Goal: Task Accomplishment & Management: Complete application form

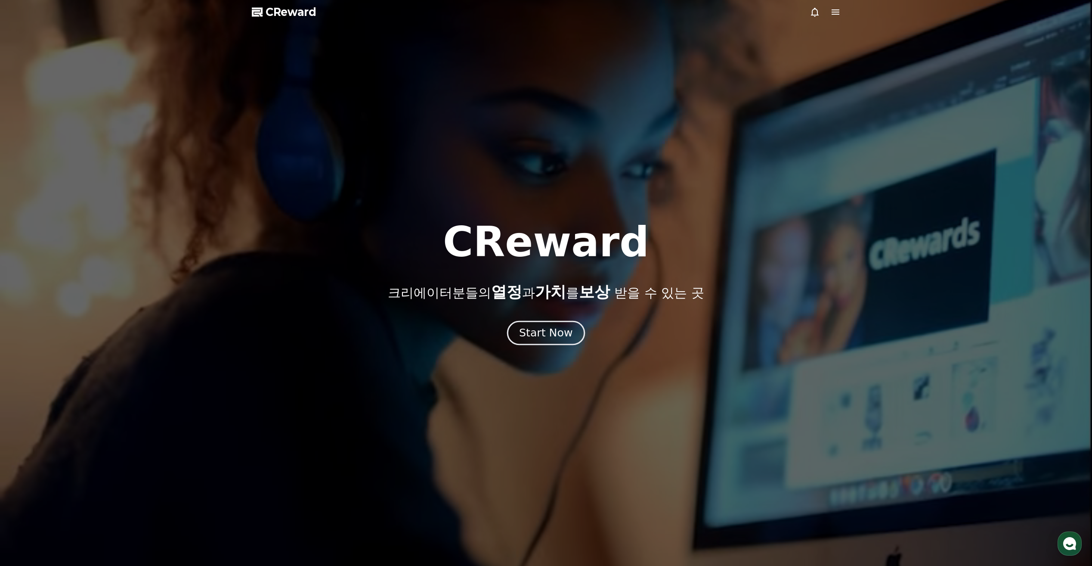
click at [539, 330] on div "Start Now" at bounding box center [545, 333] width 53 height 15
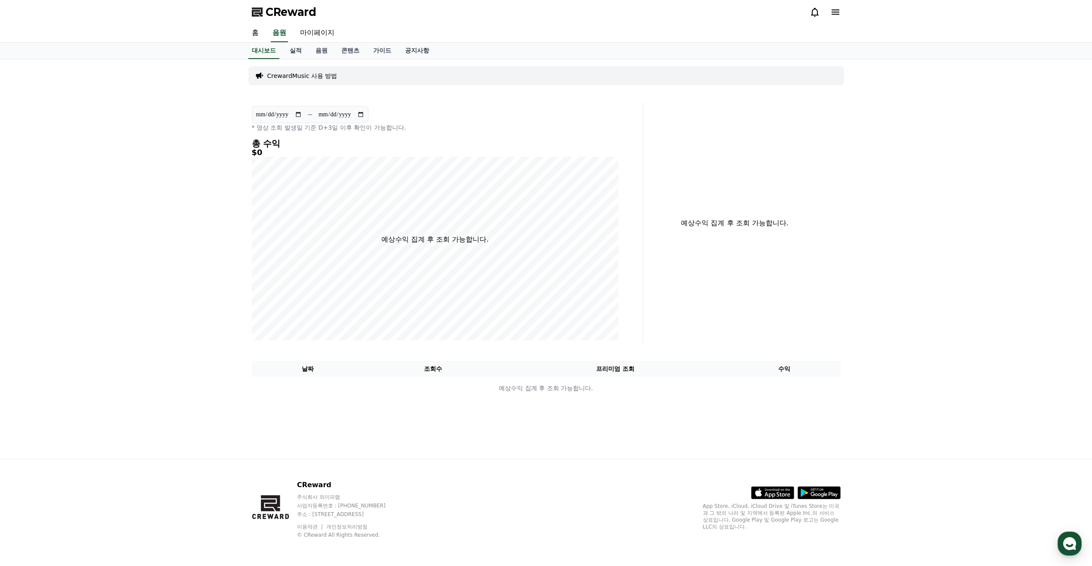
drag, startPoint x: 844, startPoint y: 13, endPoint x: 839, endPoint y: 13, distance: 4.7
click at [841, 13] on div "CReward" at bounding box center [546, 12] width 603 height 24
click at [839, 13] on icon at bounding box center [836, 12] width 10 height 10
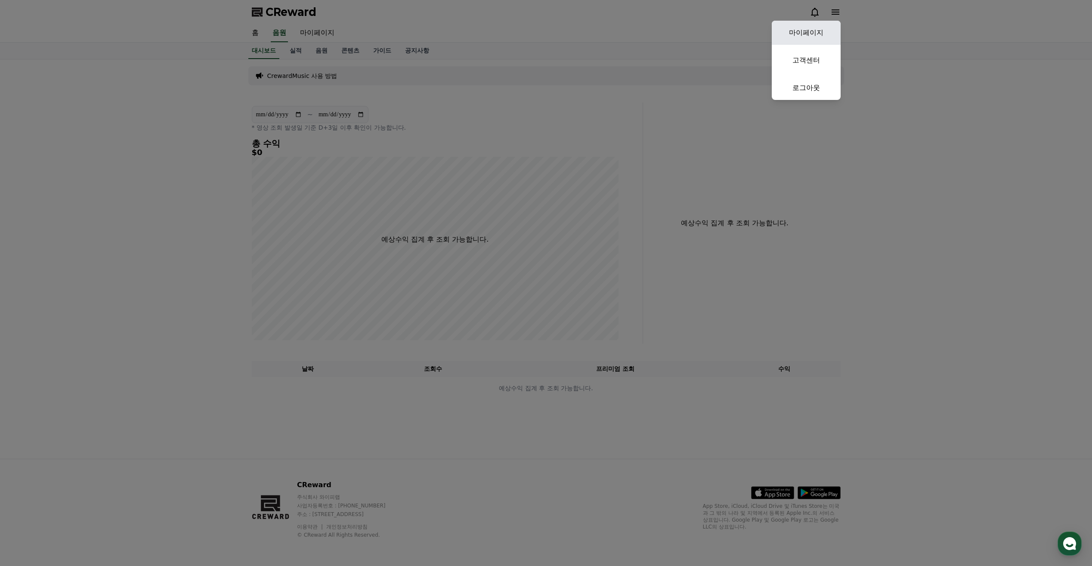
click at [809, 26] on link "마이페이지" at bounding box center [806, 33] width 69 height 24
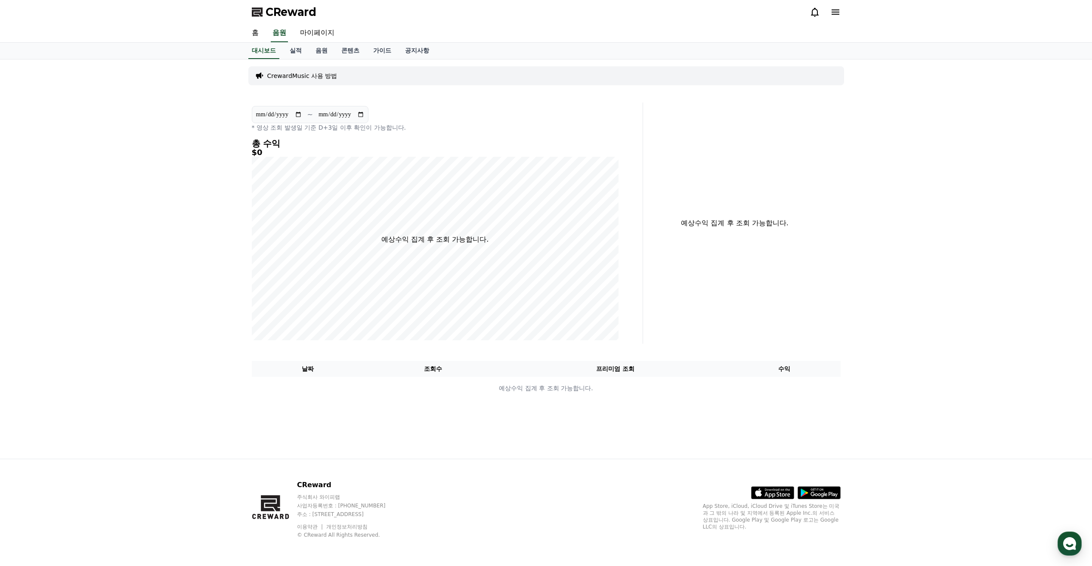
select select "**********"
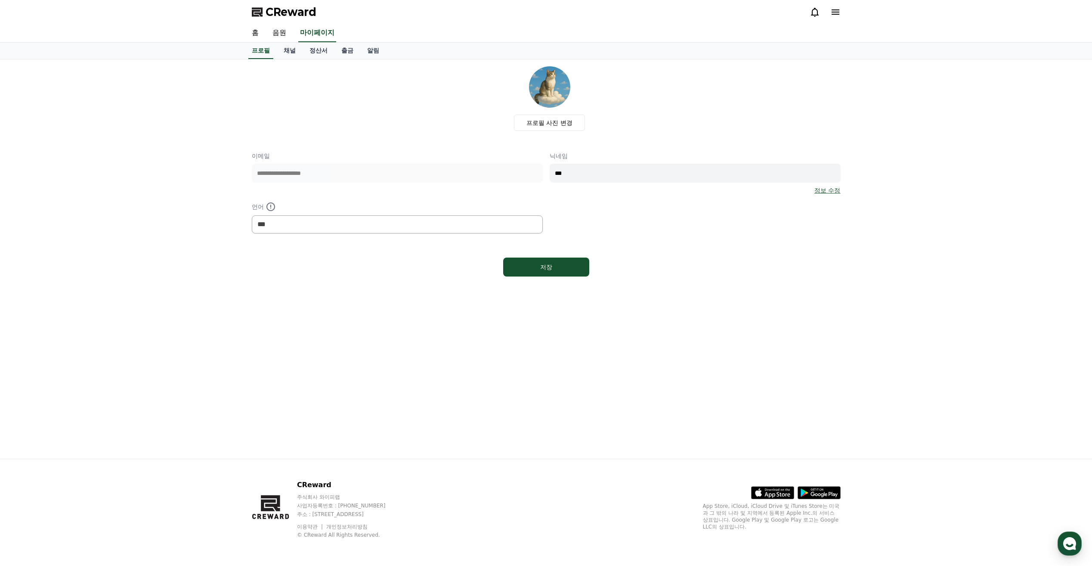
click at [670, 161] on div "닉네임 *** 정보 수정" at bounding box center [695, 173] width 291 height 43
click at [669, 170] on input "***" at bounding box center [695, 173] width 291 height 19
click at [357, 217] on select "*** ******* ***" at bounding box center [397, 224] width 291 height 18
click at [277, 30] on link "음원" at bounding box center [280, 33] width 28 height 18
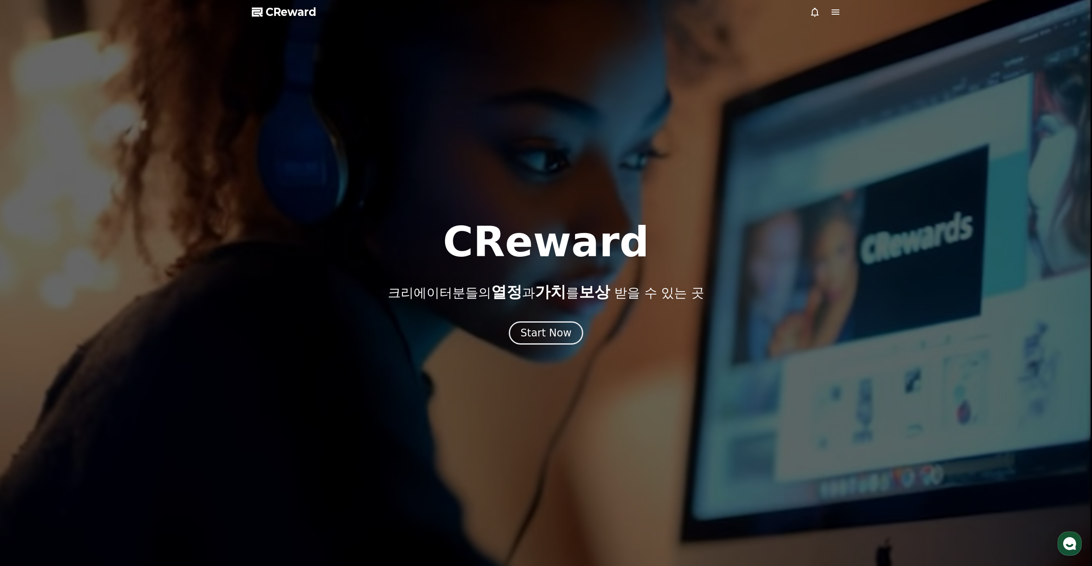
click at [275, 11] on span "CReward" at bounding box center [291, 12] width 51 height 14
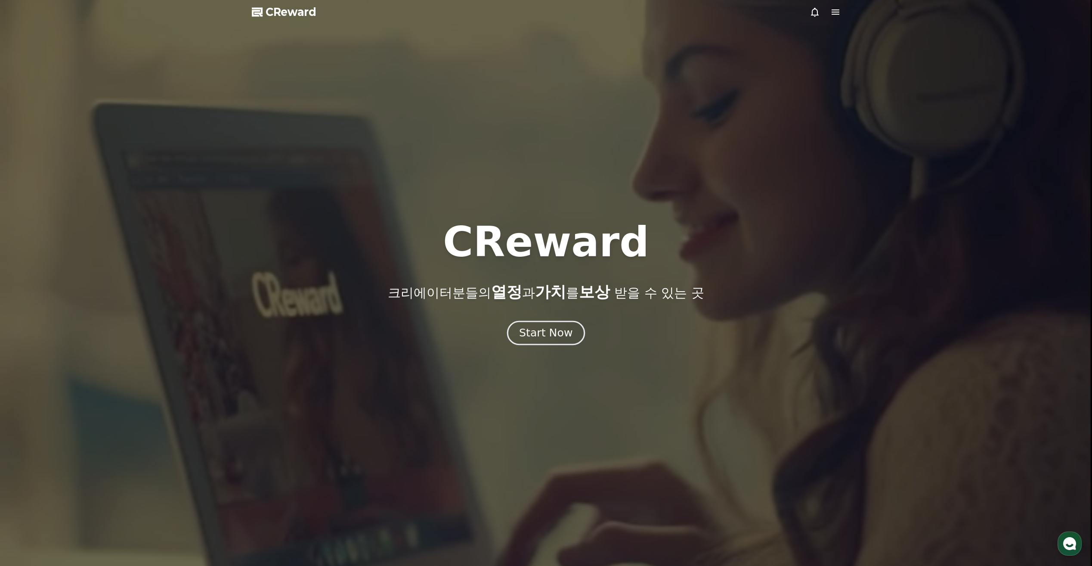
click at [549, 341] on button "Start Now" at bounding box center [546, 333] width 78 height 25
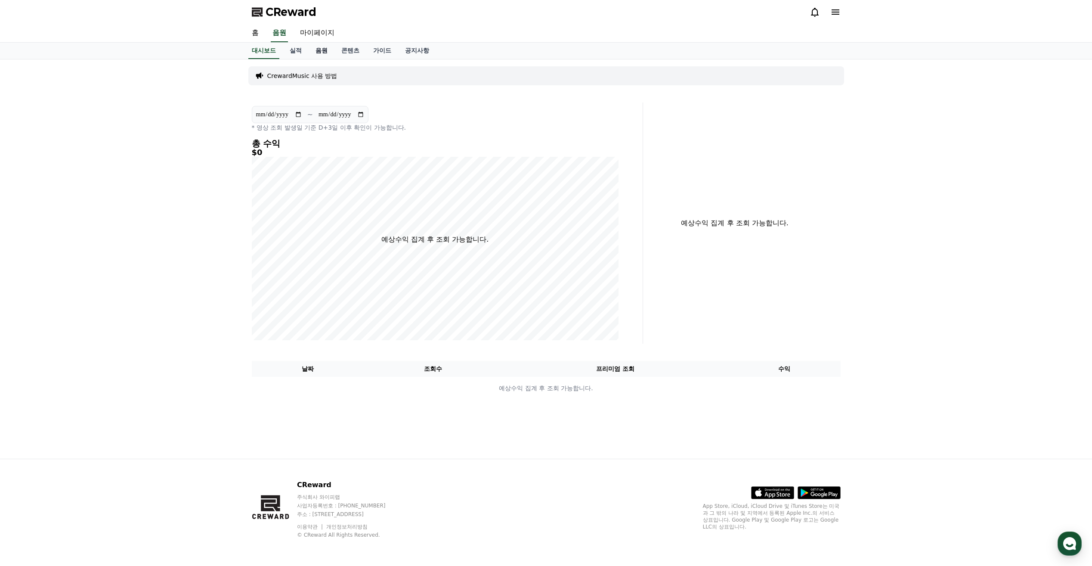
click at [318, 48] on link "음원" at bounding box center [322, 51] width 26 height 16
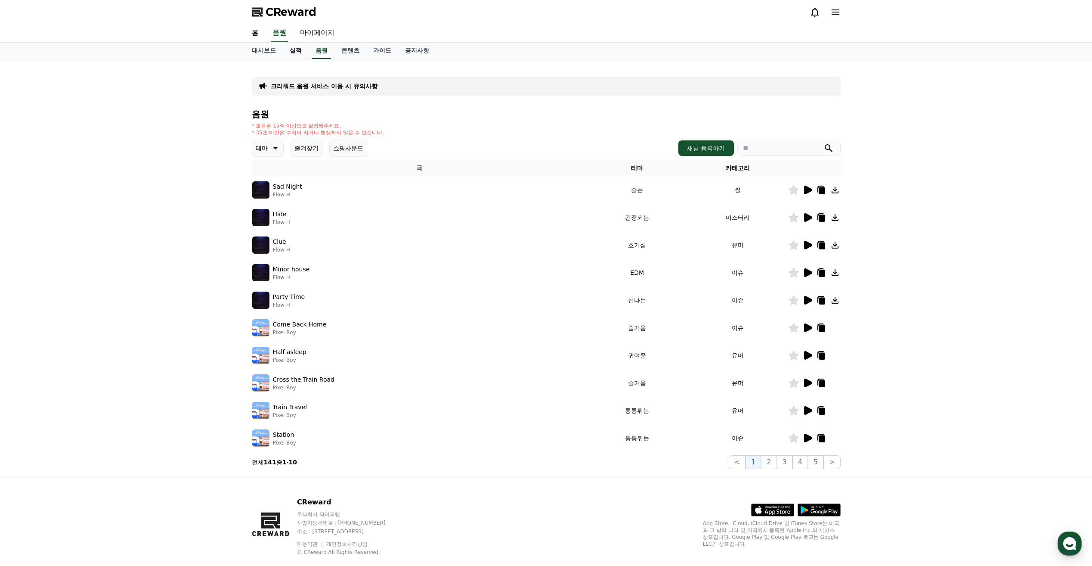
click at [298, 55] on link "실적" at bounding box center [296, 51] width 26 height 16
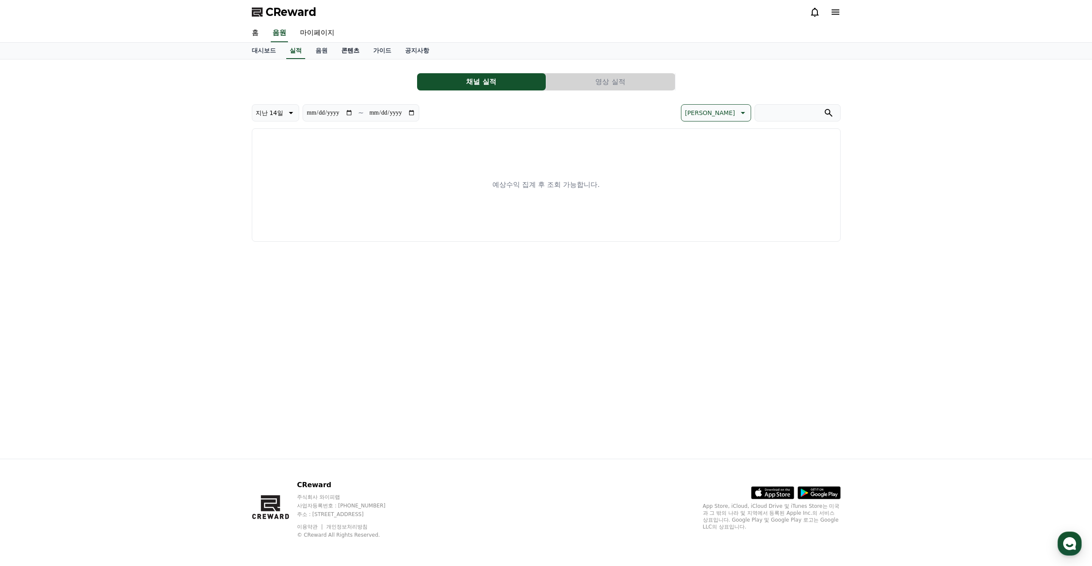
click at [357, 52] on link "콘텐츠" at bounding box center [351, 51] width 32 height 16
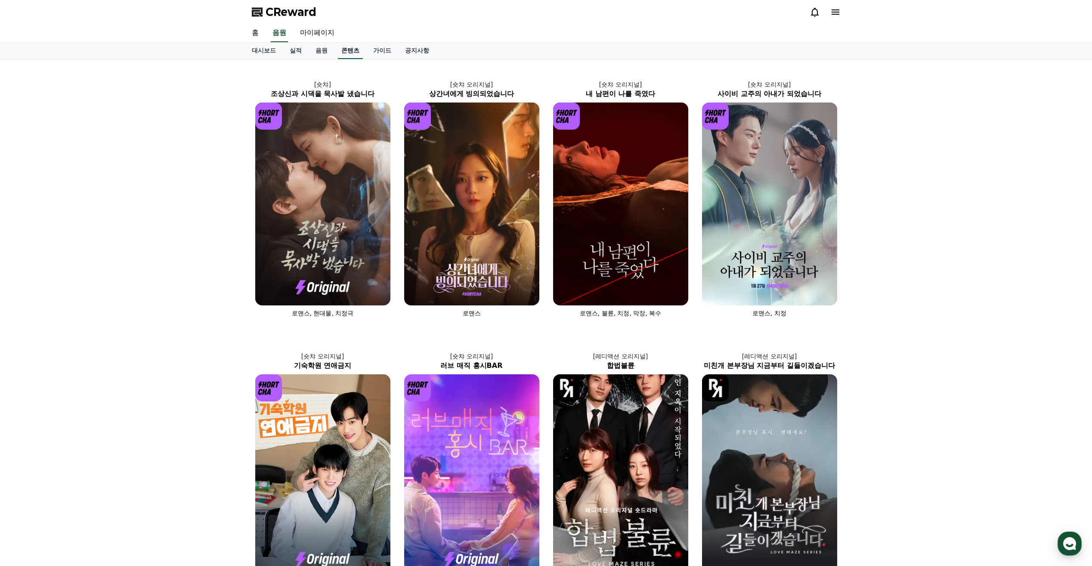
click at [357, 52] on link "콘텐츠" at bounding box center [350, 51] width 25 height 16
click at [833, 13] on icon at bounding box center [836, 12] width 10 height 10
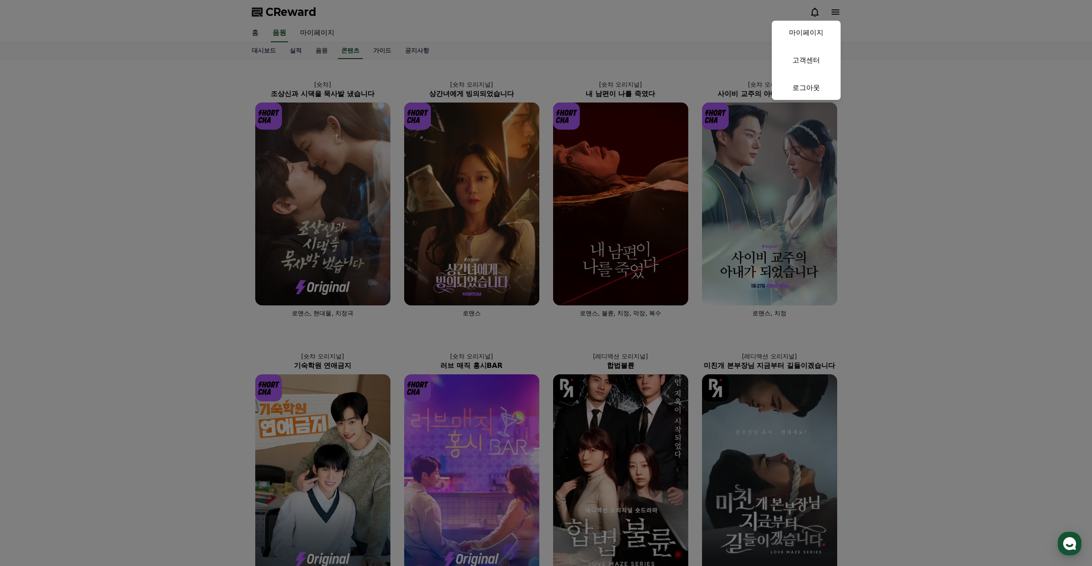
click at [599, 5] on button "close" at bounding box center [546, 283] width 1092 height 566
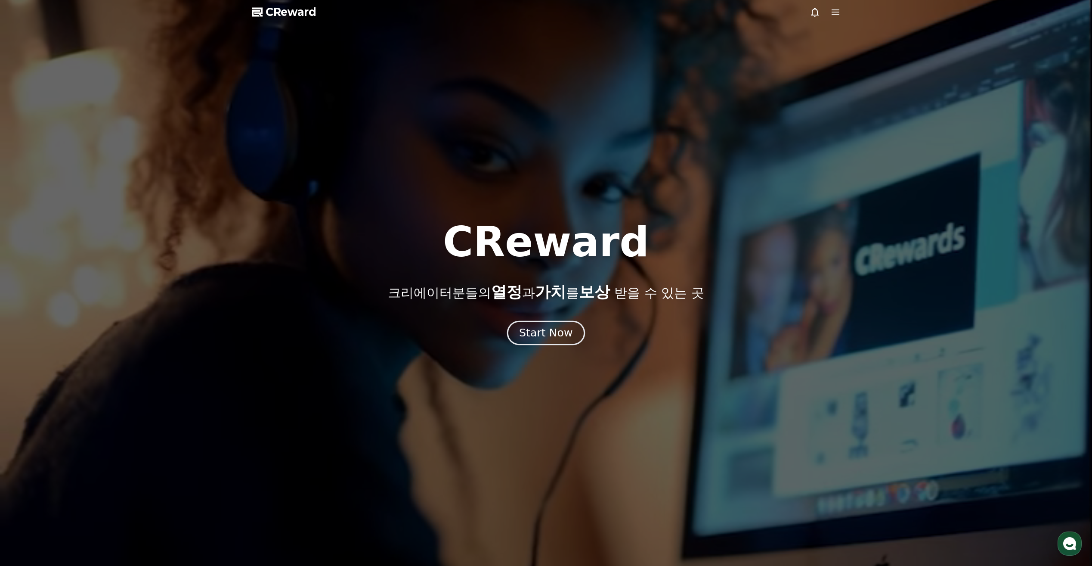
click at [567, 337] on div "Start Now" at bounding box center [545, 333] width 53 height 15
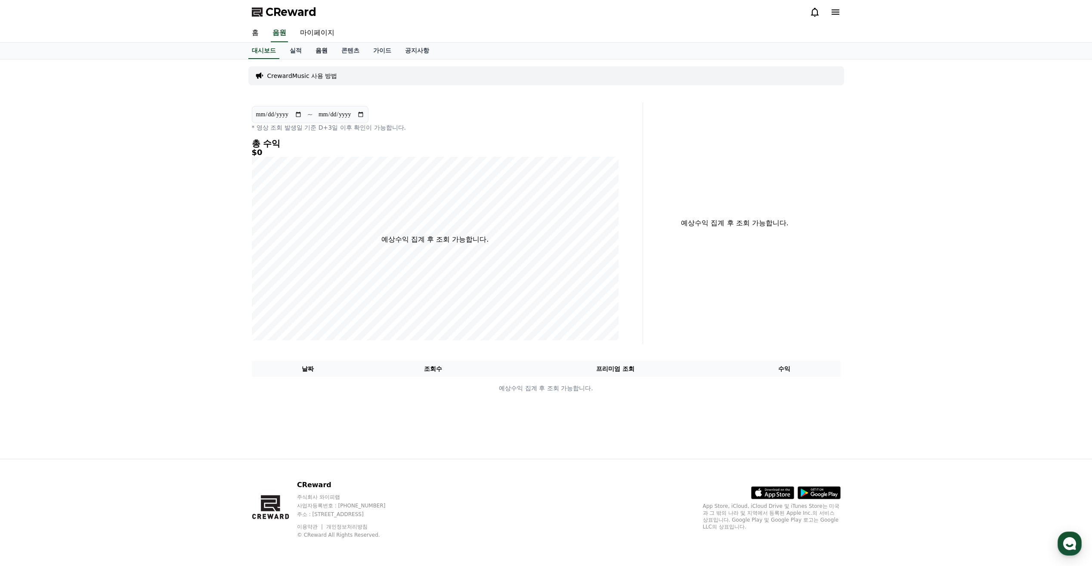
click at [320, 52] on link "음원" at bounding box center [322, 51] width 26 height 16
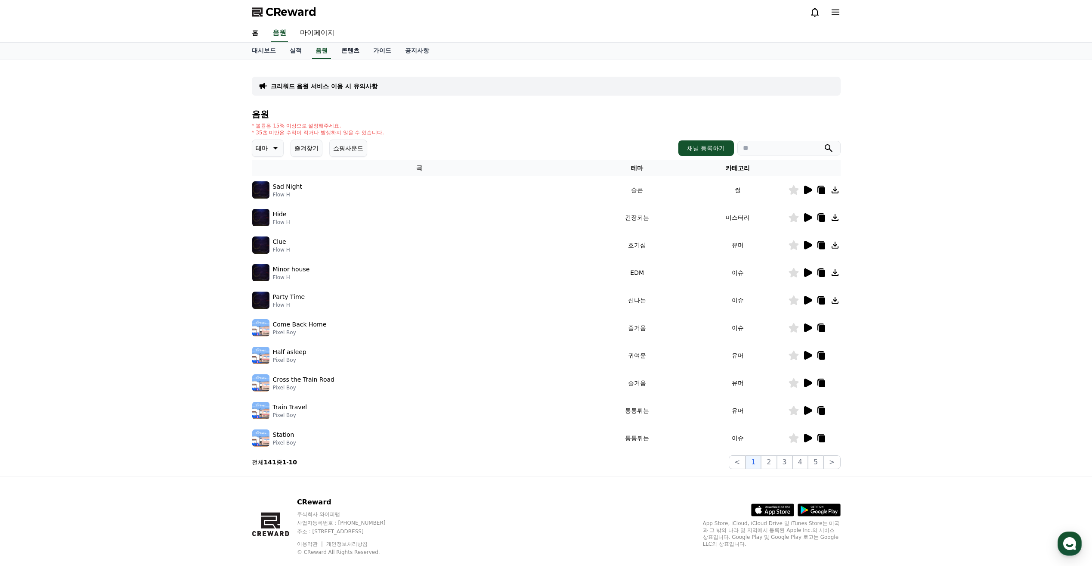
click at [361, 53] on link "콘텐츠" at bounding box center [351, 51] width 32 height 16
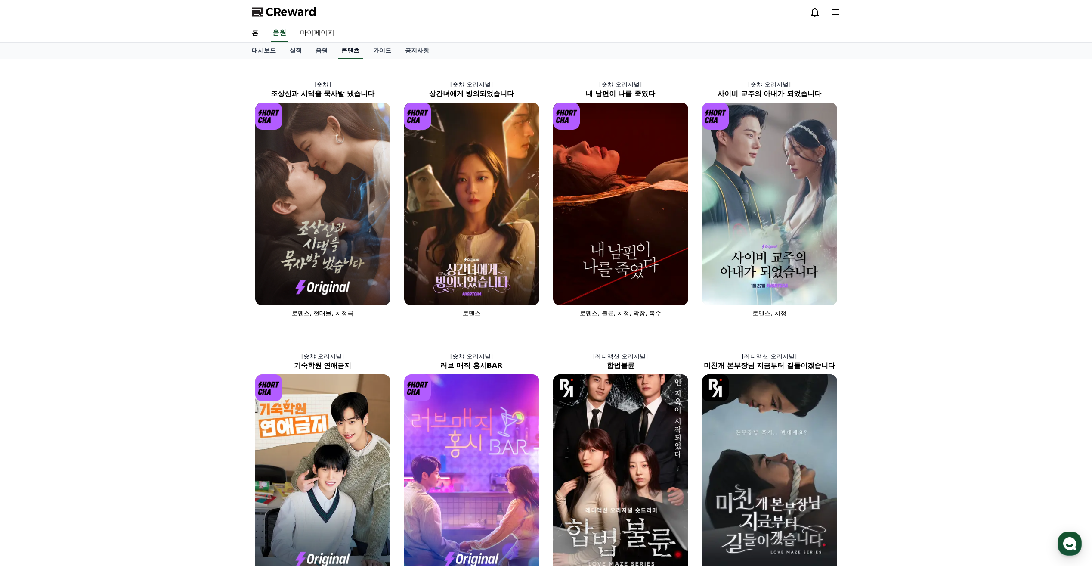
click at [344, 53] on link "콘텐츠" at bounding box center [350, 51] width 25 height 16
click at [327, 51] on link "음원" at bounding box center [322, 51] width 26 height 16
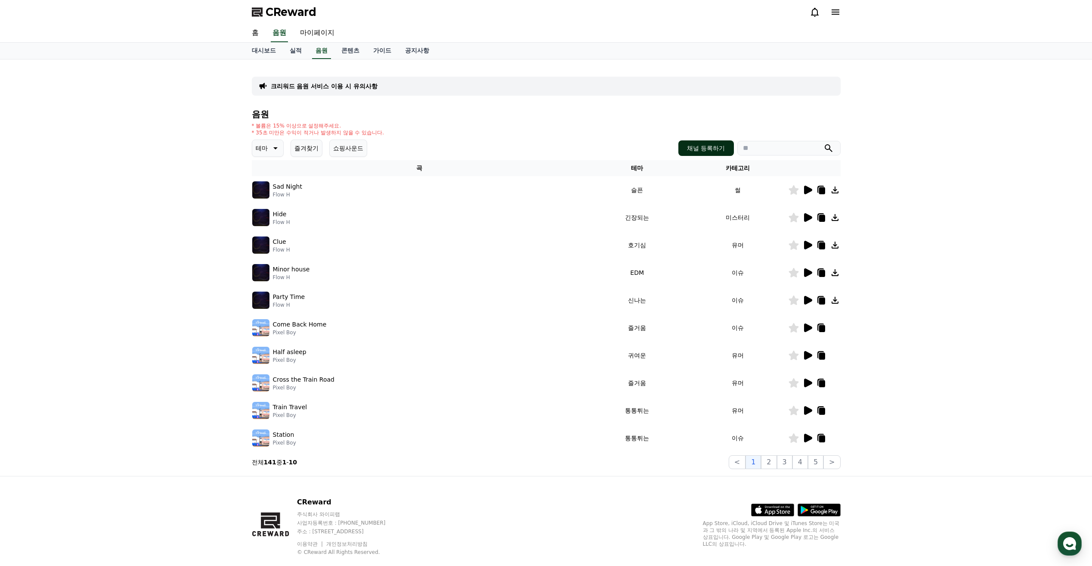
click at [700, 148] on button "채널 등록하기" at bounding box center [706, 148] width 55 height 16
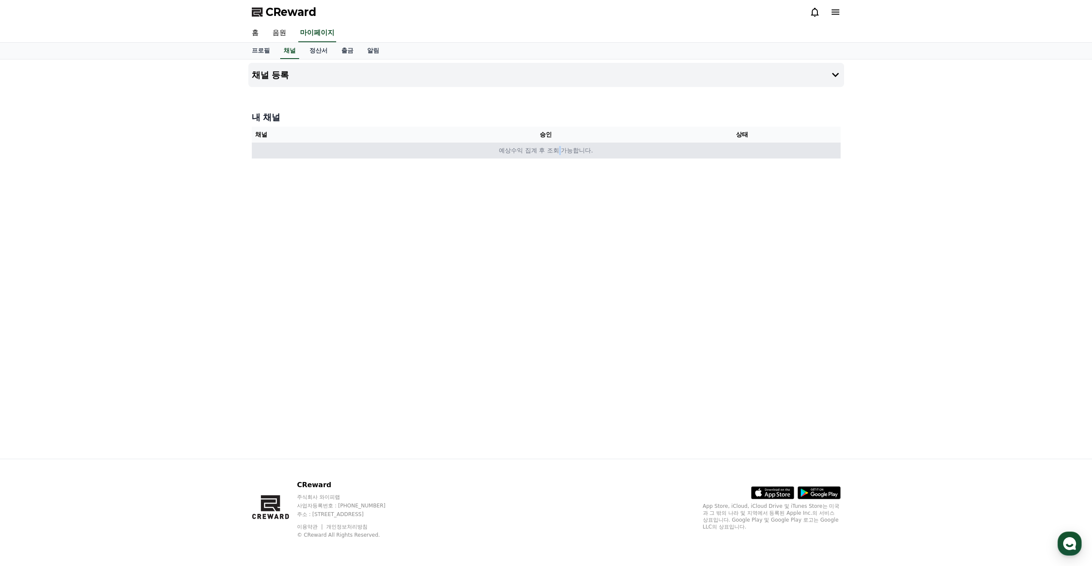
click at [560, 146] on td "예상수익 집계 후 조회 가능합니다." at bounding box center [546, 151] width 589 height 16
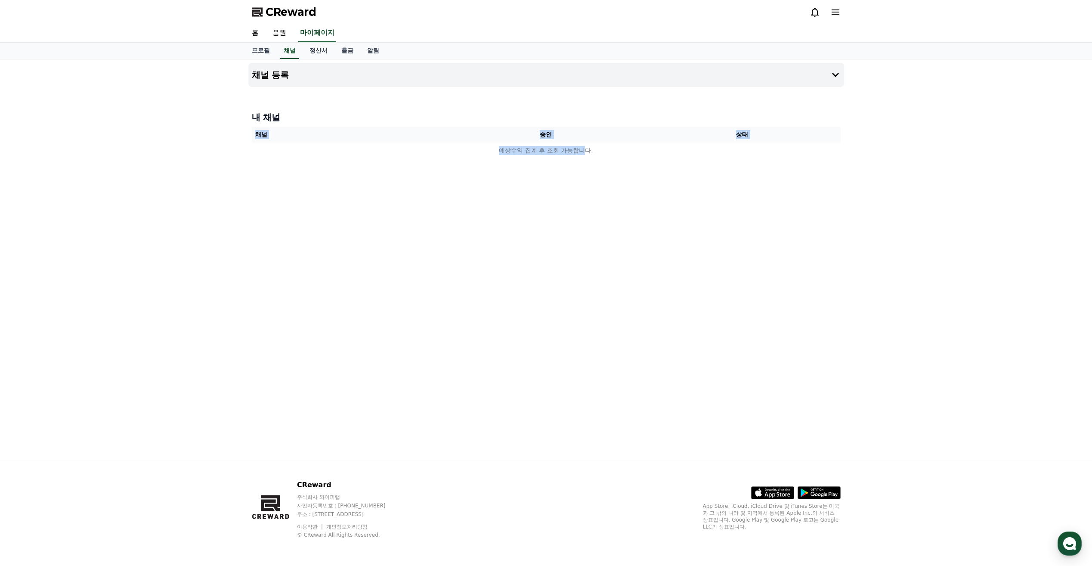
drag, startPoint x: 587, startPoint y: 155, endPoint x: 678, endPoint y: 165, distance: 91.8
click at [678, 165] on div "채널 등록 내 채널 채널 승인 상태 예상수익 집계 후 조회 가능합니다." at bounding box center [546, 258] width 603 height 399
drag, startPoint x: 678, startPoint y: 165, endPoint x: 557, endPoint y: 181, distance: 122.1
click at [557, 181] on div "채널 등록 내 채널 채널 승인 상태 예상수익 집계 후 조회 가능합니다." at bounding box center [546, 258] width 603 height 399
click at [321, 51] on link "정산서" at bounding box center [319, 51] width 32 height 16
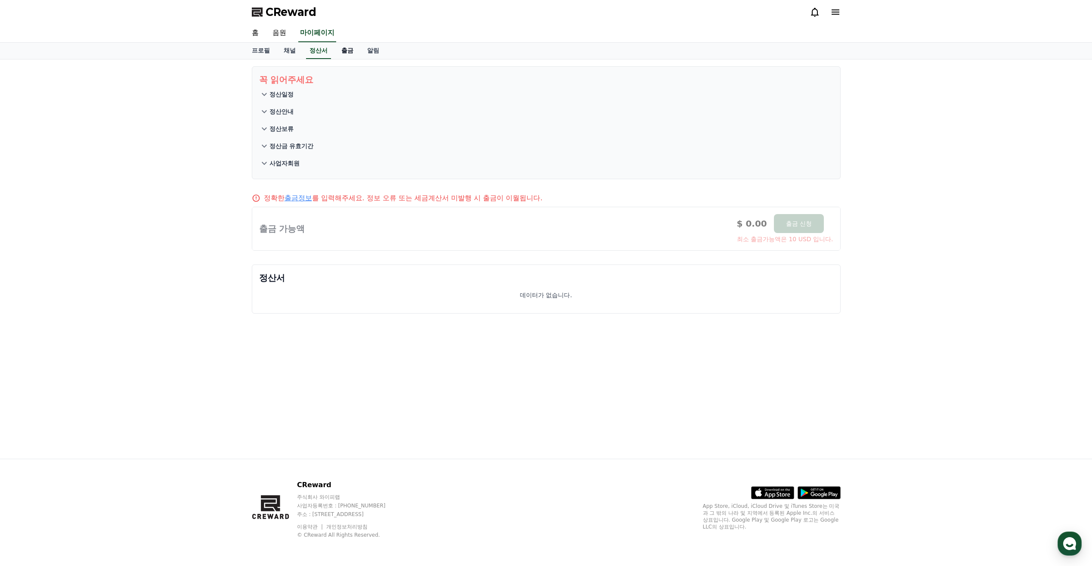
click at [360, 50] on link "출금" at bounding box center [348, 51] width 26 height 16
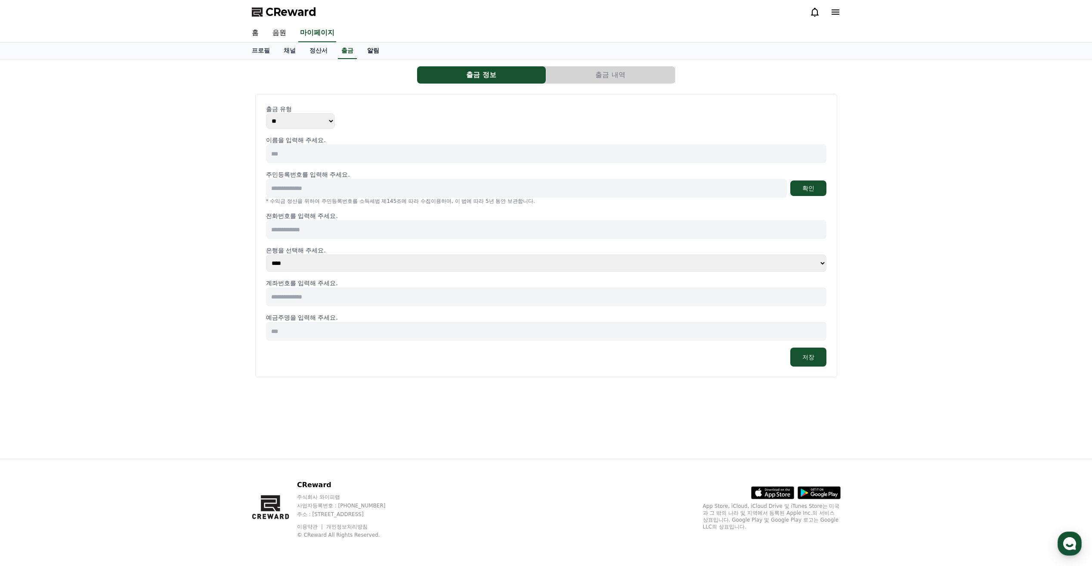
click at [368, 51] on link "알림" at bounding box center [373, 51] width 26 height 16
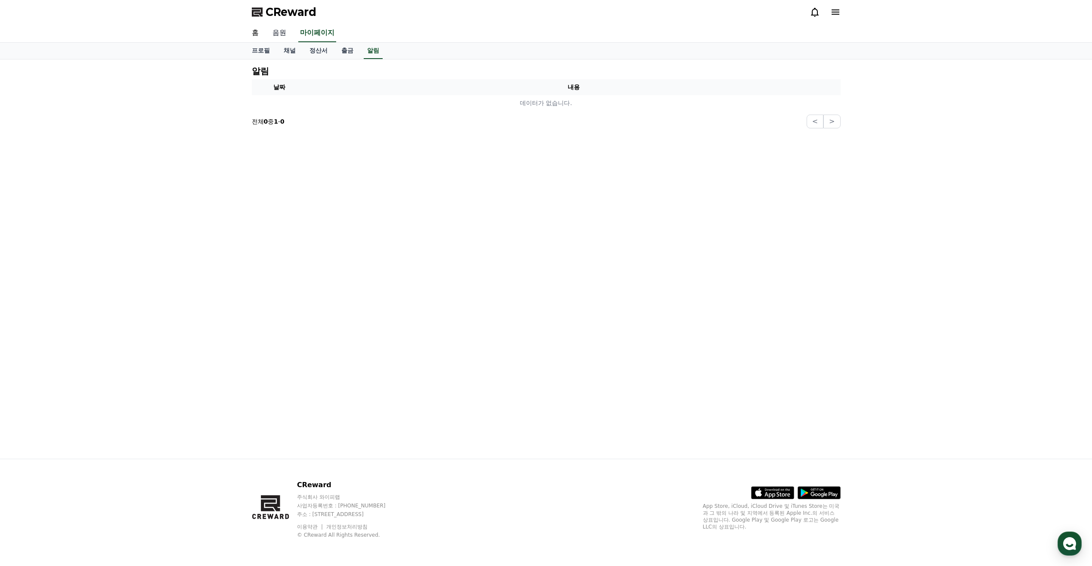
click at [274, 36] on link "음원" at bounding box center [280, 33] width 28 height 18
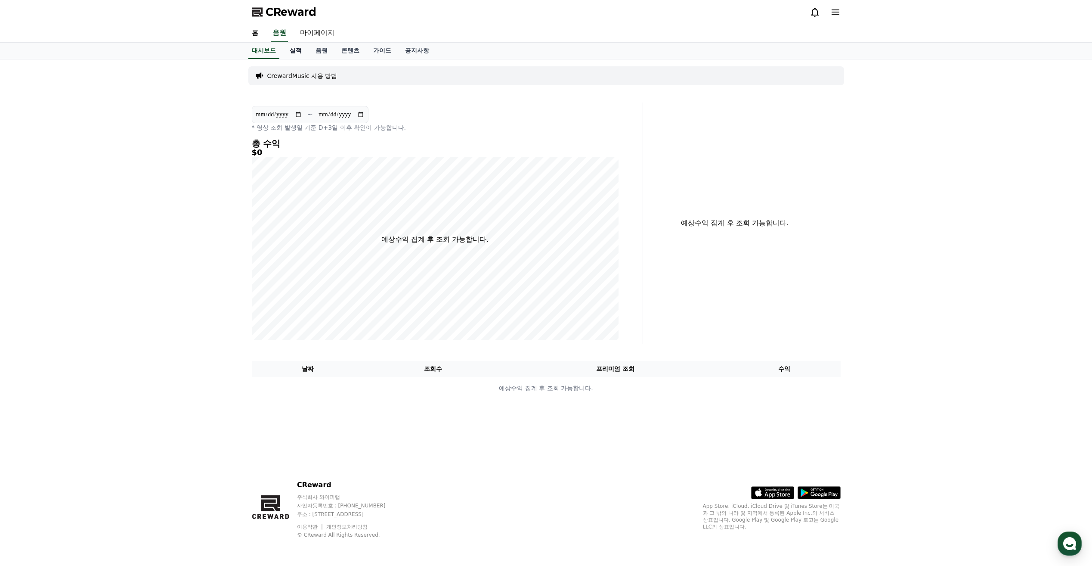
click at [300, 53] on link "실적" at bounding box center [296, 51] width 26 height 16
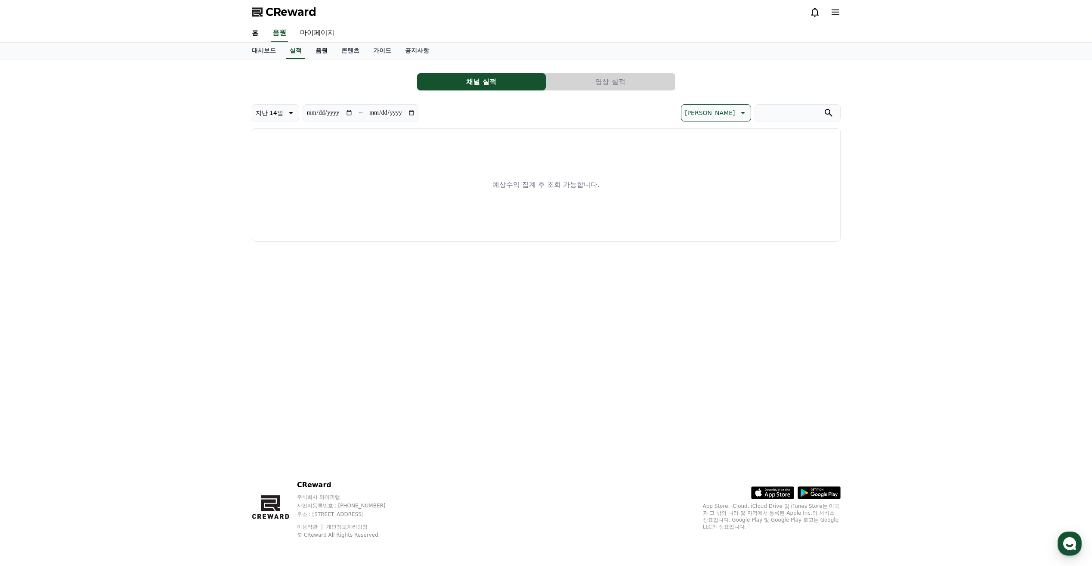
click at [318, 53] on link "음원" at bounding box center [322, 51] width 26 height 16
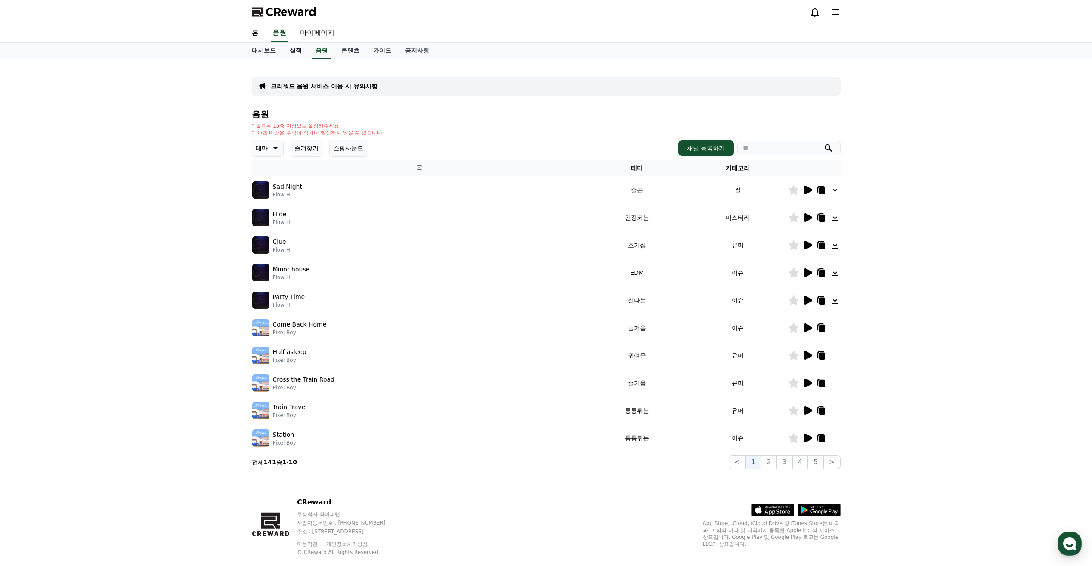
click at [298, 52] on link "실적" at bounding box center [296, 51] width 26 height 16
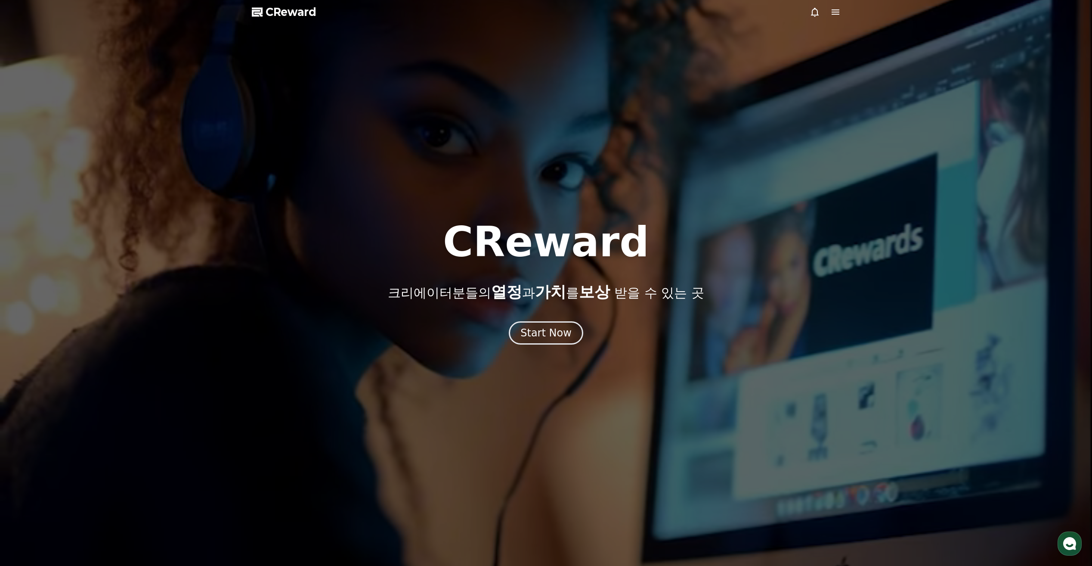
click at [833, 12] on icon at bounding box center [836, 11] width 8 height 5
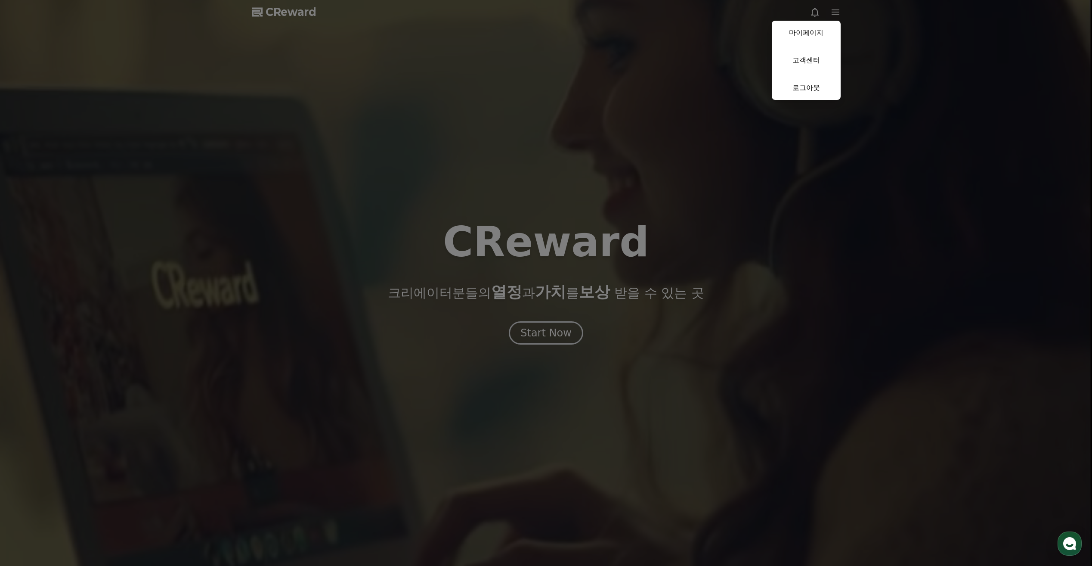
click at [833, 12] on button "close" at bounding box center [546, 283] width 1092 height 566
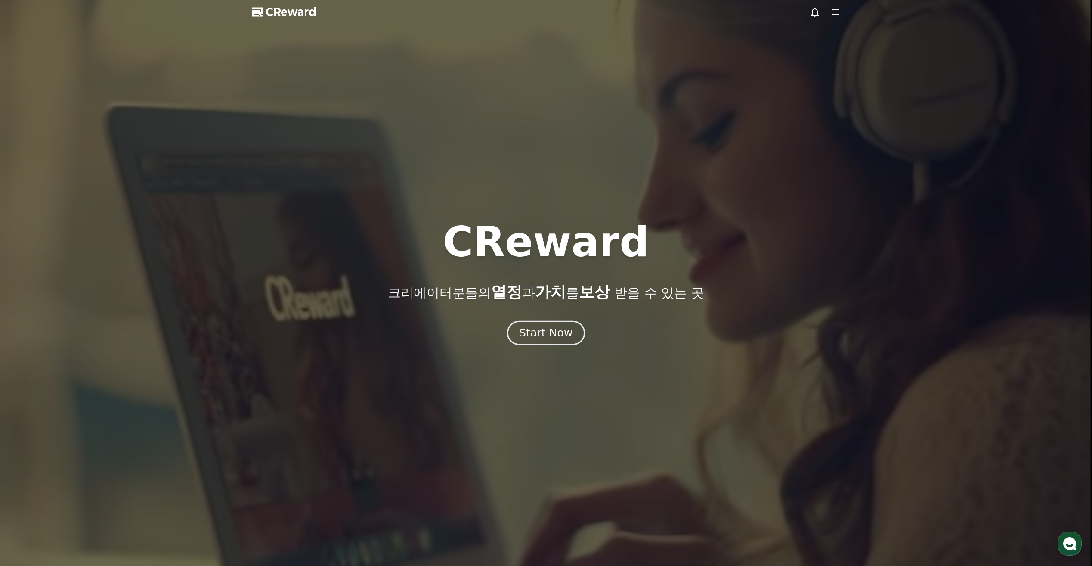
click at [575, 331] on button "Start Now" at bounding box center [546, 333] width 78 height 25
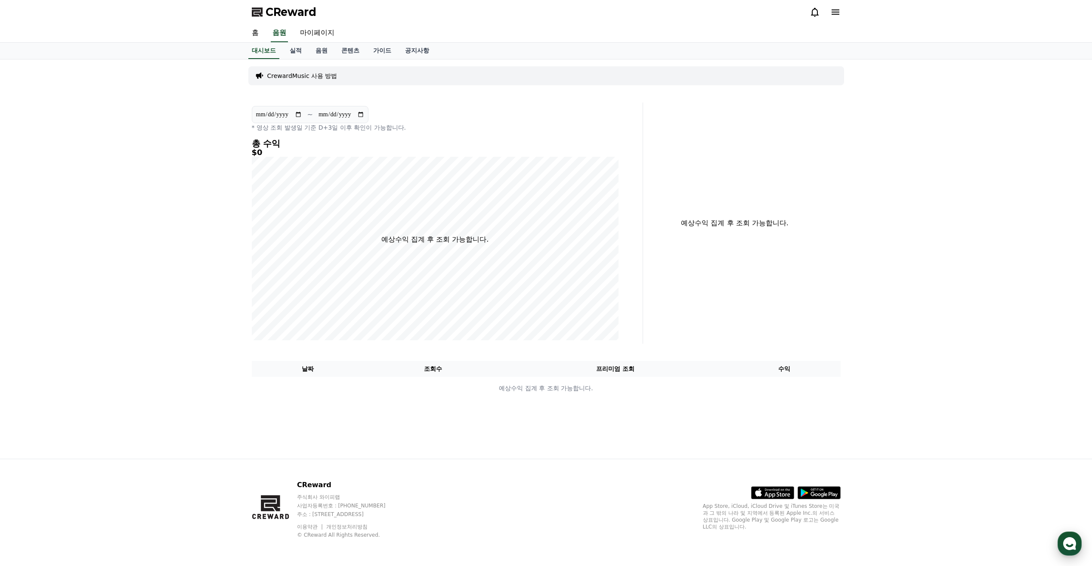
click at [1070, 540] on use "button" at bounding box center [1070, 543] width 13 height 13
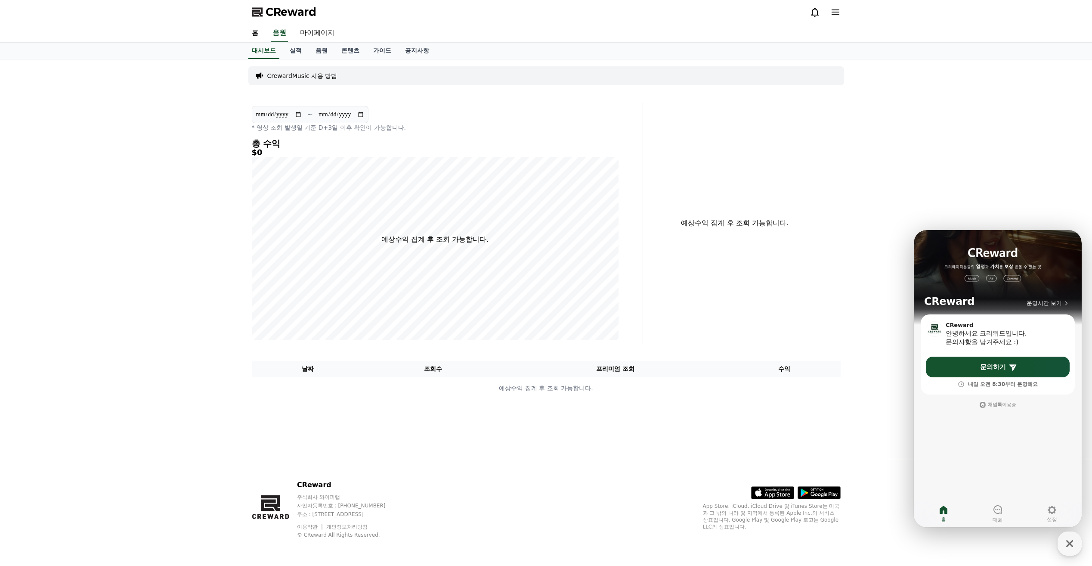
click at [812, 325] on div "예상수익 집계 후 조회 가능합니다." at bounding box center [746, 222] width 198 height 241
click at [463, 101] on div "**********" at bounding box center [546, 258] width 603 height 399
click at [1064, 133] on div "**********" at bounding box center [546, 258] width 1092 height 399
click at [318, 30] on link "마이페이지" at bounding box center [317, 33] width 48 height 18
select select "**********"
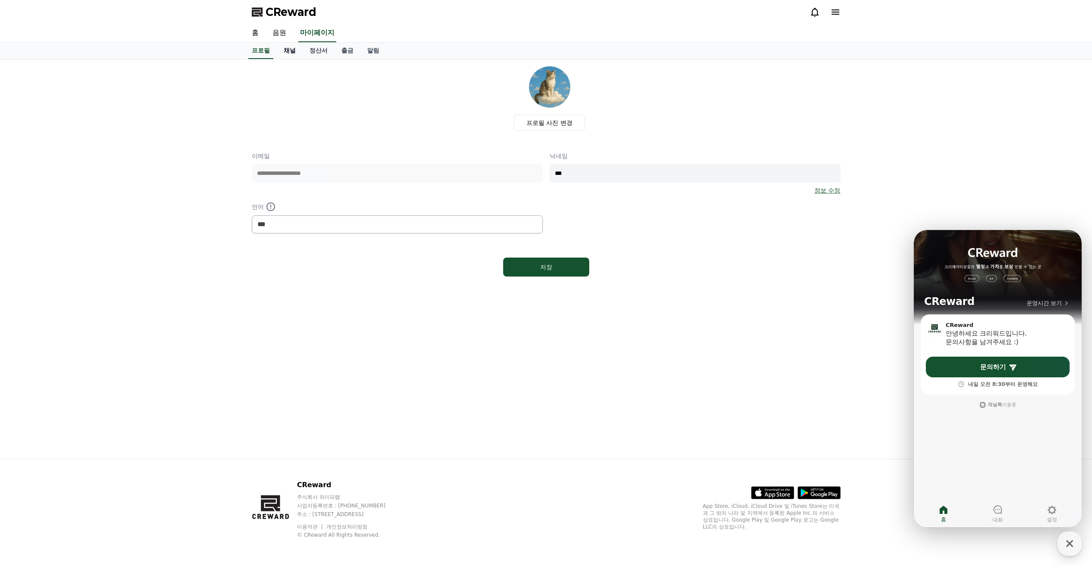
click at [295, 50] on link "채널" at bounding box center [290, 51] width 26 height 16
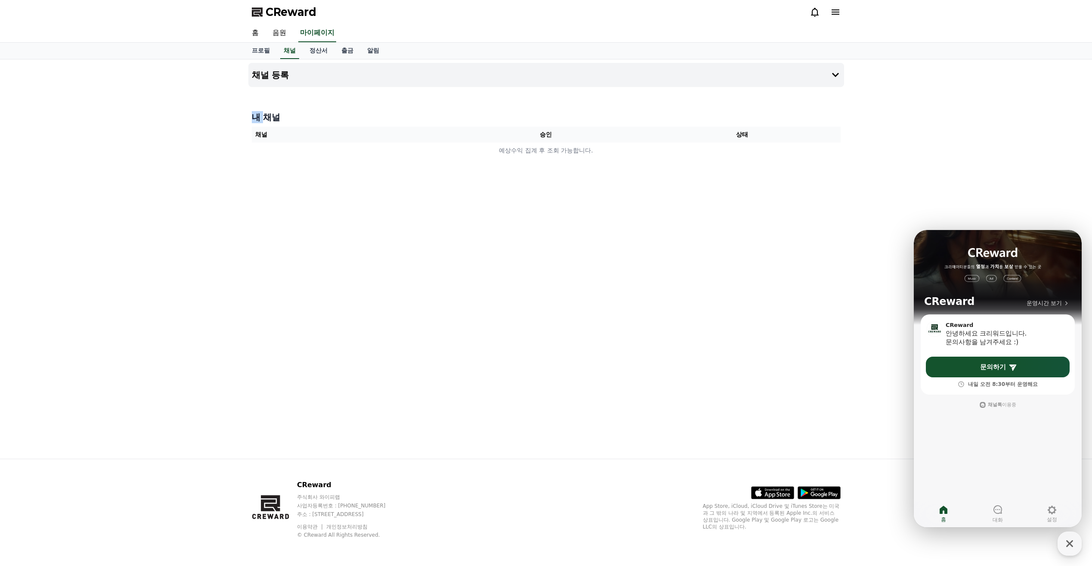
drag, startPoint x: 265, startPoint y: 121, endPoint x: 236, endPoint y: 114, distance: 29.6
click at [236, 114] on div "채널 등록 내 채널 채널 승인 상태 예상수익 집계 후 조회 가능합니다." at bounding box center [546, 258] width 1092 height 399
drag, startPoint x: 236, startPoint y: 114, endPoint x: 314, endPoint y: 125, distance: 78.7
click at [314, 125] on div "내 채널 채널 승인 상태 예상수익 집계 후 조회 가능합니다." at bounding box center [546, 135] width 596 height 54
click at [282, 78] on h4 "채널 등록" at bounding box center [270, 74] width 37 height 9
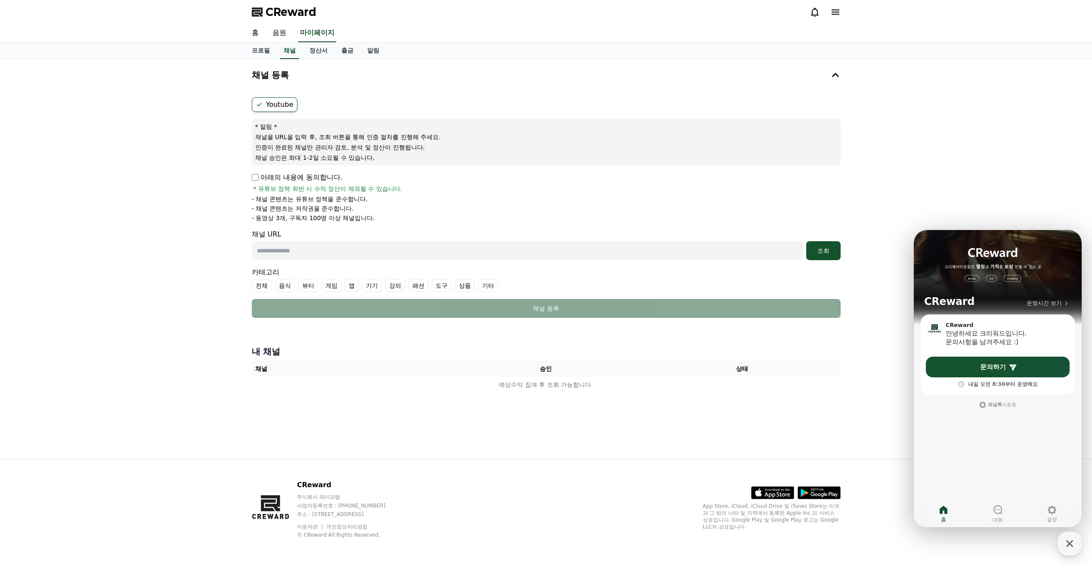
click at [312, 248] on input "text" at bounding box center [527, 250] width 551 height 19
paste input "**********"
type input "**********"
click at [831, 250] on div "조회" at bounding box center [824, 250] width 28 height 9
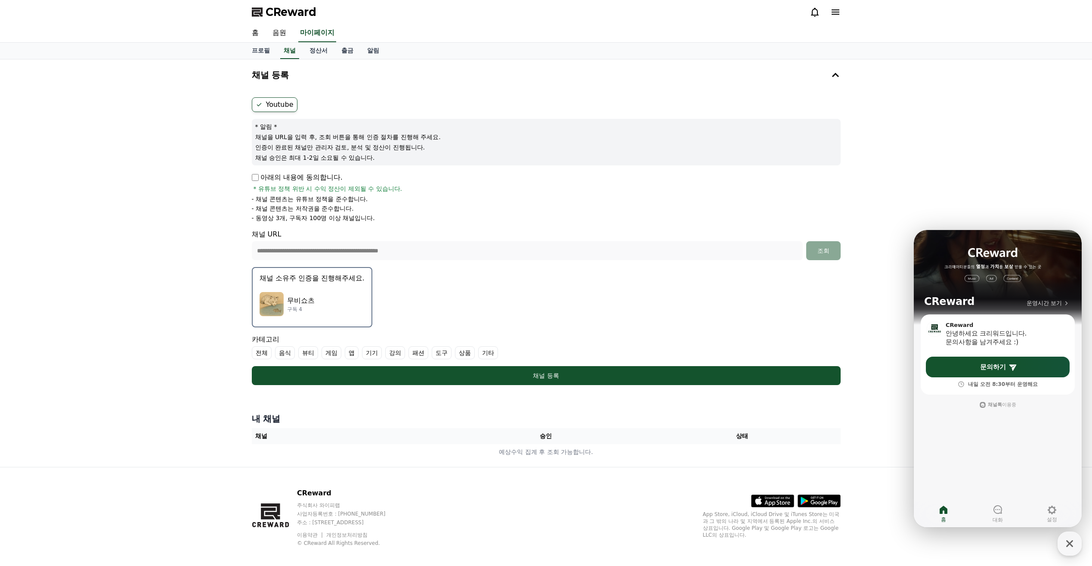
click at [494, 351] on label "기타" at bounding box center [488, 352] width 20 height 13
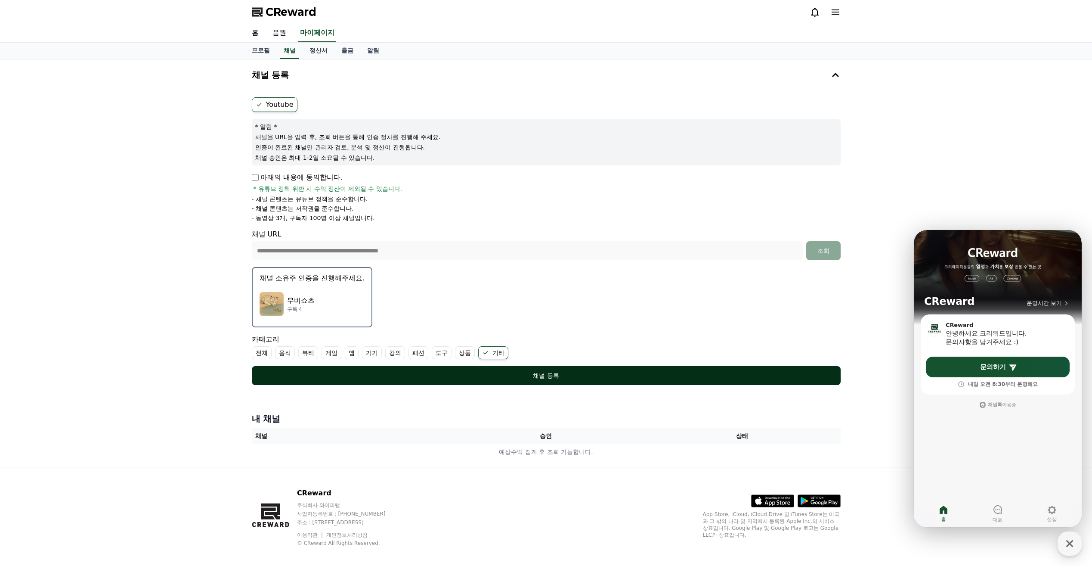
click at [526, 377] on div "채널 등록" at bounding box center [546, 375] width 555 height 9
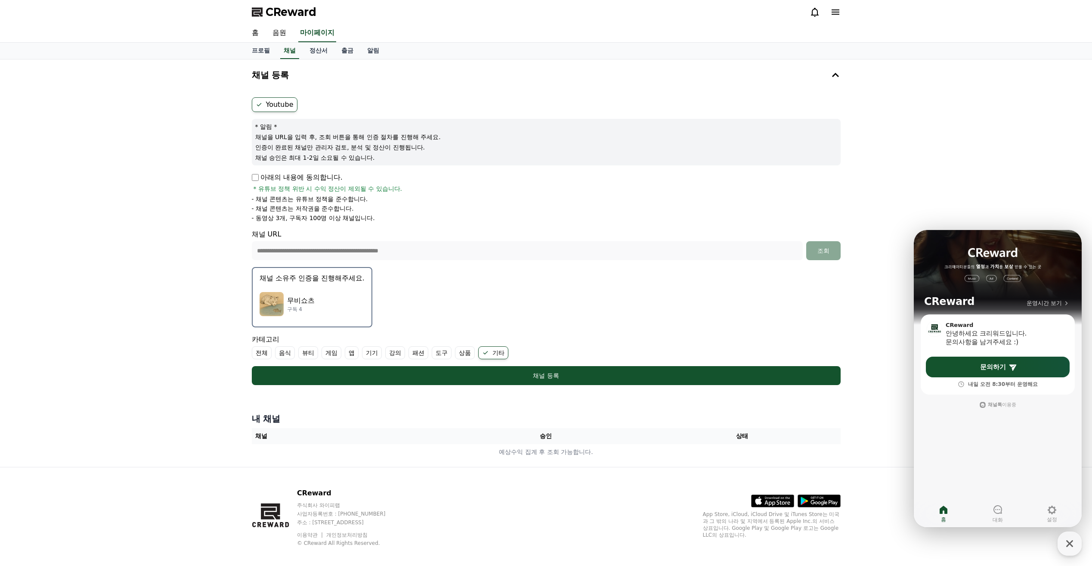
click at [919, 190] on div "**********" at bounding box center [546, 262] width 1092 height 407
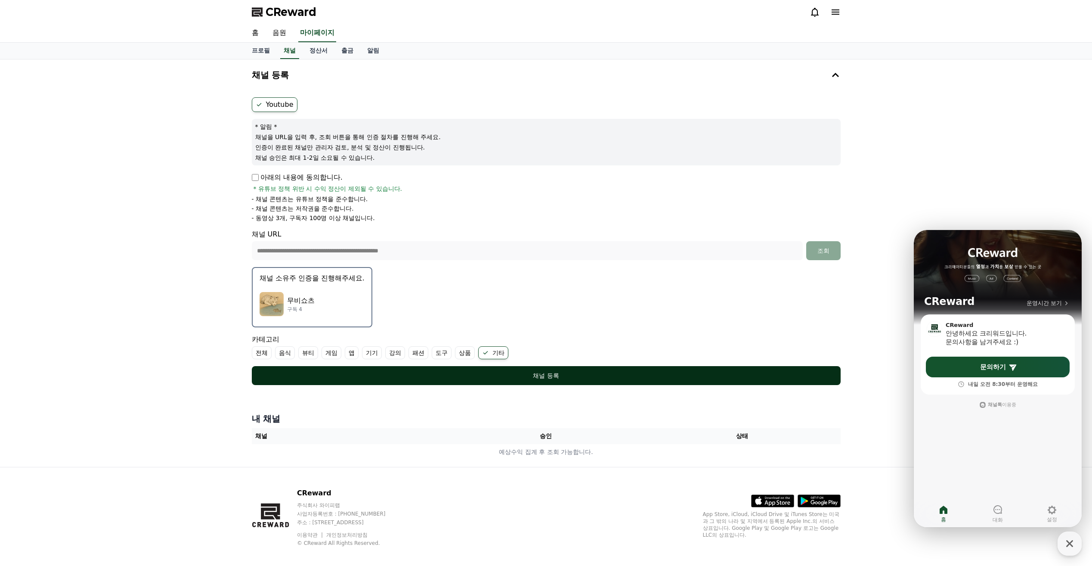
click at [575, 379] on div "채널 등록" at bounding box center [546, 375] width 555 height 9
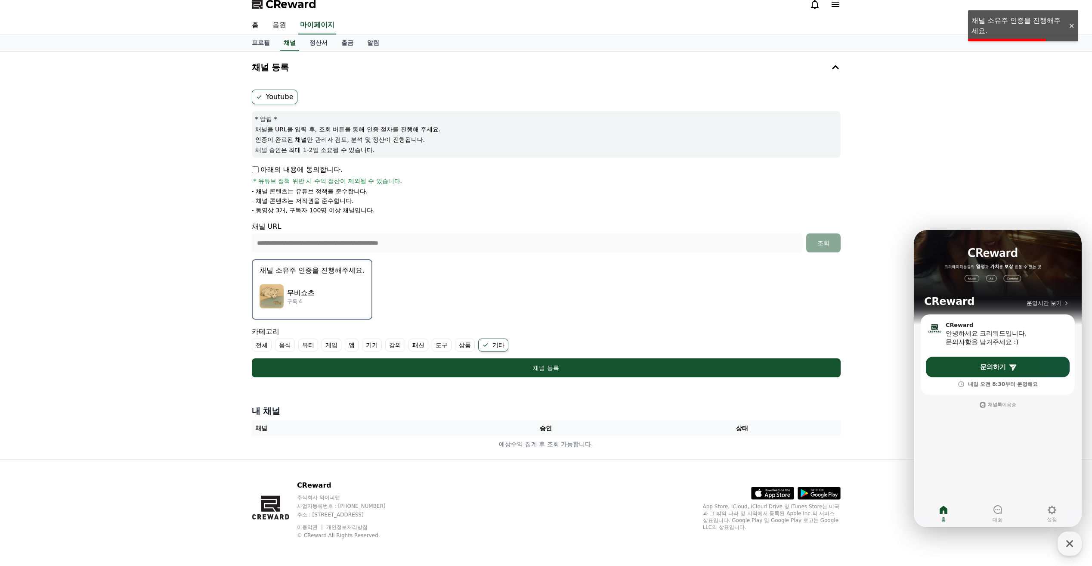
scroll to position [8, 0]
click at [1070, 547] on icon "button" at bounding box center [1070, 544] width 16 height 16
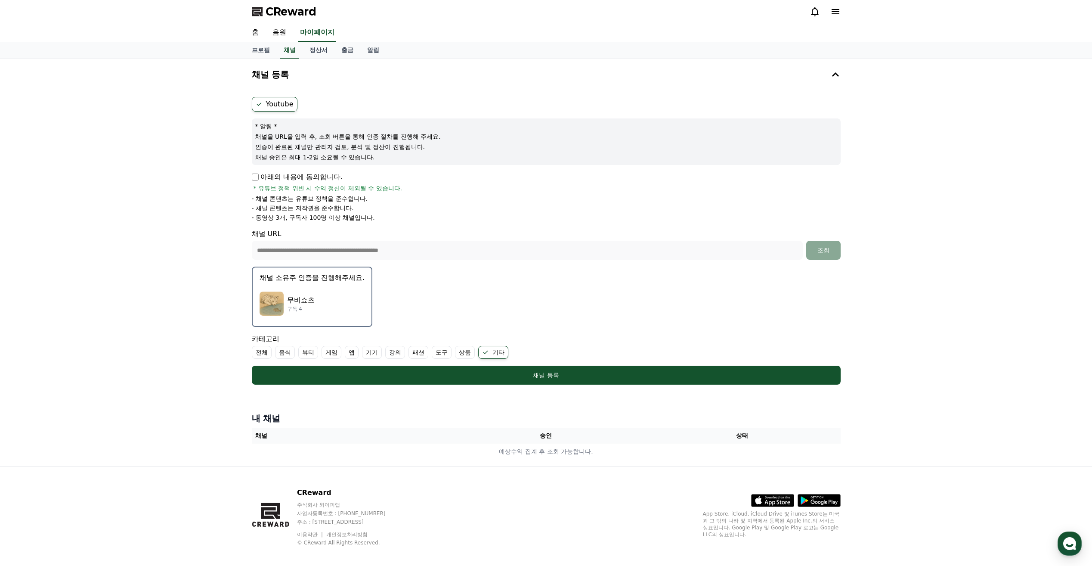
scroll to position [0, 0]
click at [275, 301] on img "button" at bounding box center [272, 304] width 24 height 24
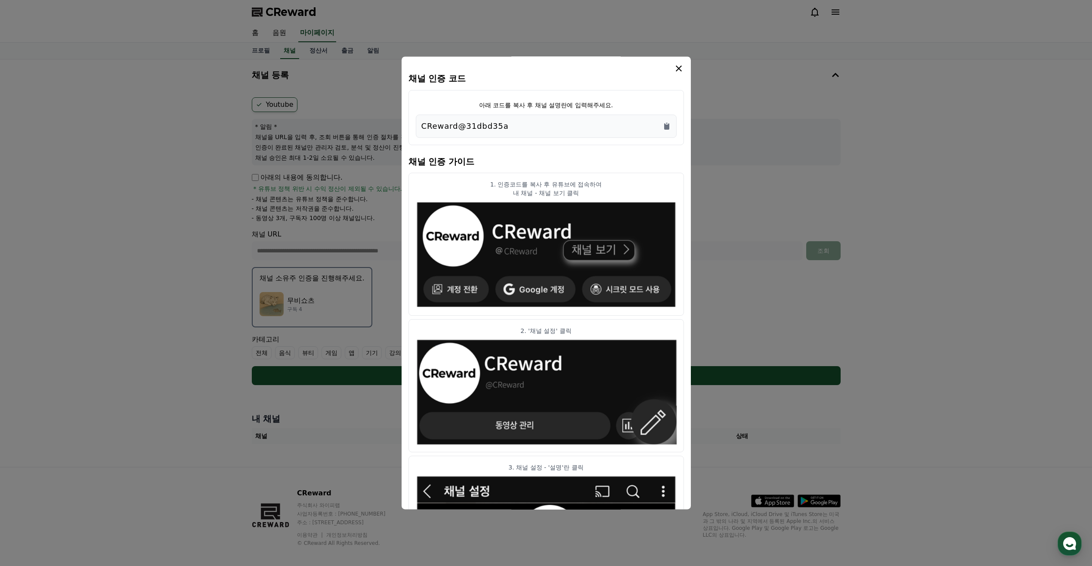
click at [521, 126] on div "CReward@31dbd35a" at bounding box center [547, 126] width 250 height 12
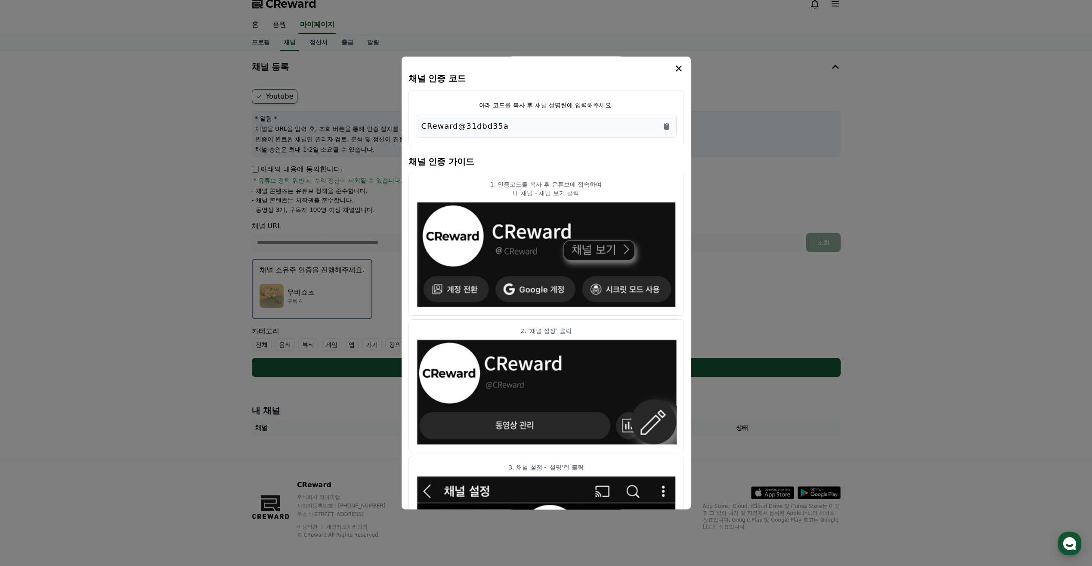
click at [916, 304] on button "close modal" at bounding box center [546, 283] width 1092 height 566
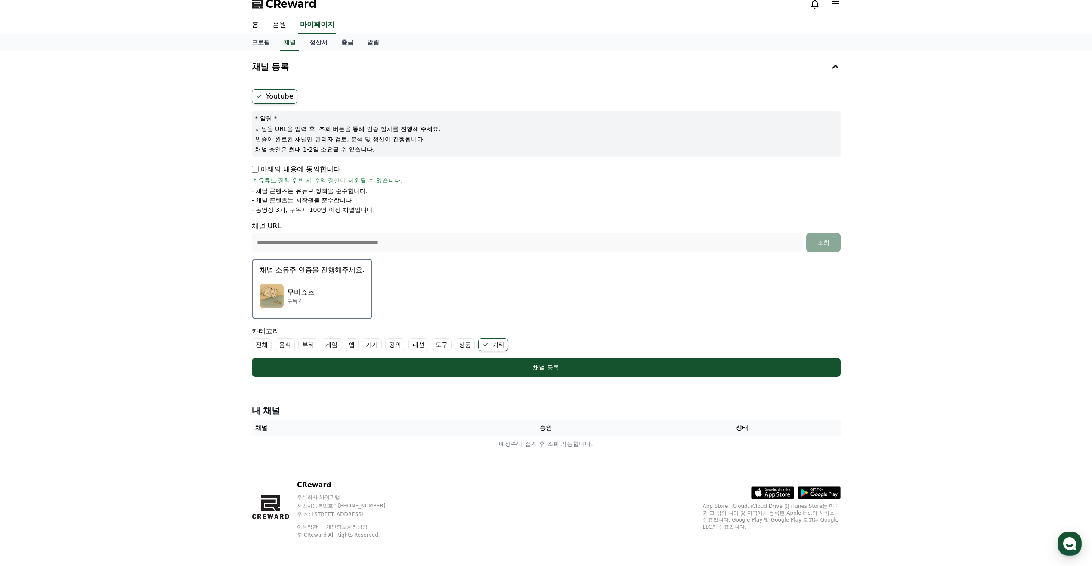
click at [273, 287] on img "button" at bounding box center [272, 296] width 24 height 24
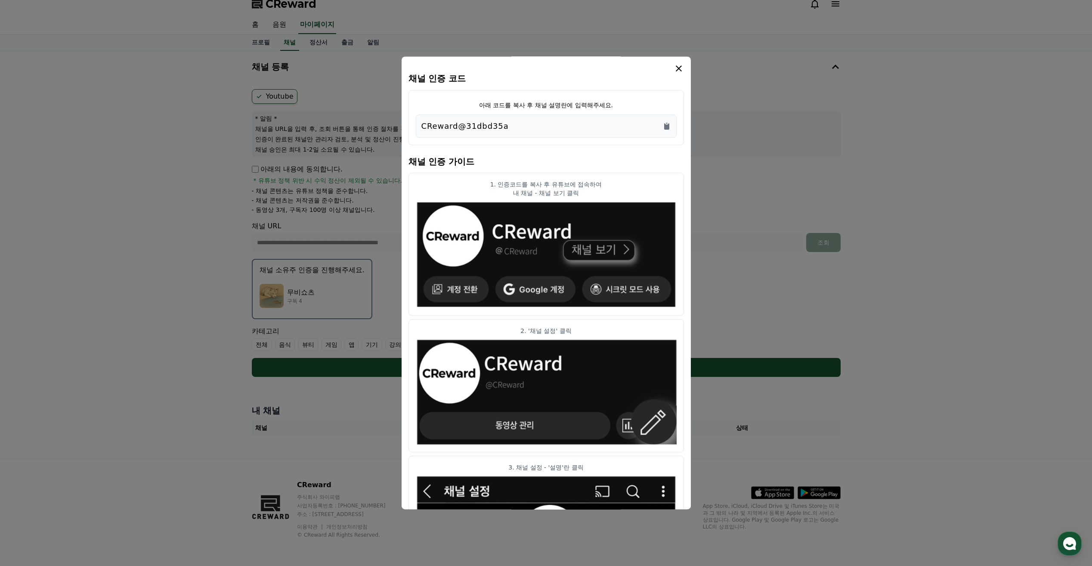
click at [611, 247] on img "modal" at bounding box center [546, 255] width 261 height 108
click at [609, 250] on img "modal" at bounding box center [546, 255] width 261 height 108
click at [508, 127] on div "CReward@31dbd35a" at bounding box center [547, 126] width 250 height 12
click at [667, 129] on icon "Copy to clipboard" at bounding box center [666, 126] width 5 height 6
click at [678, 67] on icon "modal" at bounding box center [679, 68] width 6 height 6
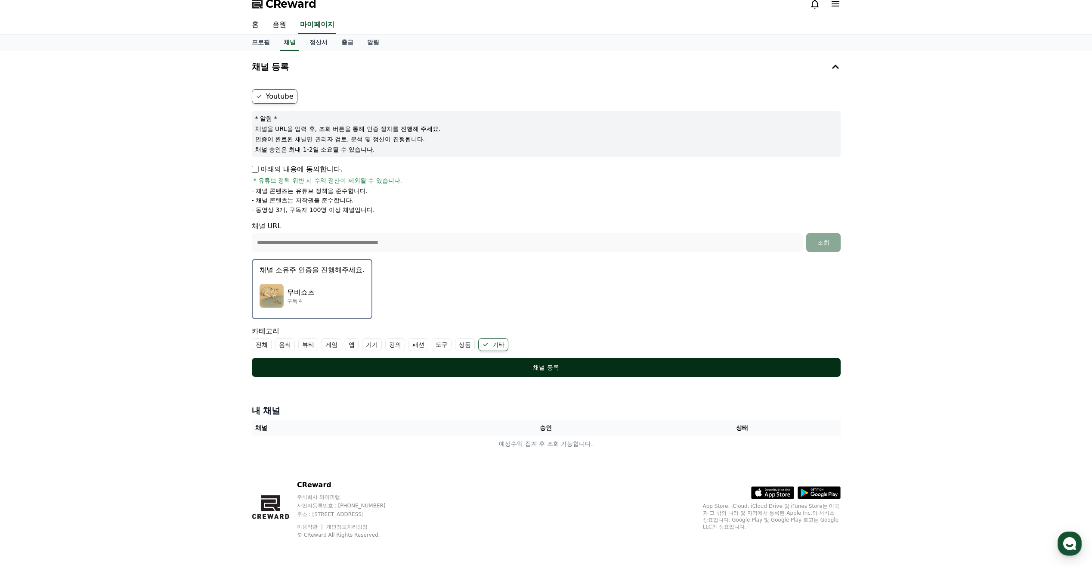
click at [279, 376] on button "채널 등록" at bounding box center [546, 367] width 589 height 19
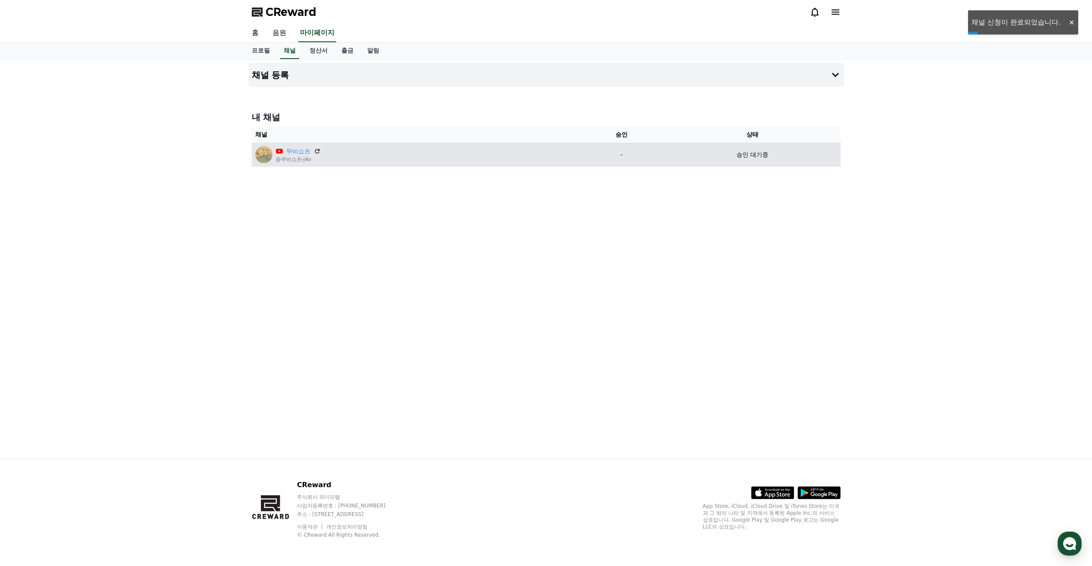
click at [311, 154] on p "무비쇼츠" at bounding box center [298, 151] width 45 height 9
click at [319, 150] on icon at bounding box center [317, 151] width 5 height 5
click at [594, 156] on p "-" at bounding box center [621, 154] width 79 height 9
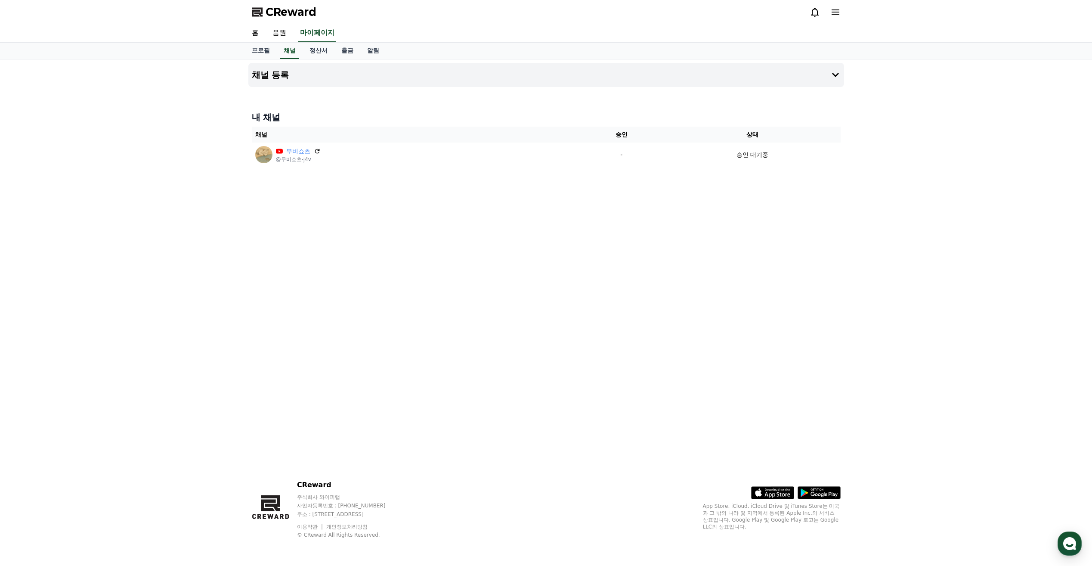
select select "**********"
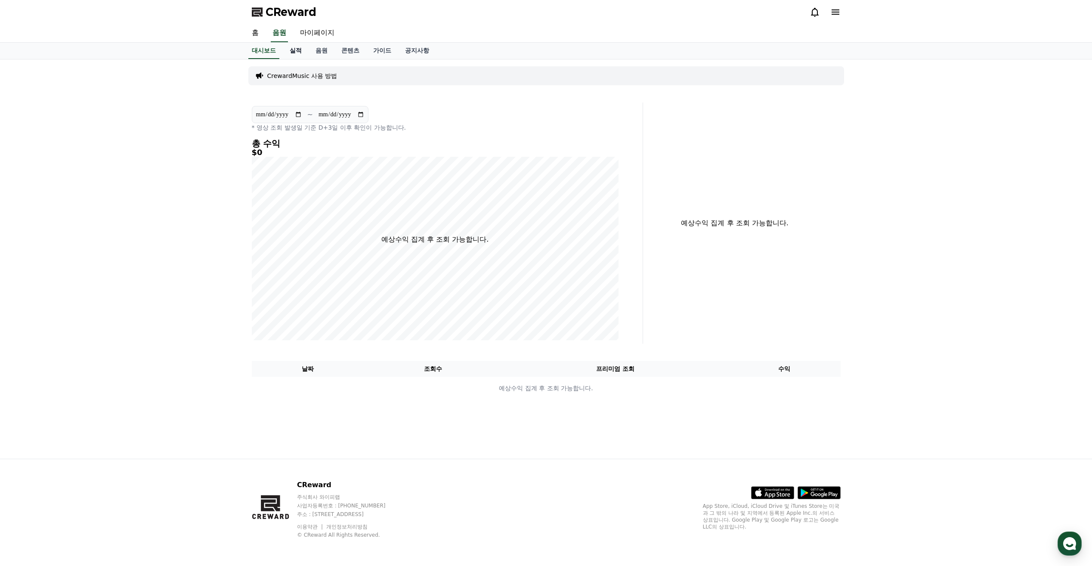
click at [305, 50] on link "실적" at bounding box center [296, 51] width 26 height 16
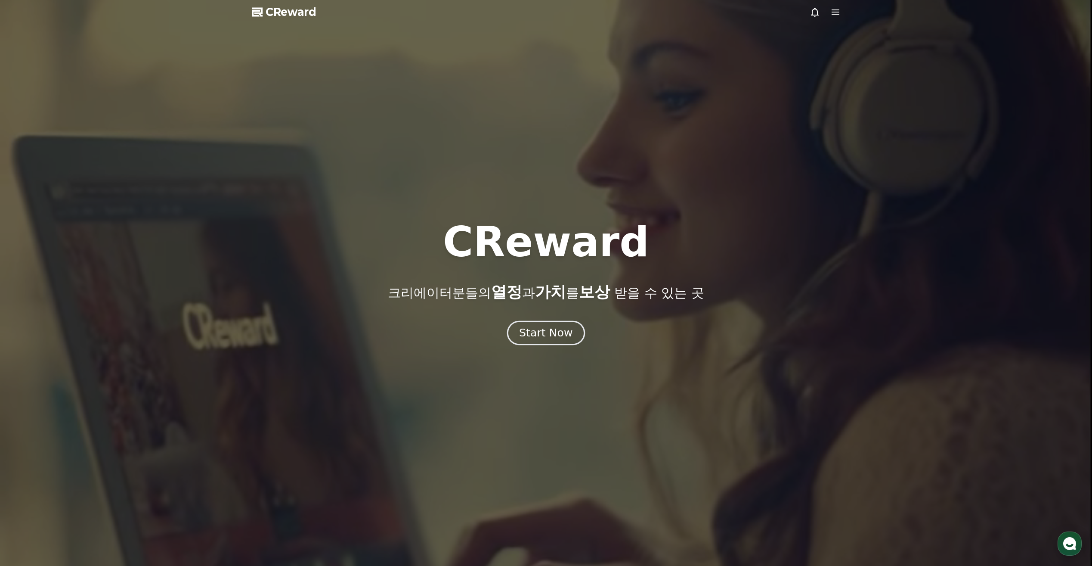
click at [531, 329] on div "Start Now" at bounding box center [545, 333] width 53 height 15
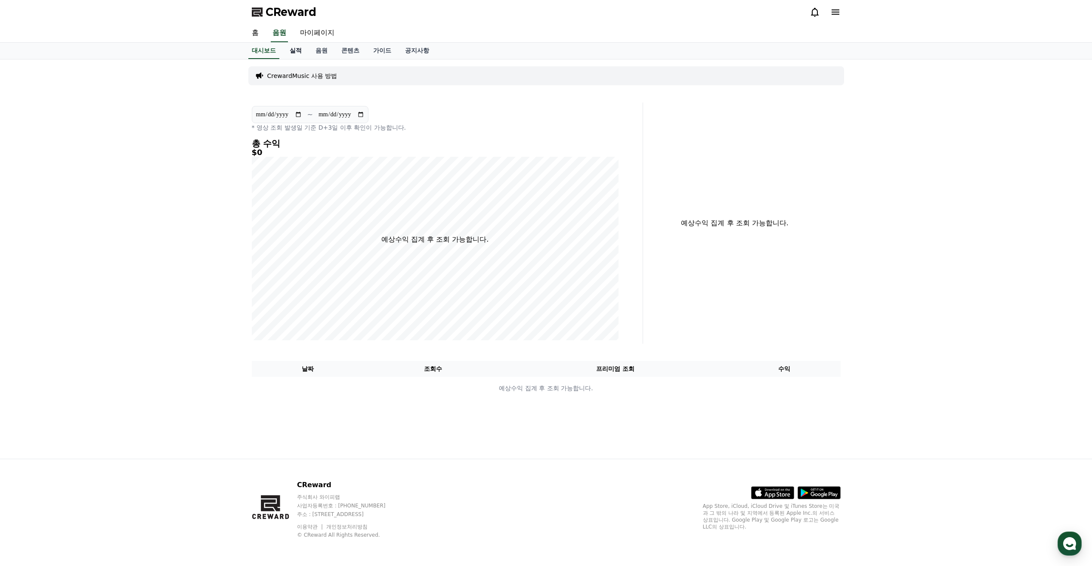
click at [297, 51] on link "실적" at bounding box center [296, 51] width 26 height 16
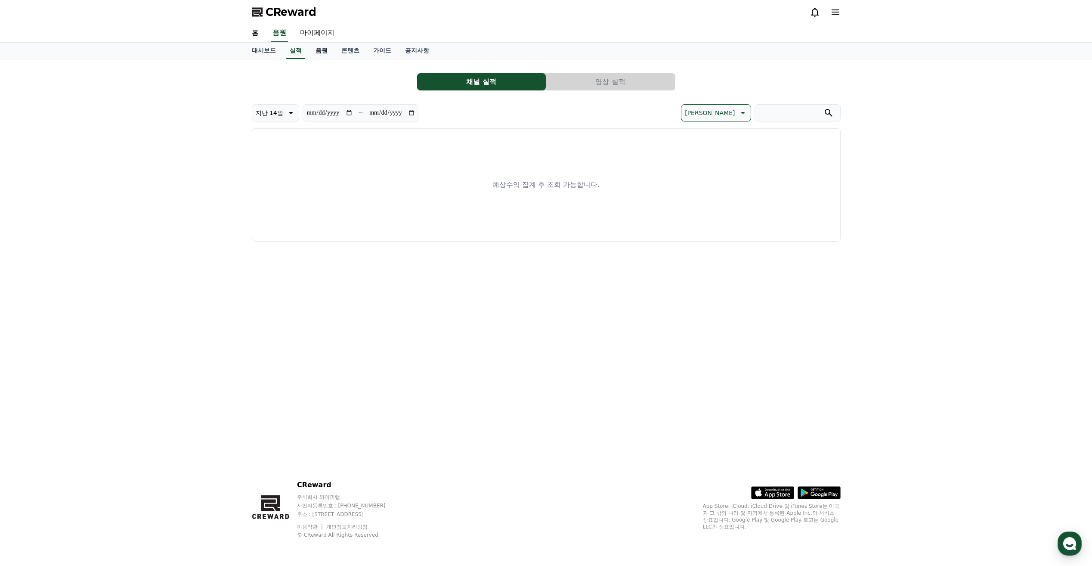
click at [324, 53] on link "음원" at bounding box center [322, 51] width 26 height 16
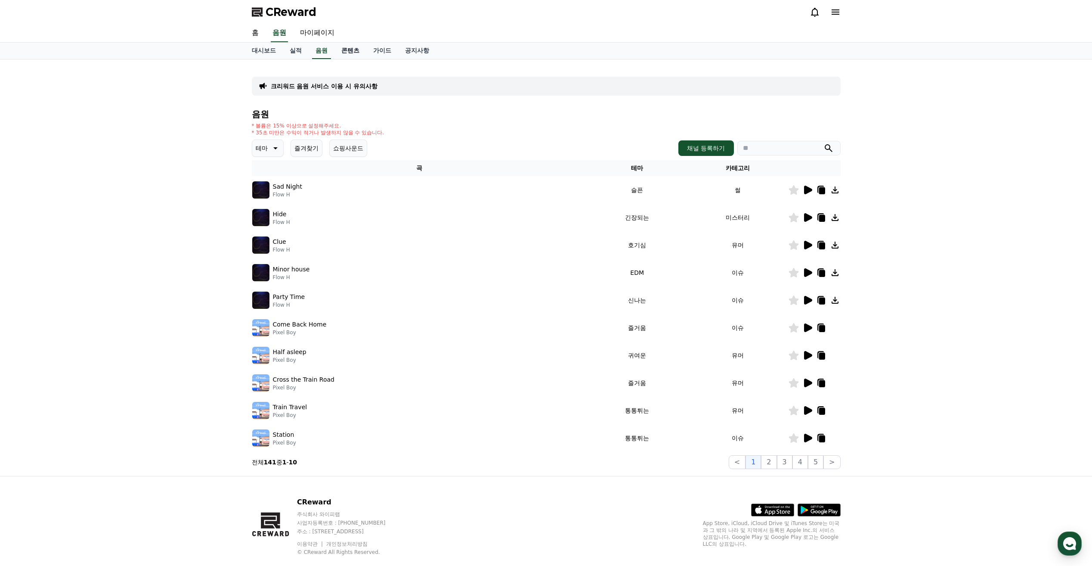
click at [357, 53] on link "콘텐츠" at bounding box center [351, 51] width 32 height 16
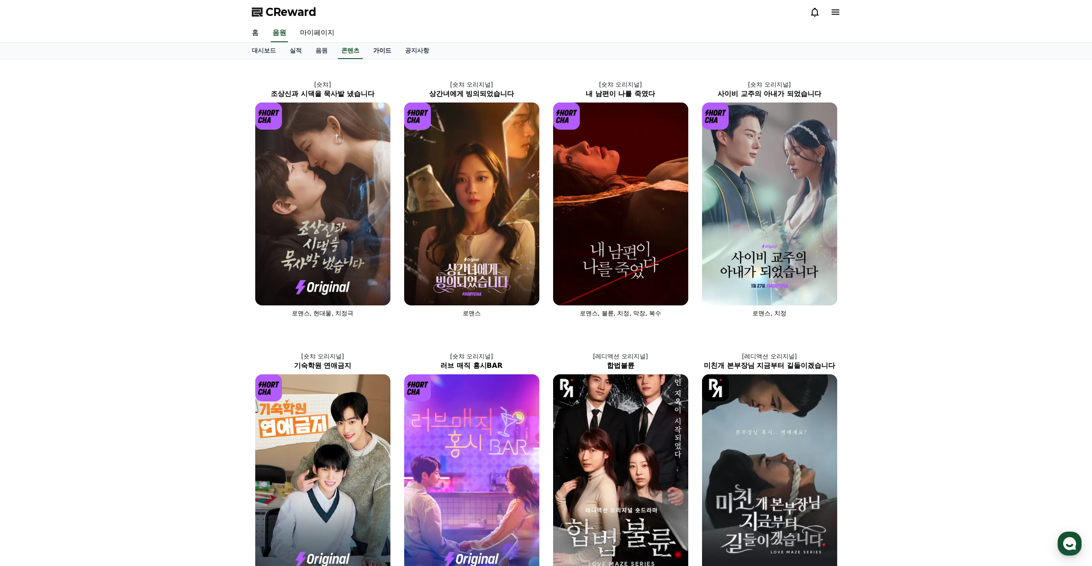
click at [375, 53] on link "가이드" at bounding box center [382, 51] width 32 height 16
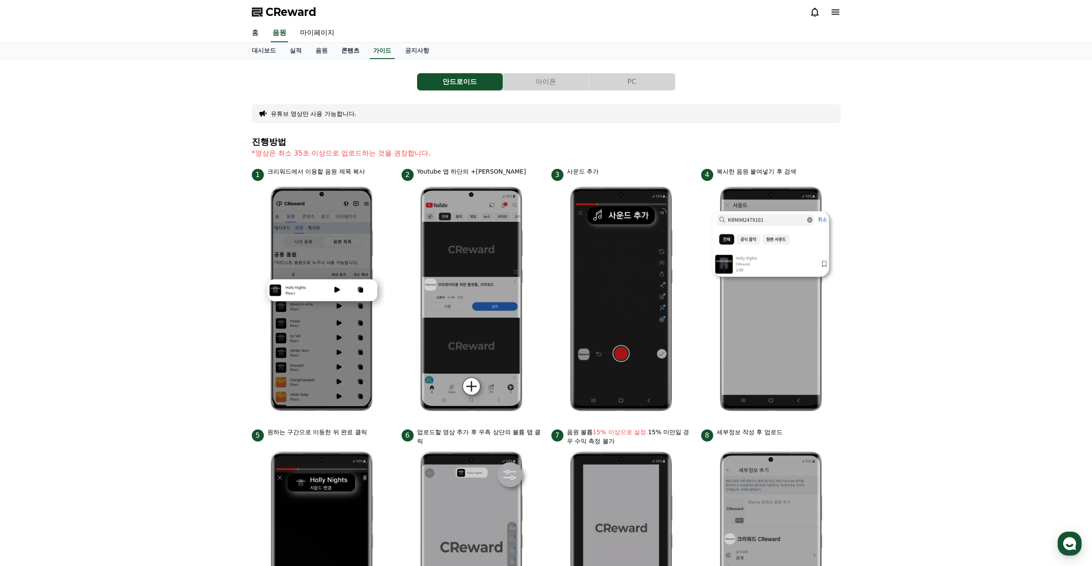
click at [354, 53] on link "콘텐츠" at bounding box center [351, 51] width 32 height 16
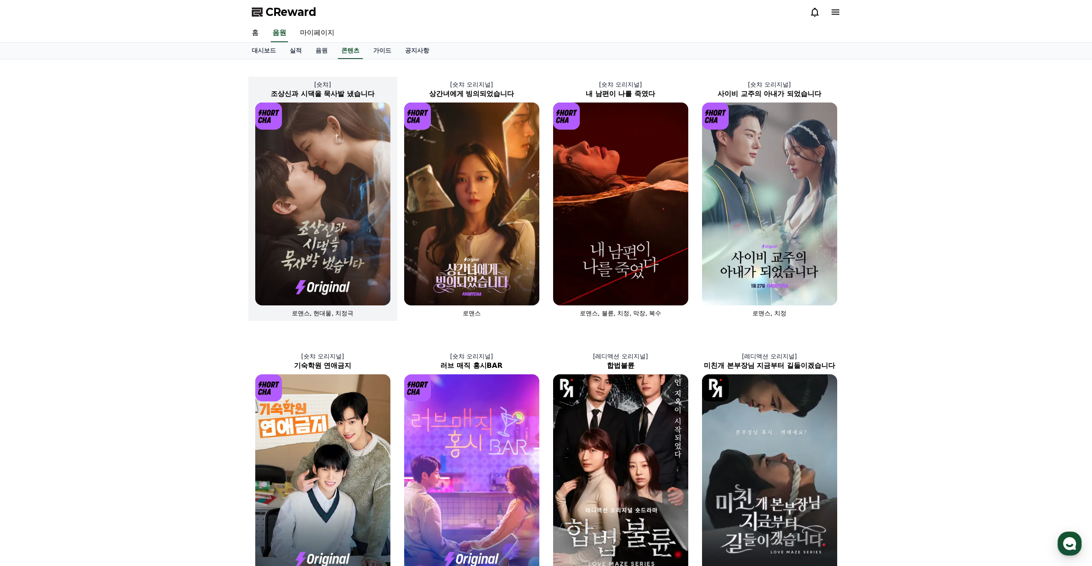
click at [344, 169] on img at bounding box center [322, 203] width 135 height 203
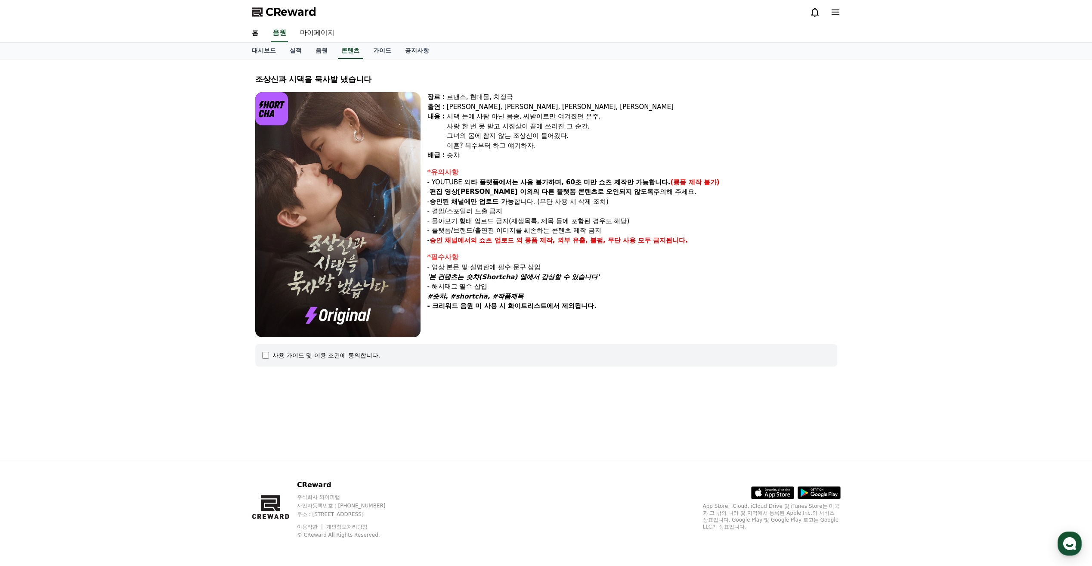
click at [324, 360] on div "사용 가이드 및 이용 조건에 동의합니다." at bounding box center [546, 355] width 582 height 22
click at [313, 354] on div "사용 가이드 및 이용 조건에 동의합니다." at bounding box center [327, 355] width 108 height 9
click at [257, 354] on div "사용 가이드 및 이용 조건에 동의합니다." at bounding box center [546, 355] width 582 height 22
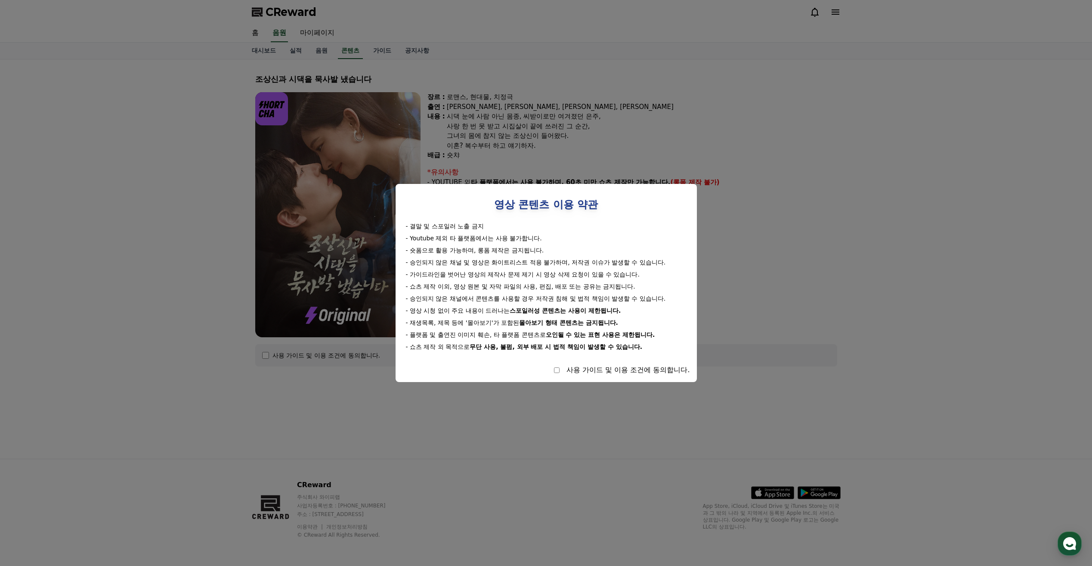
click at [568, 376] on div "영상 콘텐츠 이용 약관 - 결말 및 스포일러 노출 금지 - Youtube 제외 타 플랫폼에서는 사용 불가합니다. - 숏폼으로 활용 가능하며, …" at bounding box center [546, 283] width 301 height 198
click at [561, 372] on div "사용 가이드 및 이용 조건에 동의합니다." at bounding box center [547, 370] width 288 height 10
select select
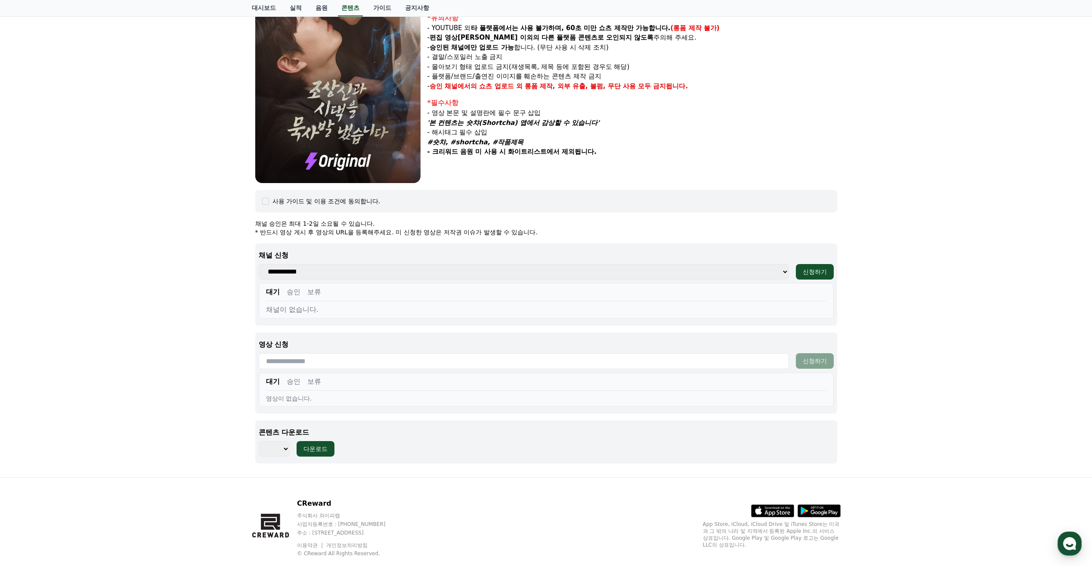
scroll to position [172, 0]
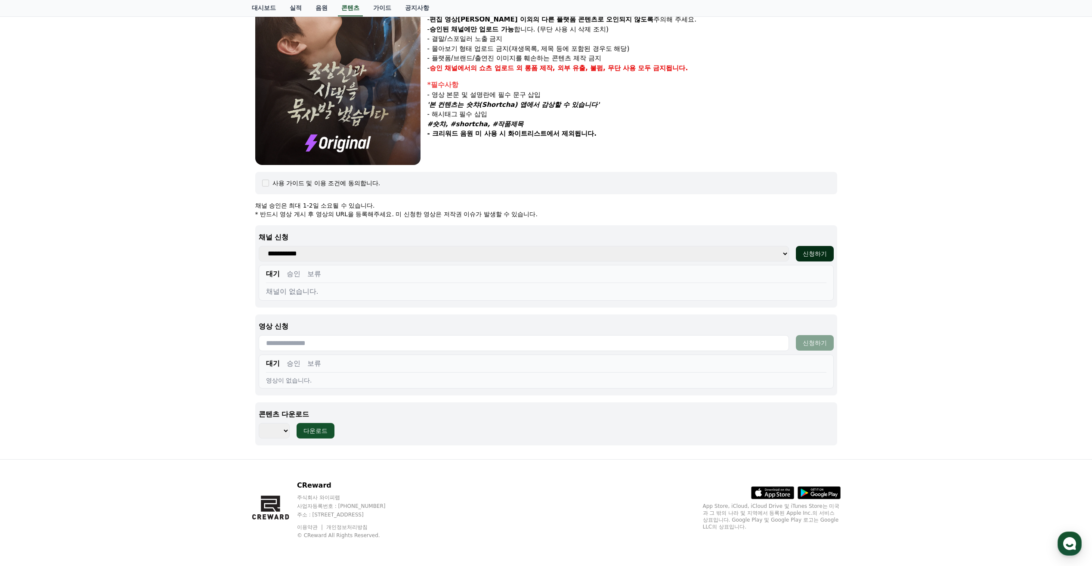
click at [814, 252] on div "신청하기" at bounding box center [815, 253] width 24 height 9
click at [790, 254] on div "**********" at bounding box center [546, 254] width 575 height 16
click at [782, 254] on select "**********" at bounding box center [524, 254] width 531 height 16
click at [776, 255] on select "**********" at bounding box center [524, 254] width 531 height 16
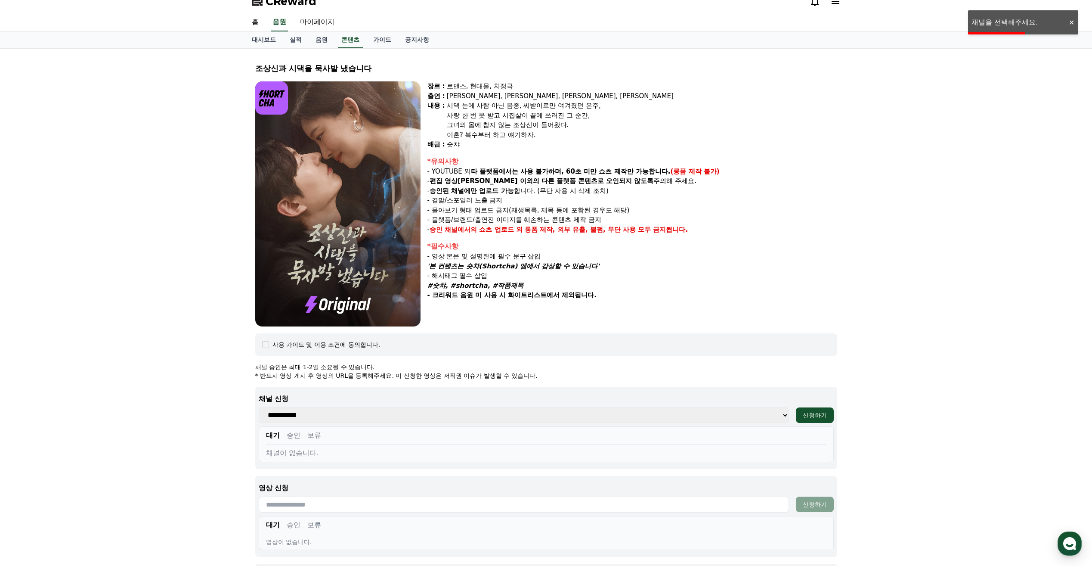
scroll to position [0, 0]
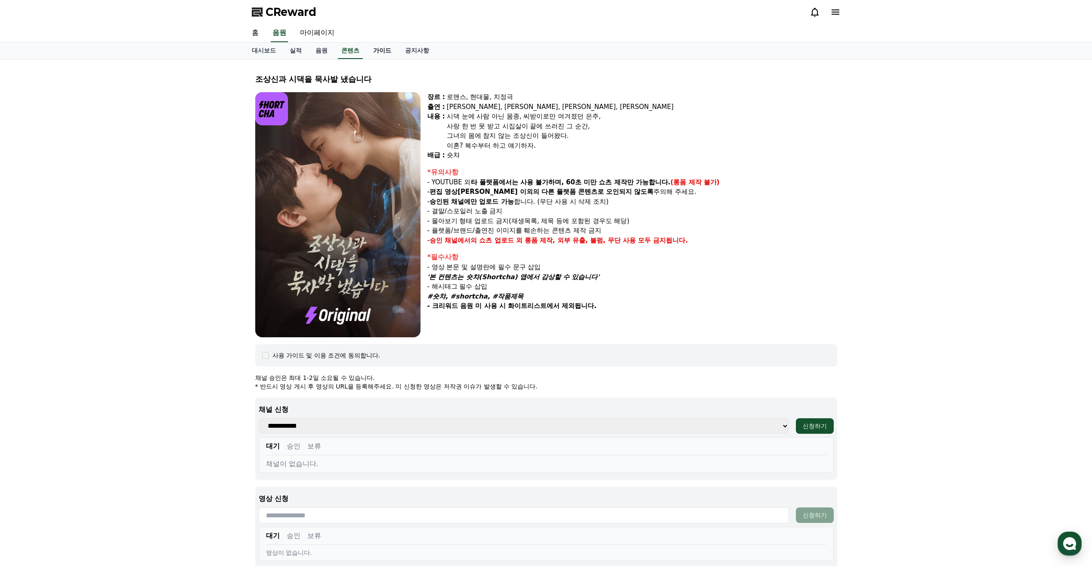
click at [383, 48] on link "가이드" at bounding box center [382, 51] width 32 height 16
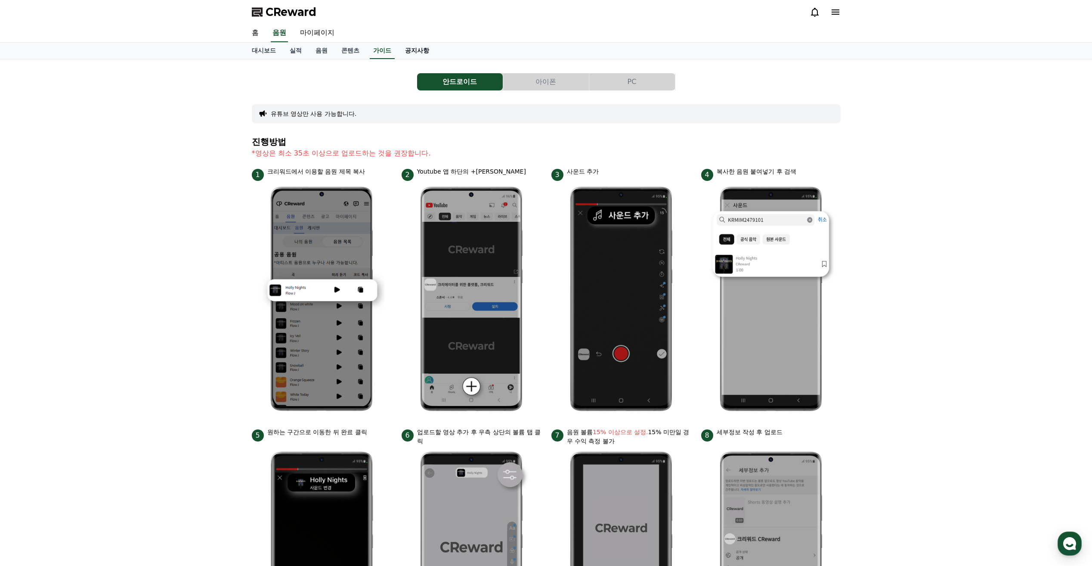
click at [416, 47] on link "공지사항" at bounding box center [417, 51] width 38 height 16
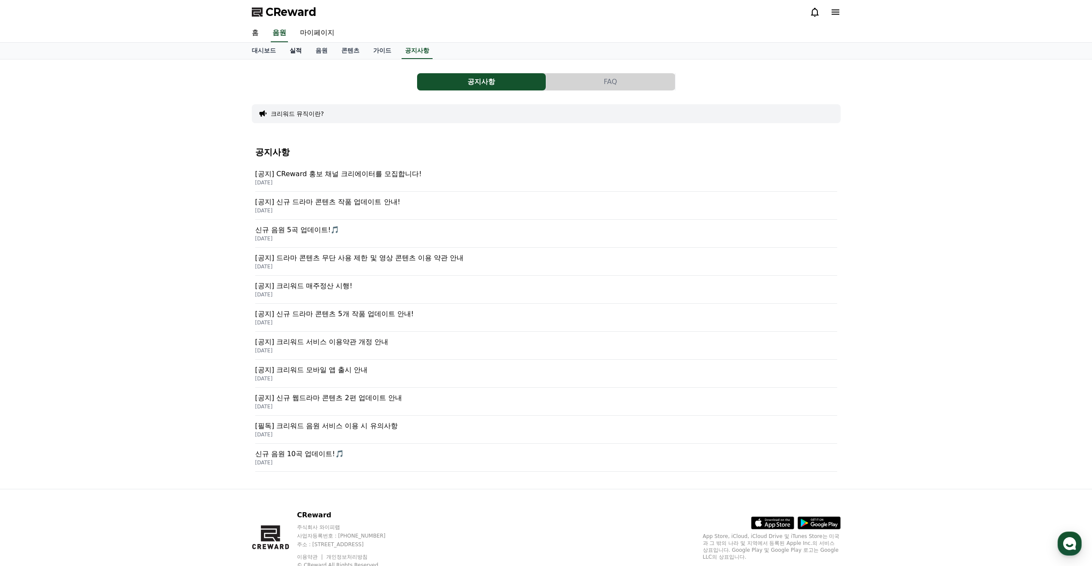
click at [292, 49] on link "실적" at bounding box center [296, 51] width 26 height 16
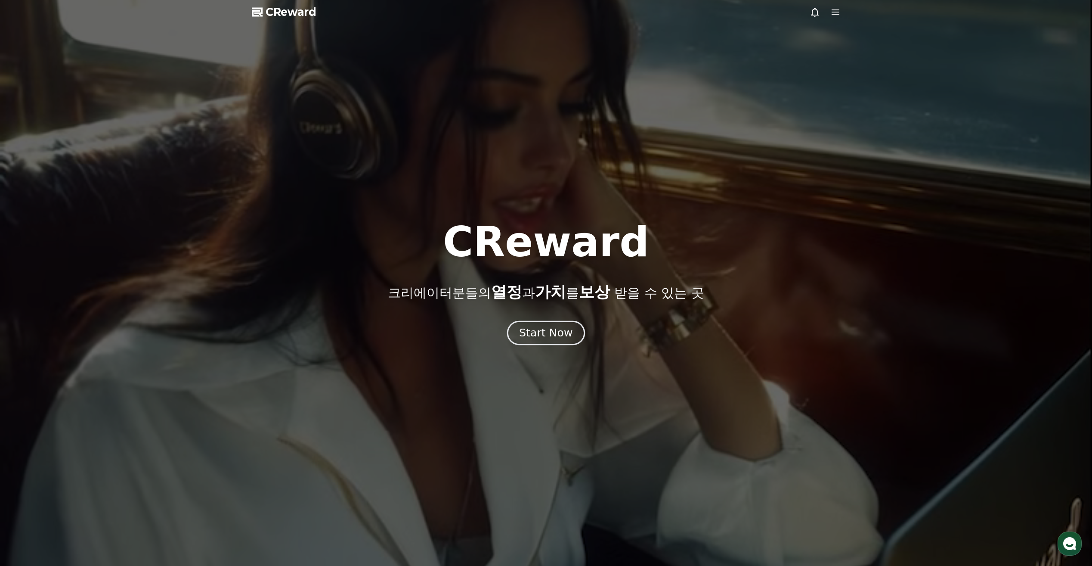
click at [552, 339] on div "Start Now" at bounding box center [545, 333] width 53 height 15
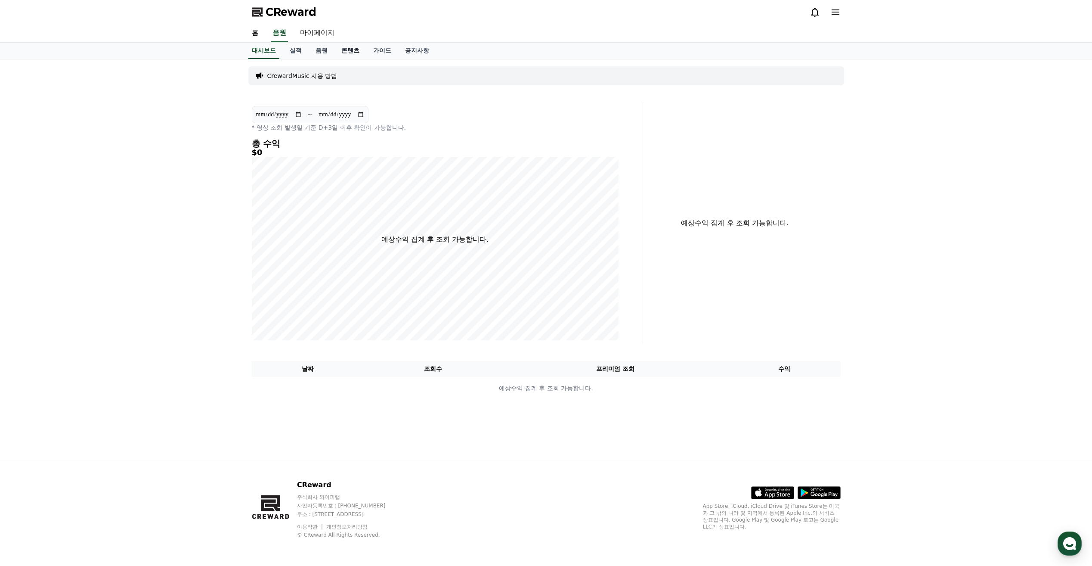
click at [341, 53] on link "콘텐츠" at bounding box center [351, 51] width 32 height 16
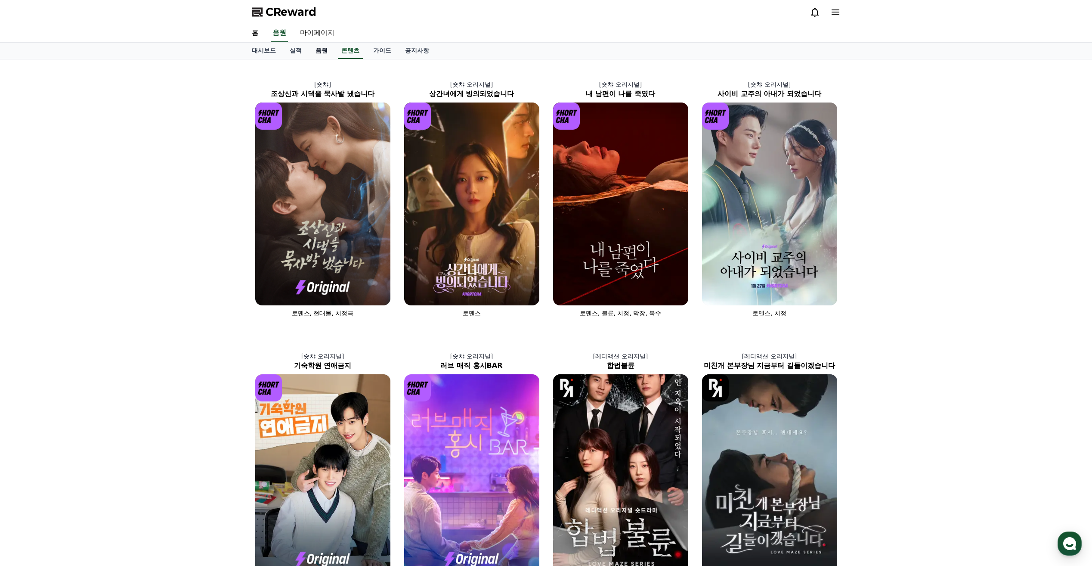
click at [320, 52] on link "음원" at bounding box center [322, 51] width 26 height 16
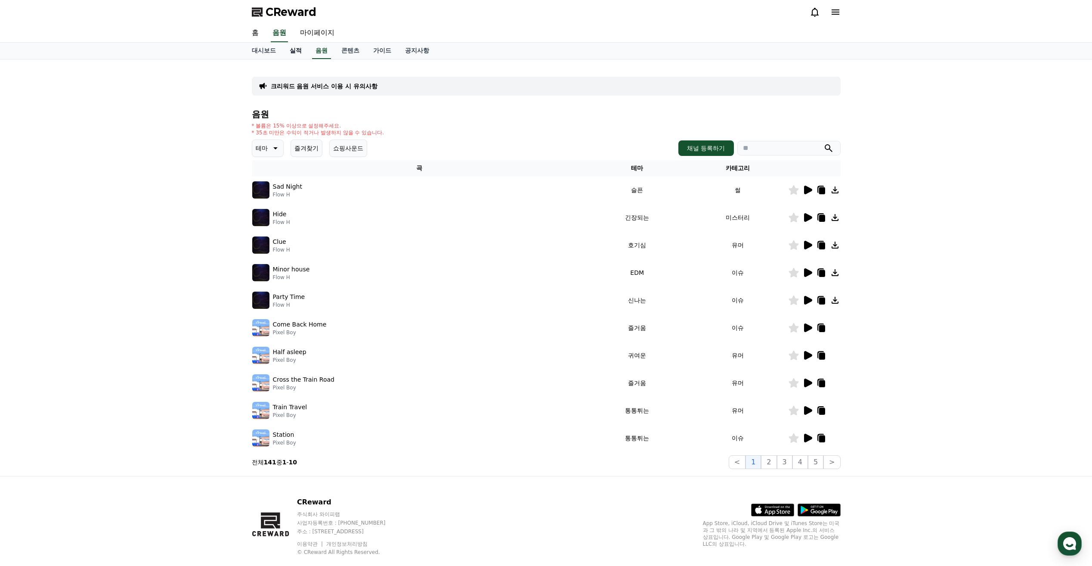
click at [303, 50] on link "실적" at bounding box center [296, 51] width 26 height 16
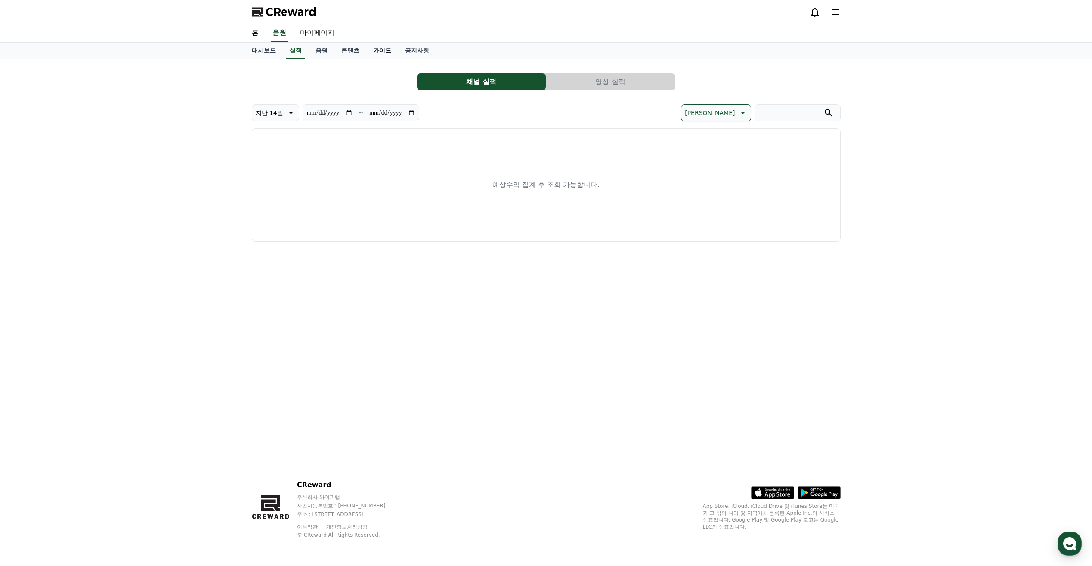
click at [388, 53] on link "가이드" at bounding box center [382, 51] width 32 height 16
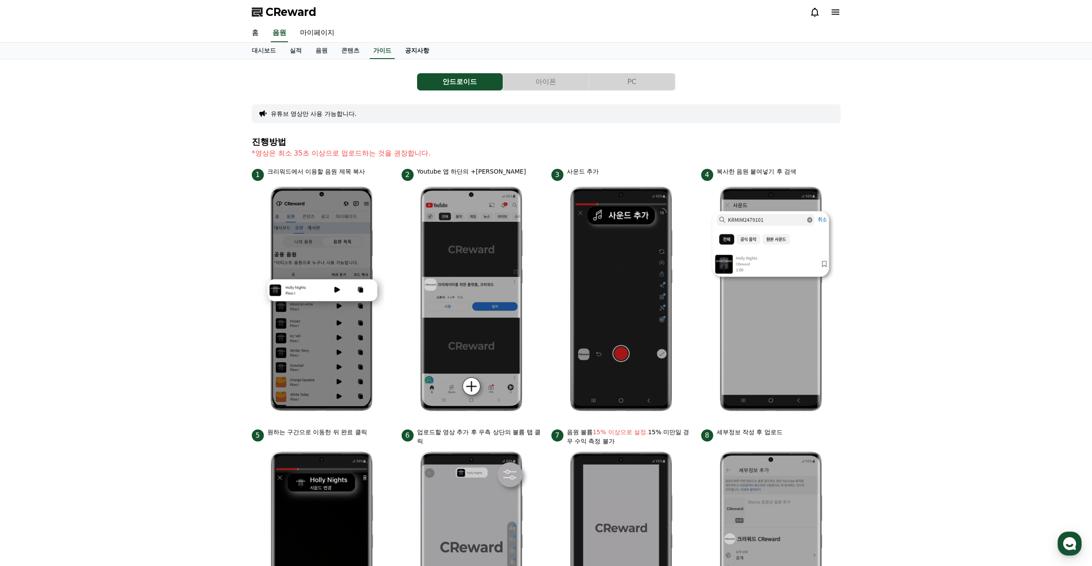
click at [419, 55] on link "공지사항" at bounding box center [417, 51] width 38 height 16
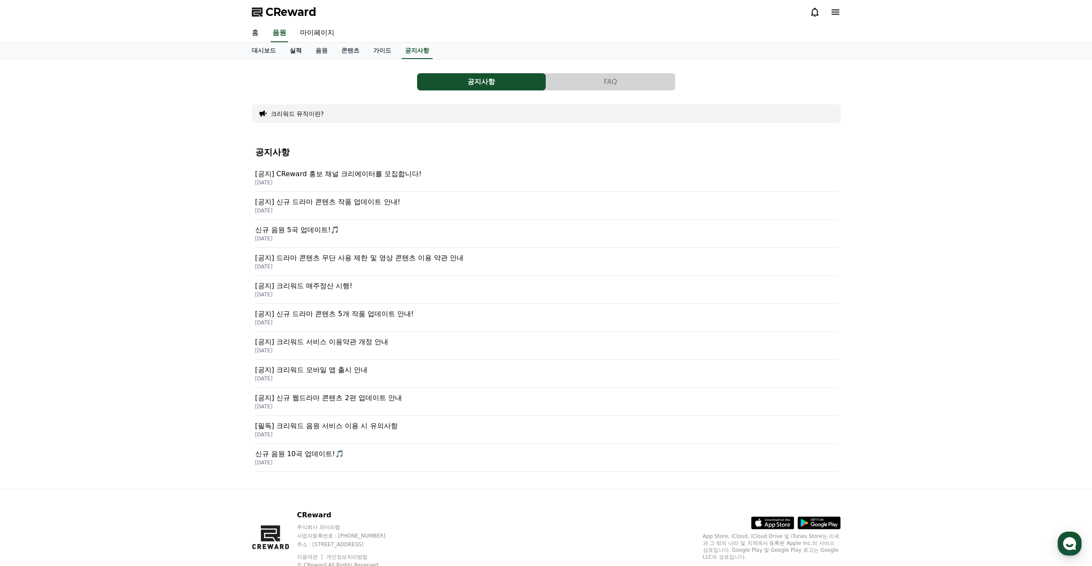
click at [297, 49] on link "실적" at bounding box center [296, 51] width 26 height 16
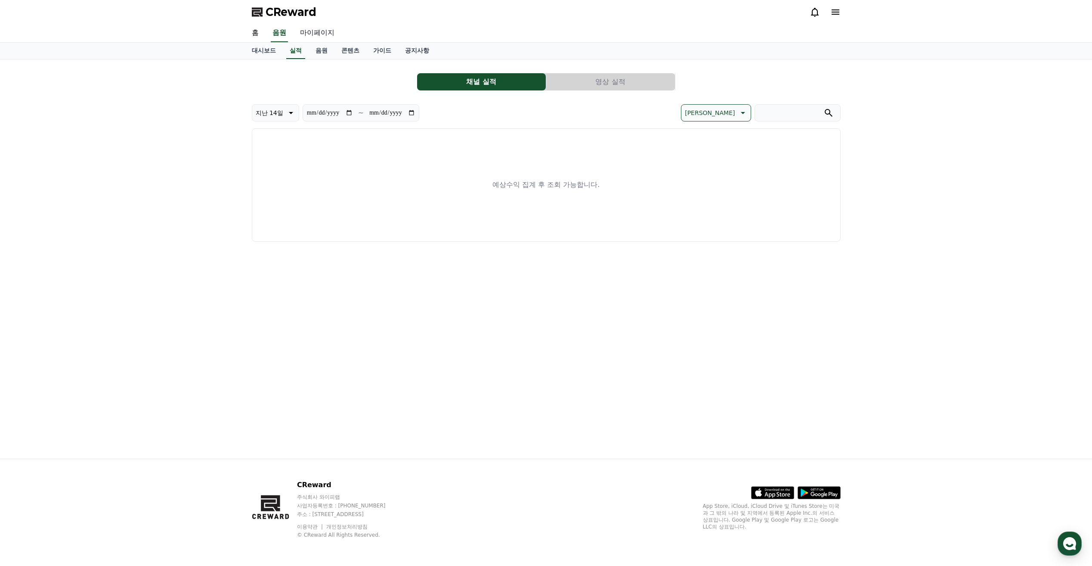
click at [312, 34] on link "마이페이지" at bounding box center [317, 33] width 48 height 18
select select "**********"
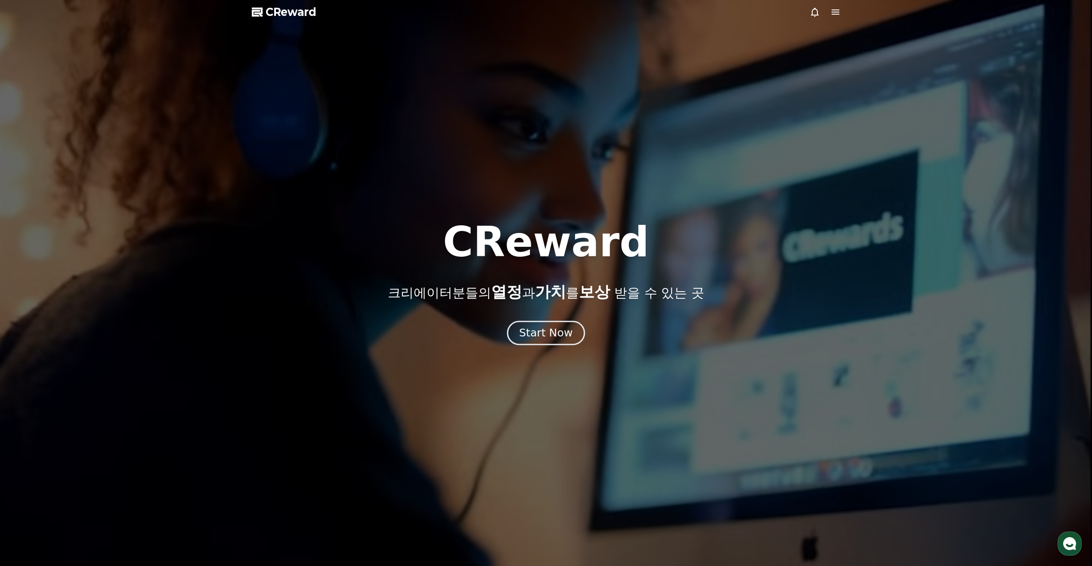
click at [534, 332] on div "Start Now" at bounding box center [545, 333] width 53 height 15
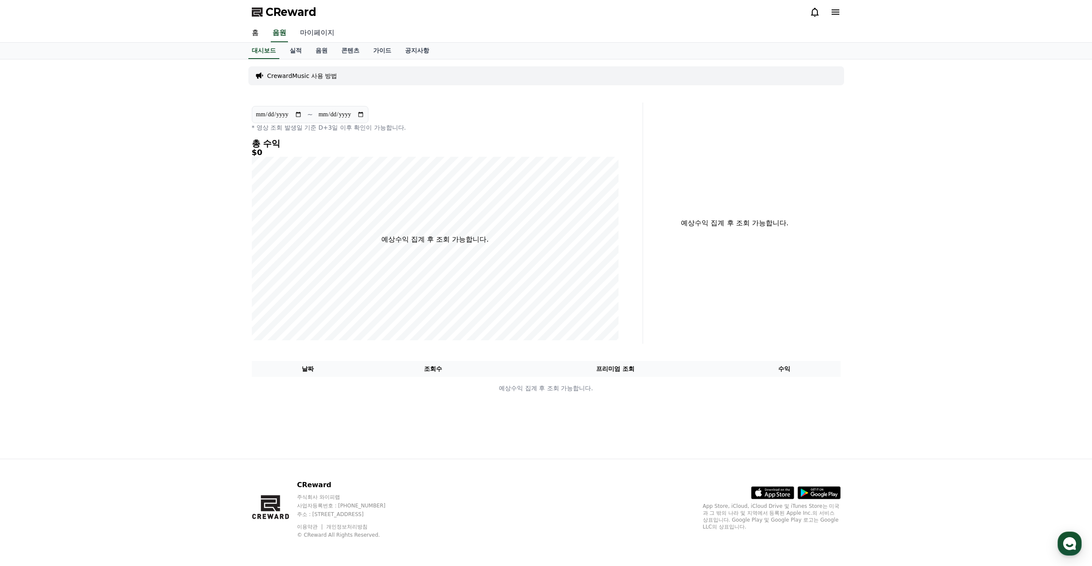
click at [309, 32] on link "마이페이지" at bounding box center [317, 33] width 48 height 18
select select "**********"
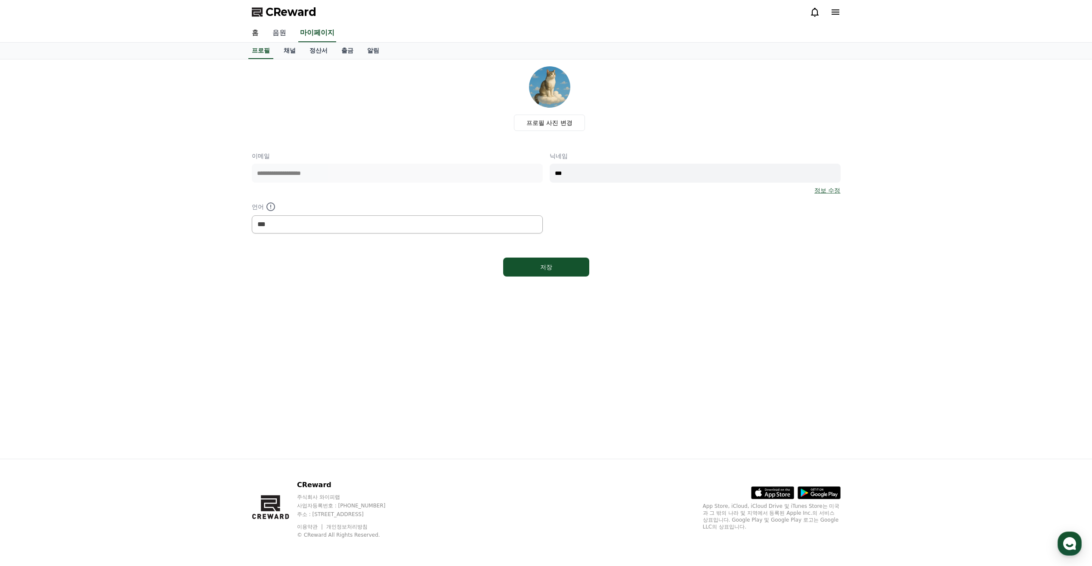
click at [285, 34] on link "음원" at bounding box center [280, 33] width 28 height 18
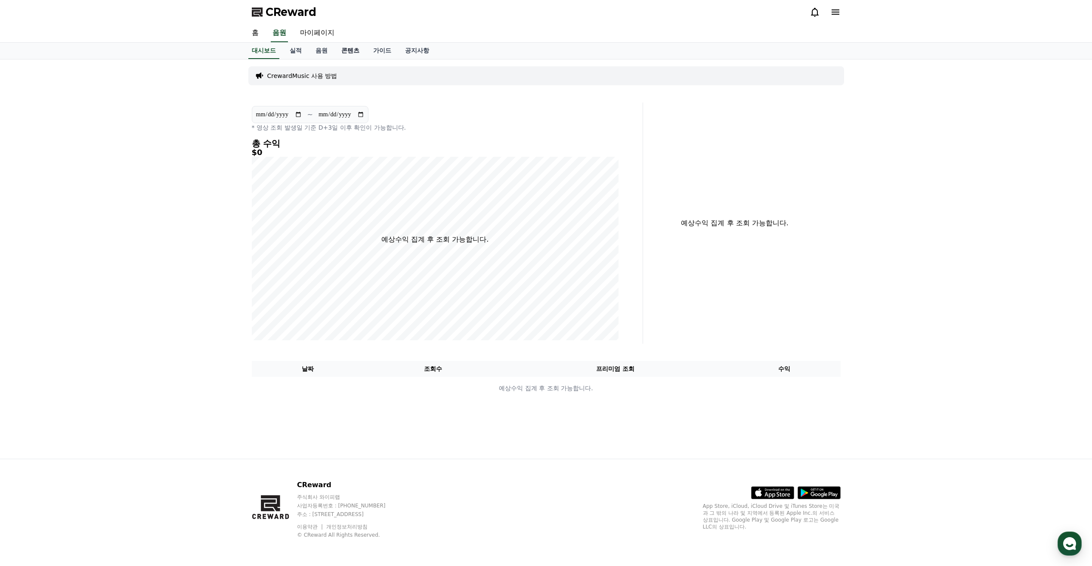
click at [344, 52] on link "콘텐츠" at bounding box center [351, 51] width 32 height 16
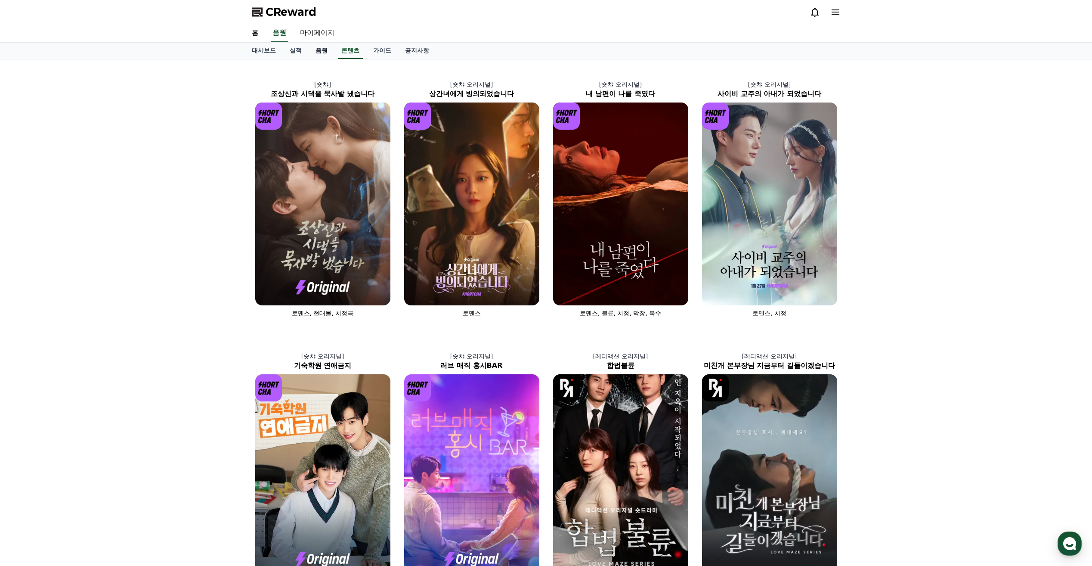
click at [310, 50] on link "음원" at bounding box center [322, 51] width 26 height 16
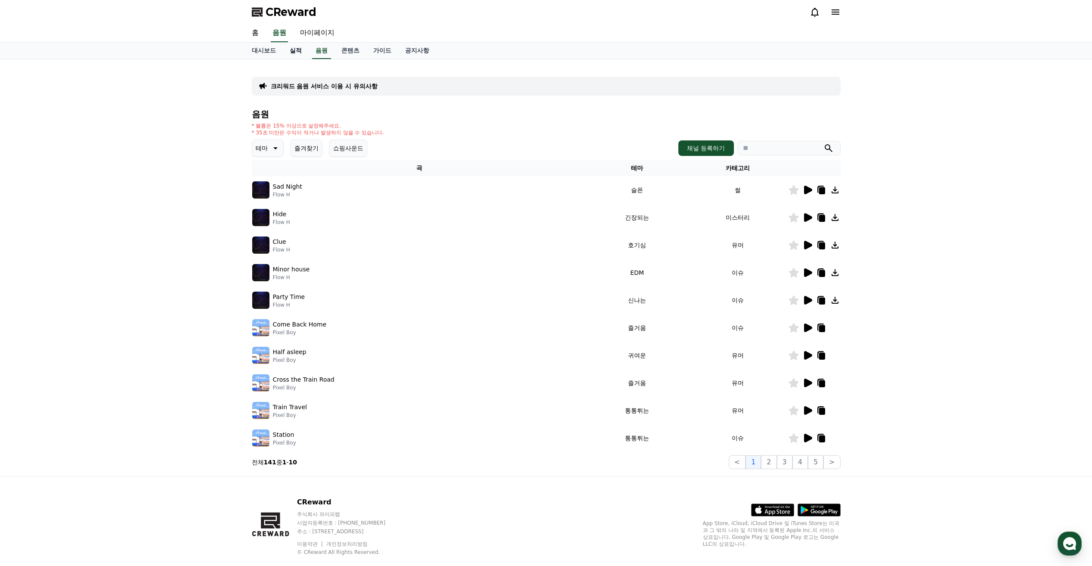
click at [296, 54] on link "실적" at bounding box center [296, 51] width 26 height 16
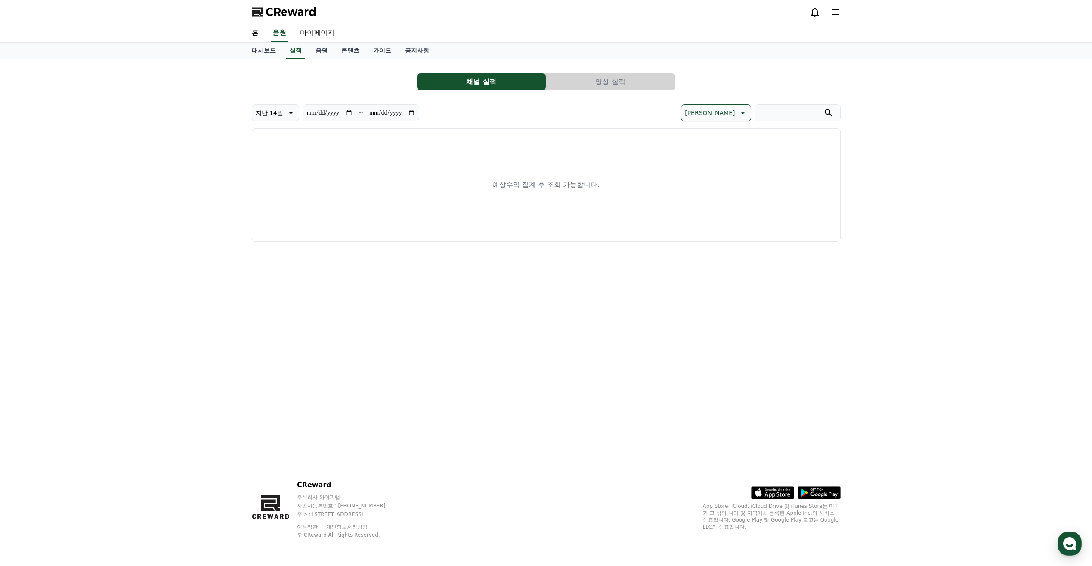
click at [499, 86] on button "채널 실적" at bounding box center [481, 81] width 129 height 17
click at [616, 74] on button "영상 실적" at bounding box center [610, 81] width 129 height 17
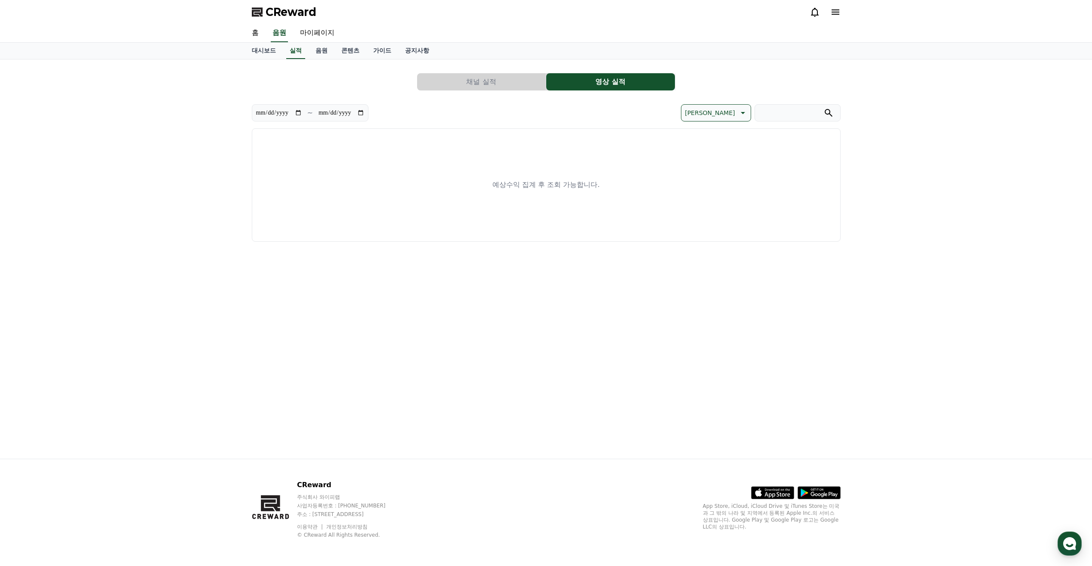
click at [832, 11] on icon at bounding box center [836, 12] width 10 height 10
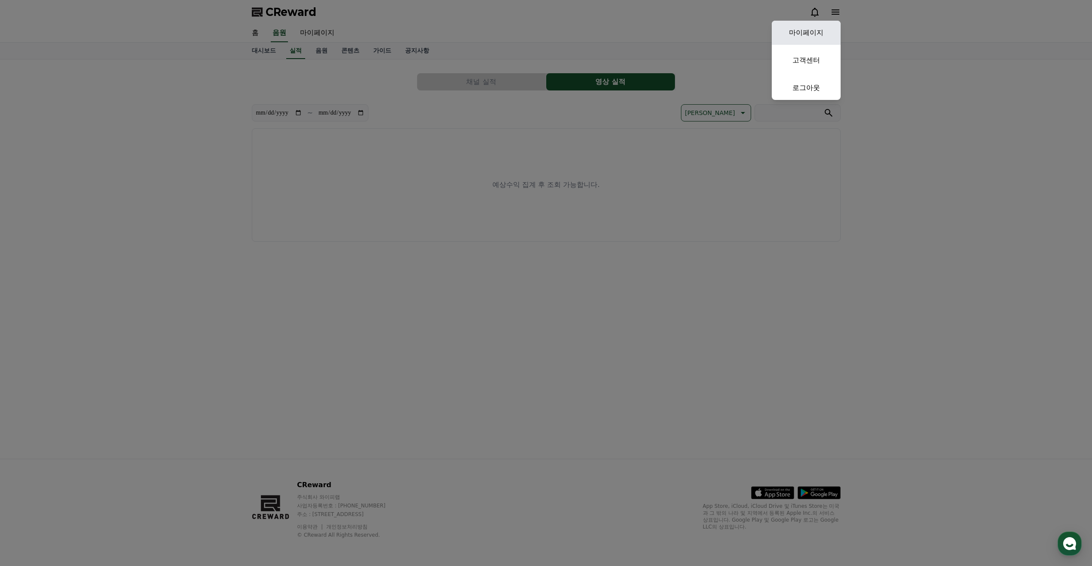
click at [809, 24] on link "마이페이지" at bounding box center [806, 33] width 69 height 24
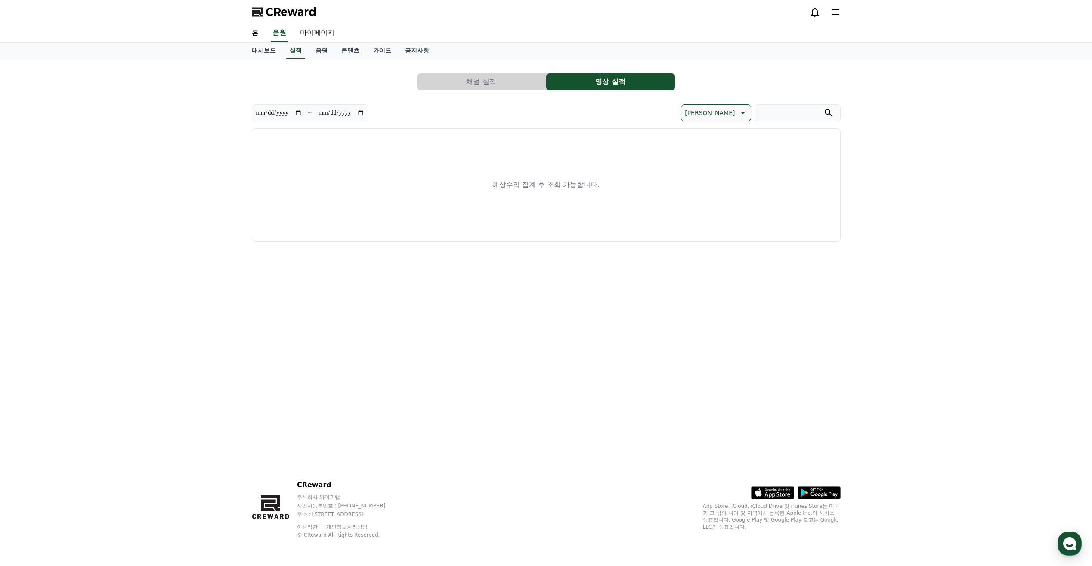
select select "**********"
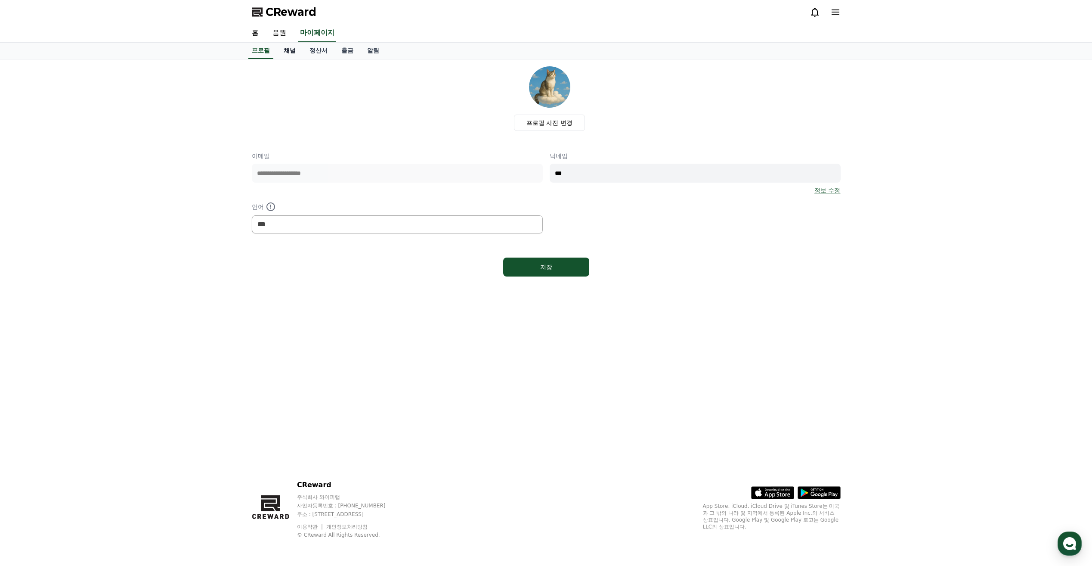
click at [287, 52] on link "채널" at bounding box center [290, 51] width 26 height 16
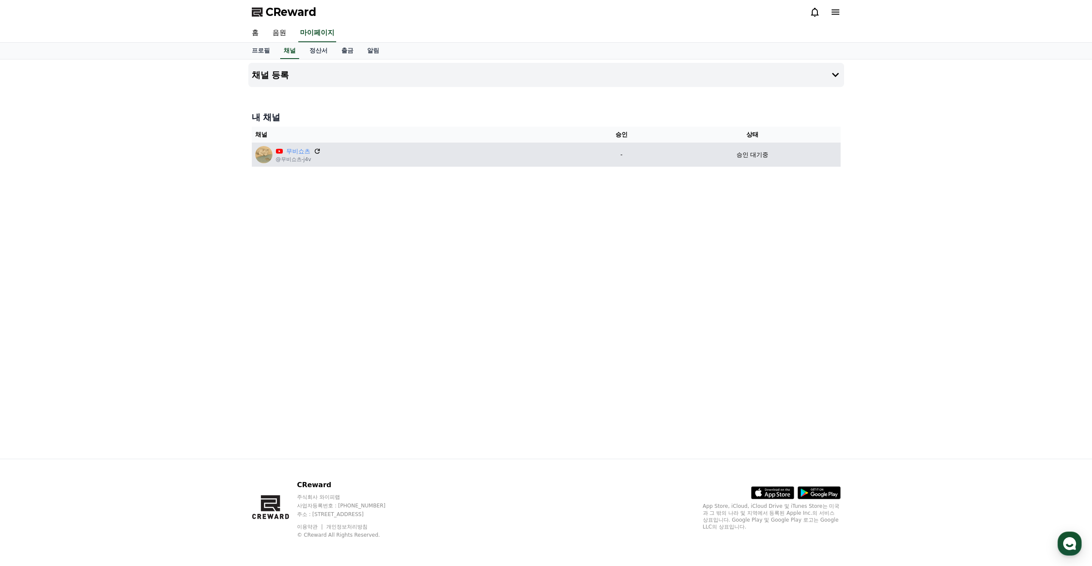
click at [318, 152] on icon at bounding box center [317, 151] width 8 height 8
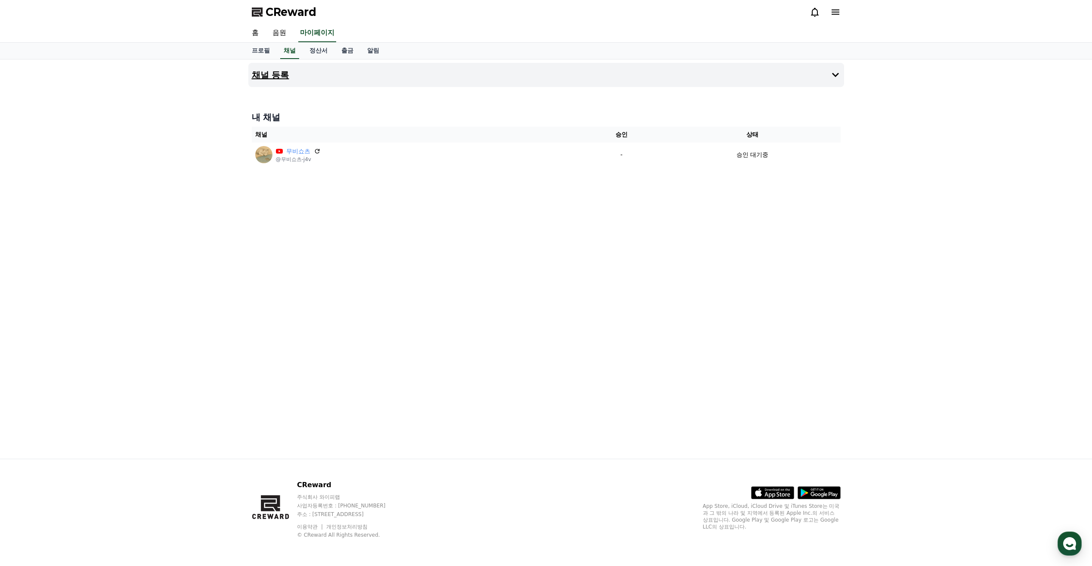
click at [841, 78] on button "채널 등록" at bounding box center [546, 75] width 596 height 24
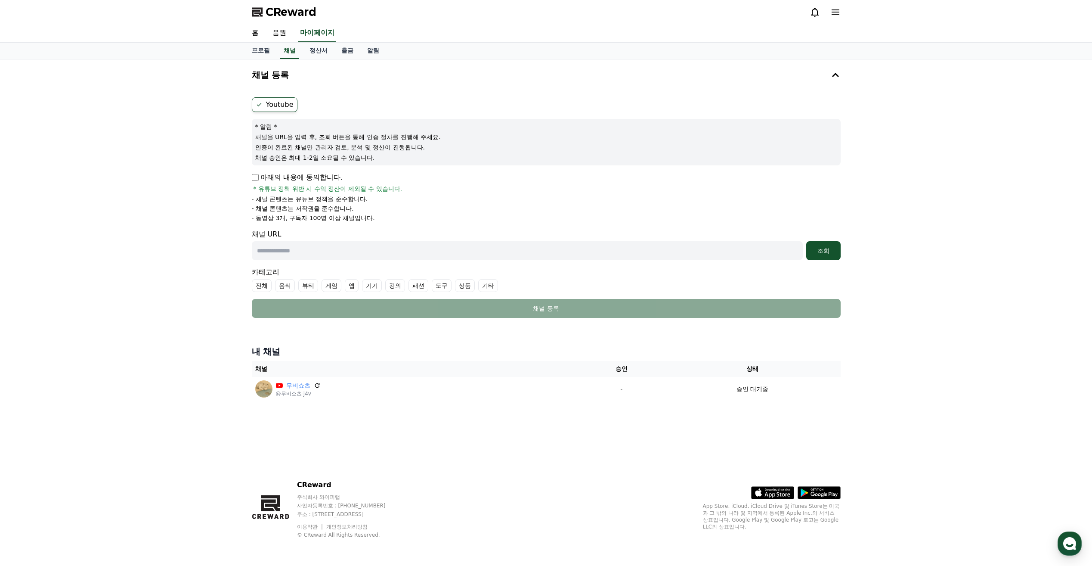
click at [606, 257] on input "text" at bounding box center [527, 250] width 551 height 19
type input "**********"
click at [813, 247] on div "조회" at bounding box center [824, 250] width 28 height 9
click at [822, 248] on div "조회" at bounding box center [824, 250] width 28 height 9
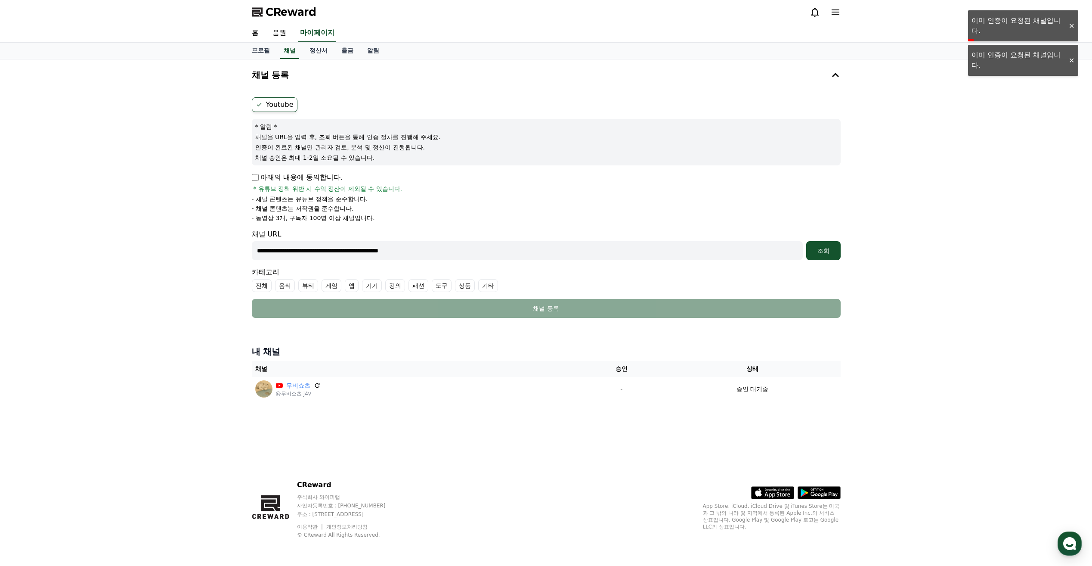
click at [485, 290] on label "기타" at bounding box center [488, 285] width 20 height 13
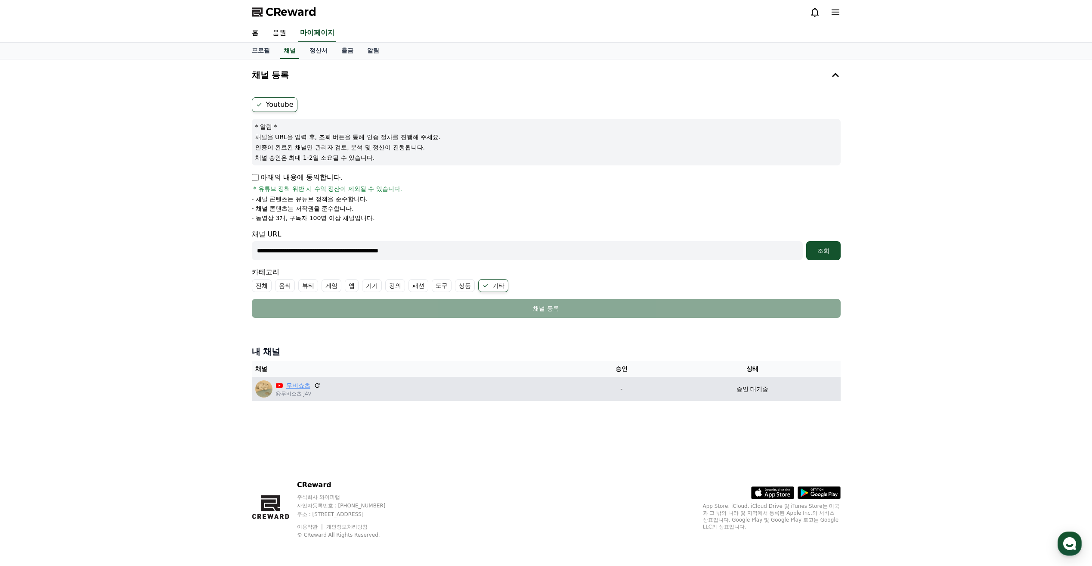
click at [289, 383] on link "무비쇼츠" at bounding box center [298, 385] width 24 height 9
click at [305, 386] on link "무비쇼츠" at bounding box center [298, 385] width 24 height 9
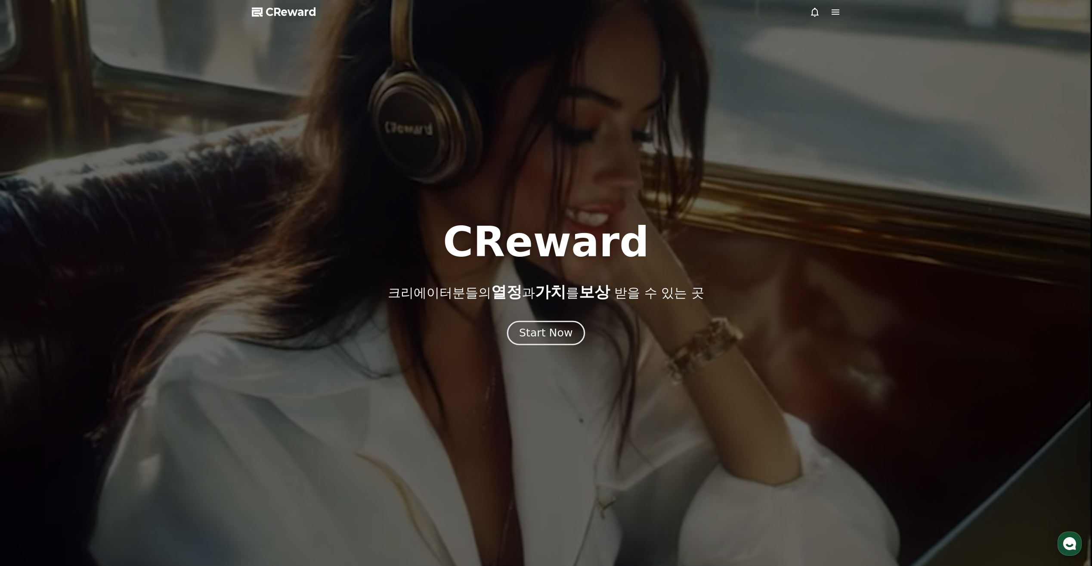
click at [553, 338] on div "Start Now" at bounding box center [545, 333] width 53 height 15
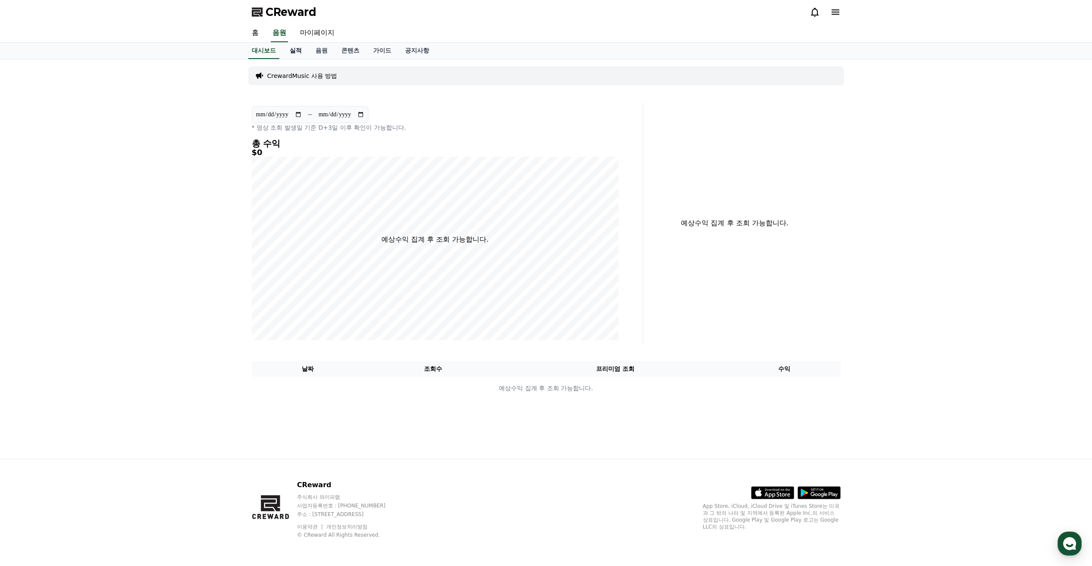
click at [298, 50] on link "실적" at bounding box center [296, 51] width 26 height 16
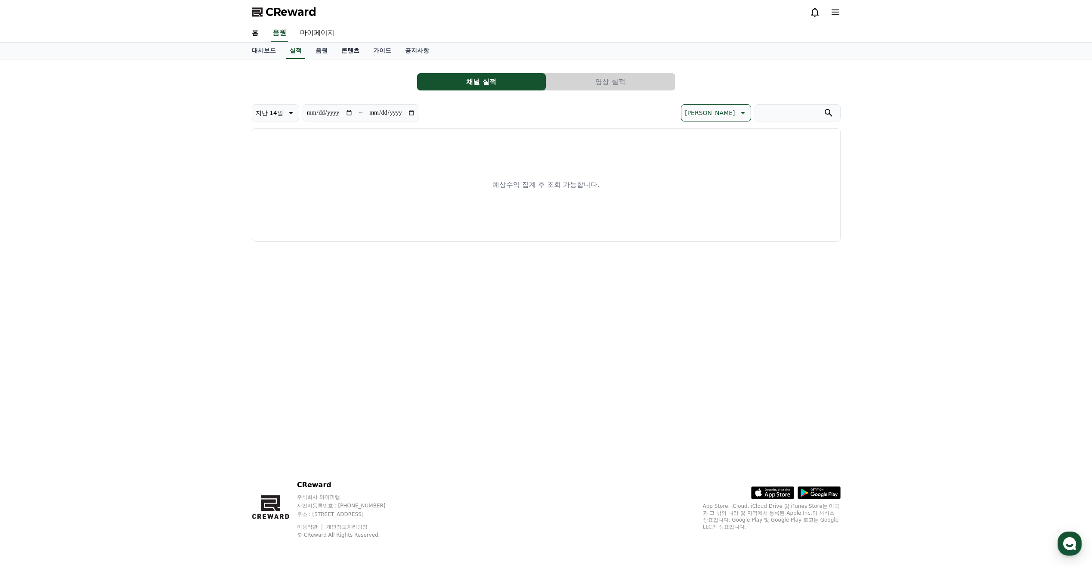
click at [335, 50] on link "콘텐츠" at bounding box center [351, 51] width 32 height 16
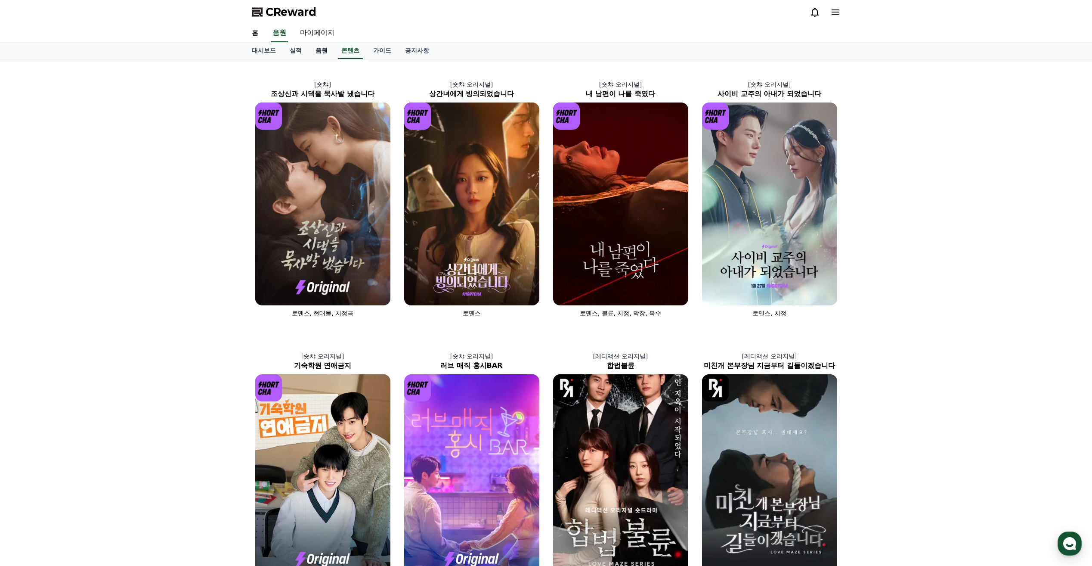
click at [322, 47] on link "음원" at bounding box center [322, 51] width 26 height 16
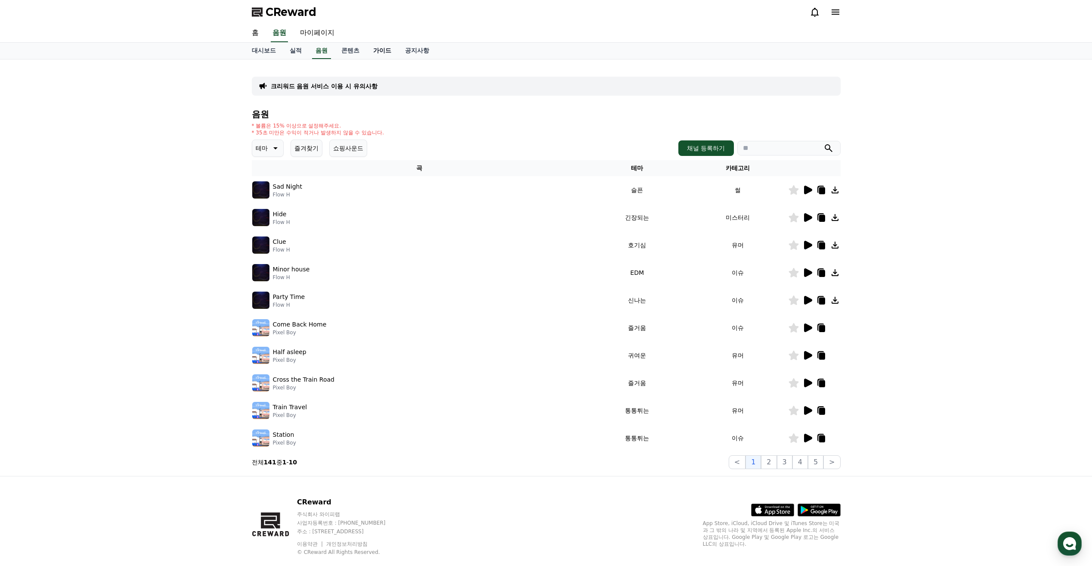
click at [367, 49] on link "가이드" at bounding box center [382, 51] width 32 height 16
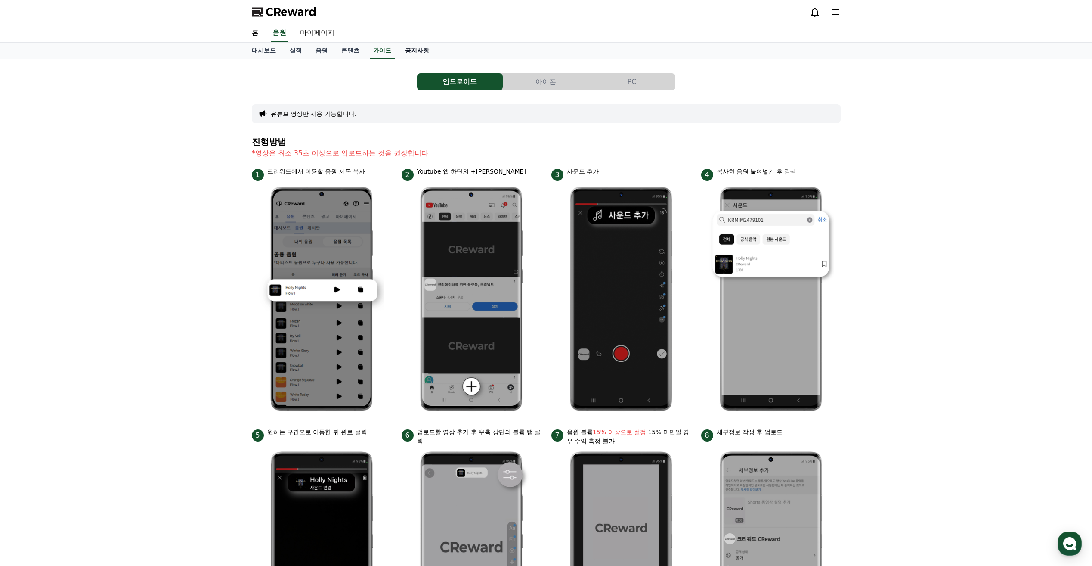
click at [403, 50] on link "공지사항" at bounding box center [417, 51] width 38 height 16
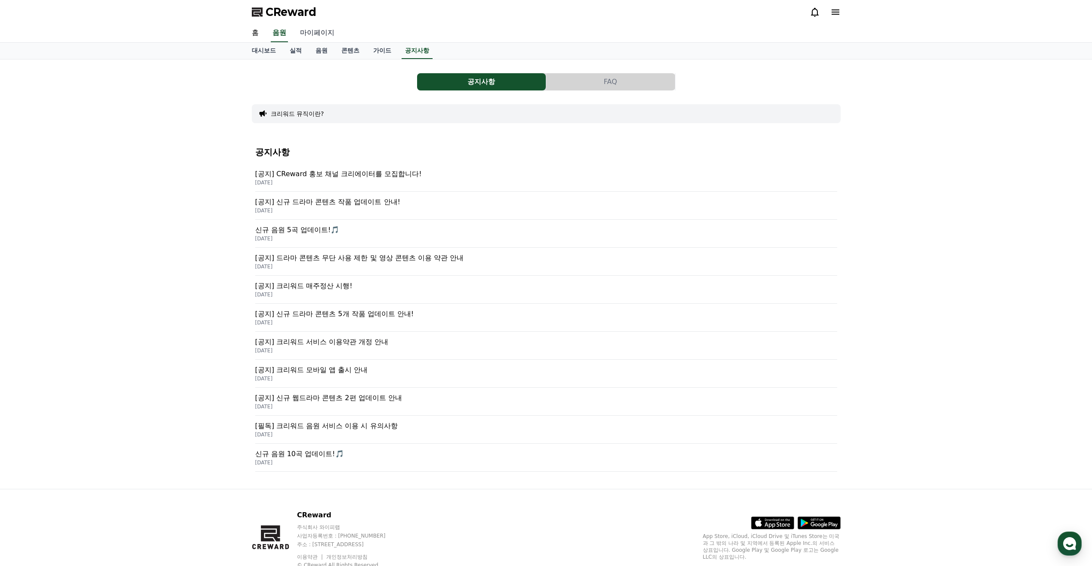
click at [320, 35] on link "마이페이지" at bounding box center [317, 33] width 48 height 18
select select "**********"
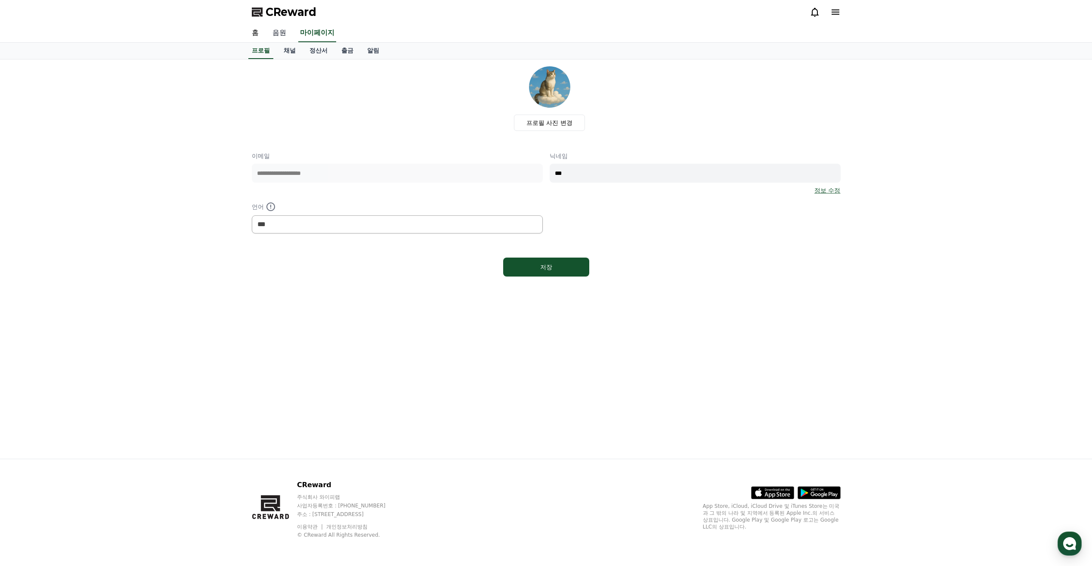
click at [282, 32] on link "음원" at bounding box center [280, 33] width 28 height 18
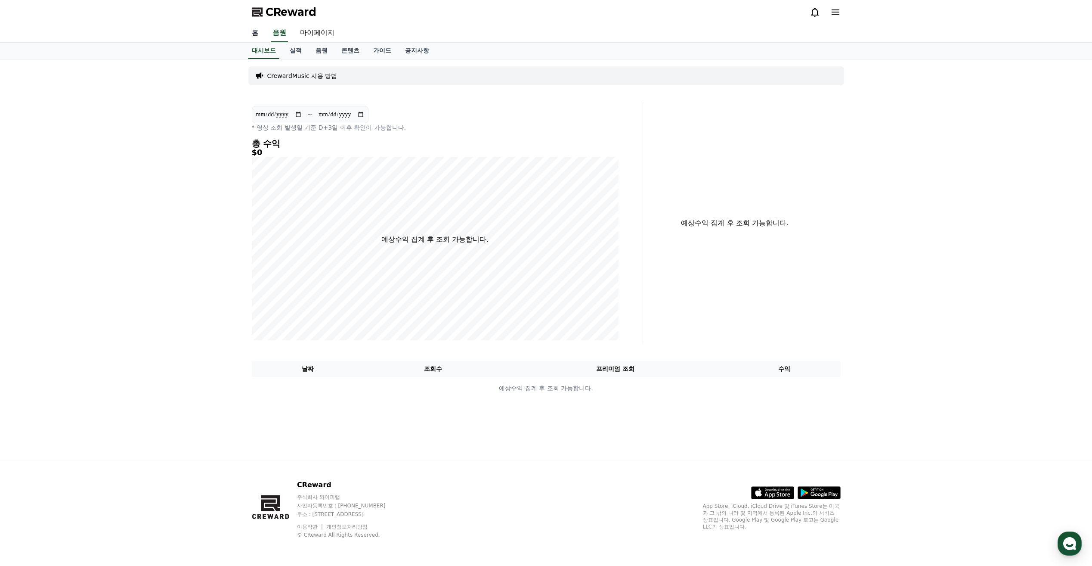
click at [261, 32] on link "홈" at bounding box center [255, 33] width 21 height 18
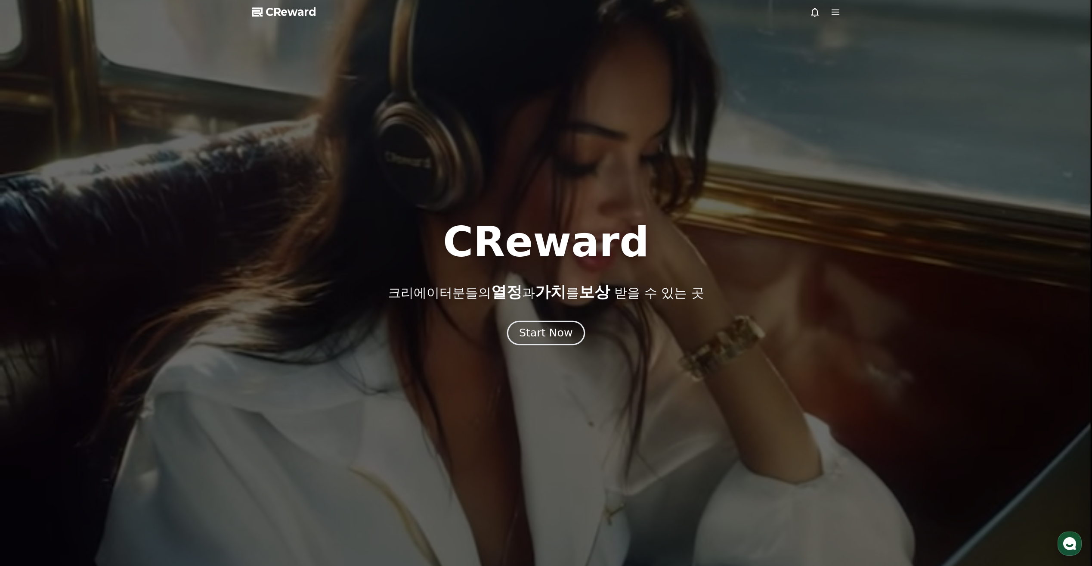
click at [540, 326] on div "Start Now" at bounding box center [545, 333] width 53 height 15
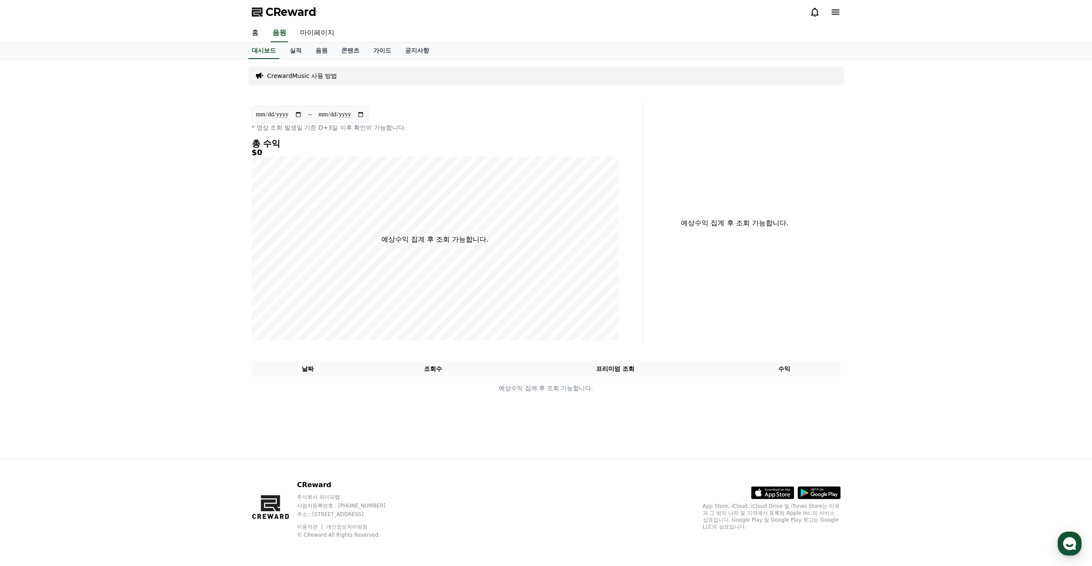
click at [320, 33] on link "마이페이지" at bounding box center [317, 33] width 48 height 18
select select "**********"
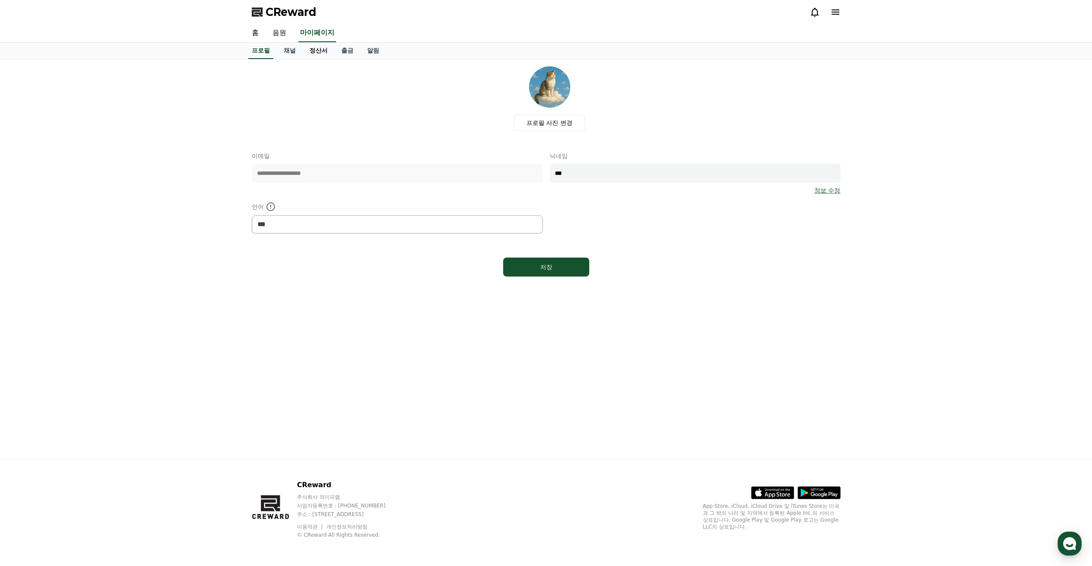
click at [318, 50] on link "정산서" at bounding box center [319, 51] width 32 height 16
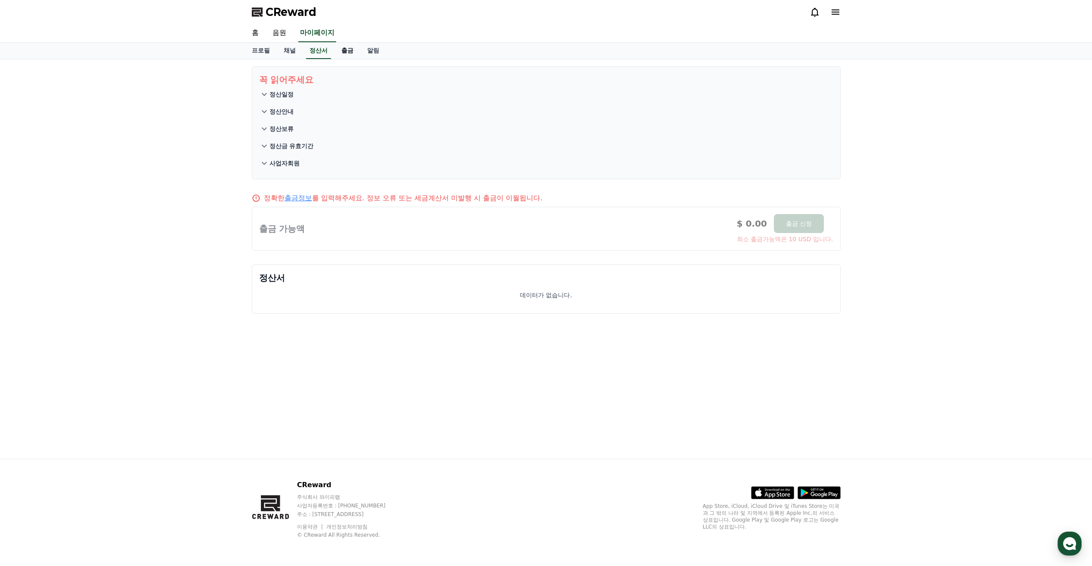
click at [346, 51] on link "출금" at bounding box center [348, 51] width 26 height 16
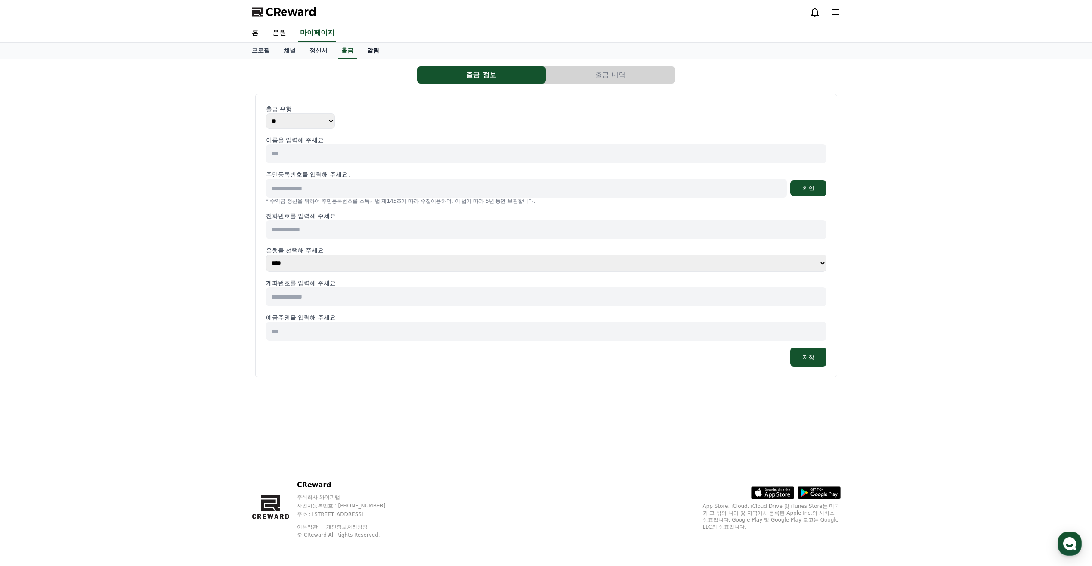
click at [366, 49] on link "알림" at bounding box center [373, 51] width 26 height 16
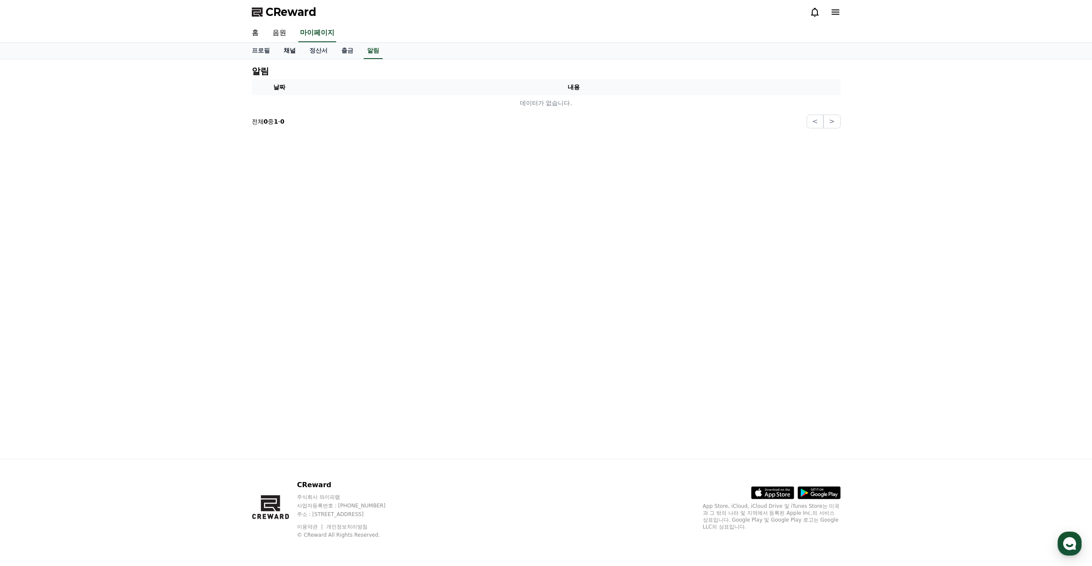
click at [295, 50] on link "채널" at bounding box center [290, 51] width 26 height 16
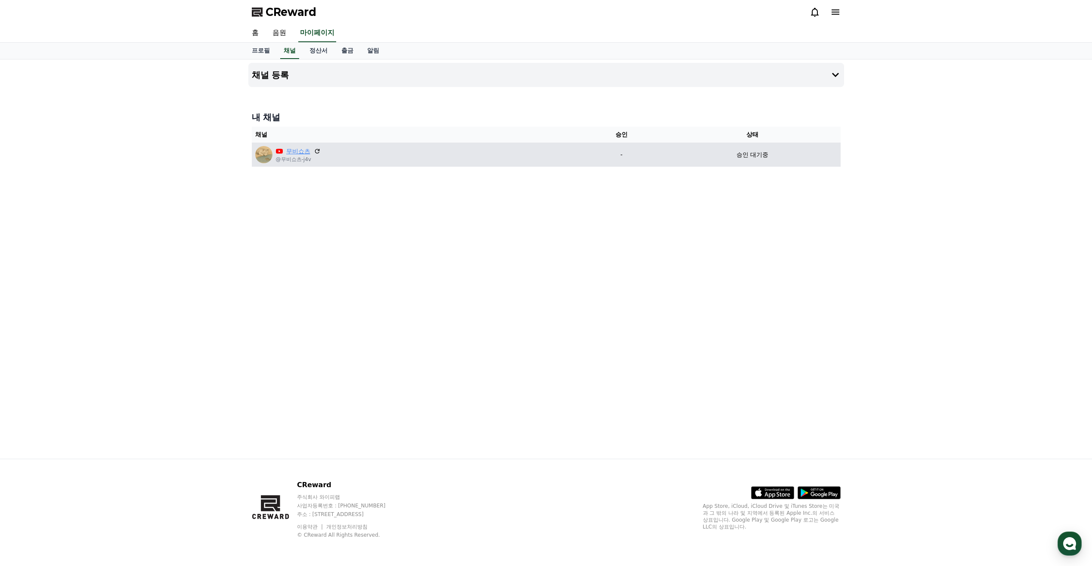
click at [294, 152] on link "무비쇼츠" at bounding box center [298, 151] width 24 height 9
drag, startPoint x: 722, startPoint y: 156, endPoint x: 435, endPoint y: 144, distance: 287.0
click at [436, 144] on tr "무비쇼츠 @무비쇼츠-j4v - 승인 대기중" at bounding box center [546, 155] width 589 height 24
click at [264, 155] on img at bounding box center [263, 154] width 17 height 17
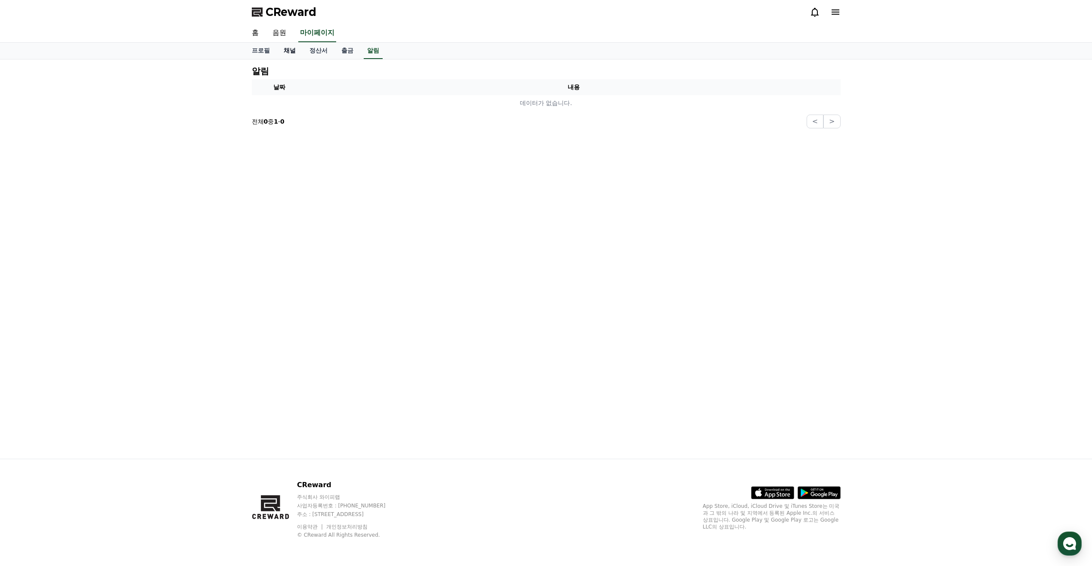
click at [293, 51] on link "채널" at bounding box center [290, 51] width 26 height 16
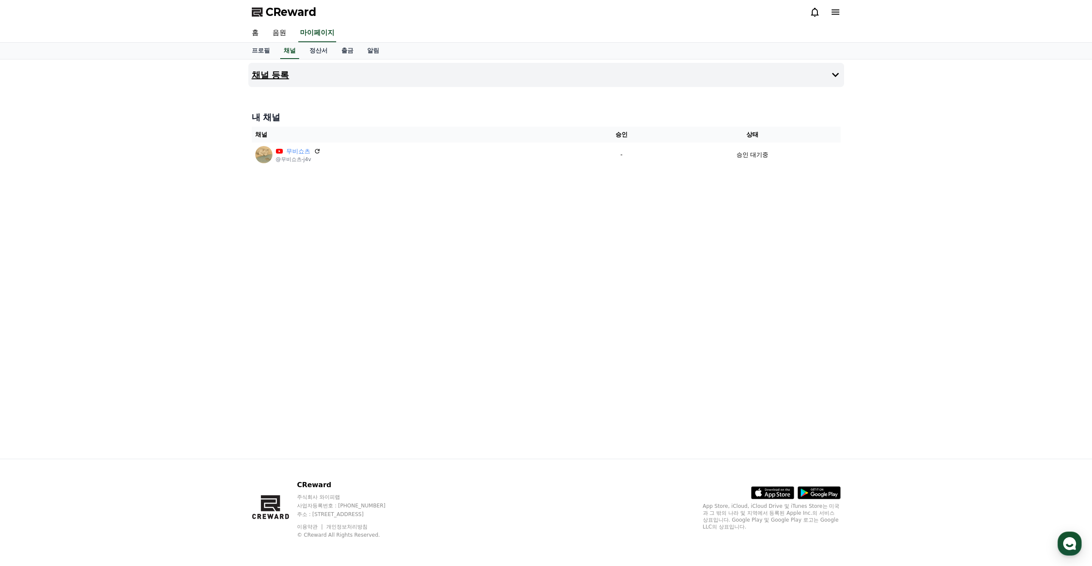
click at [833, 80] on button "채널 등록" at bounding box center [546, 75] width 596 height 24
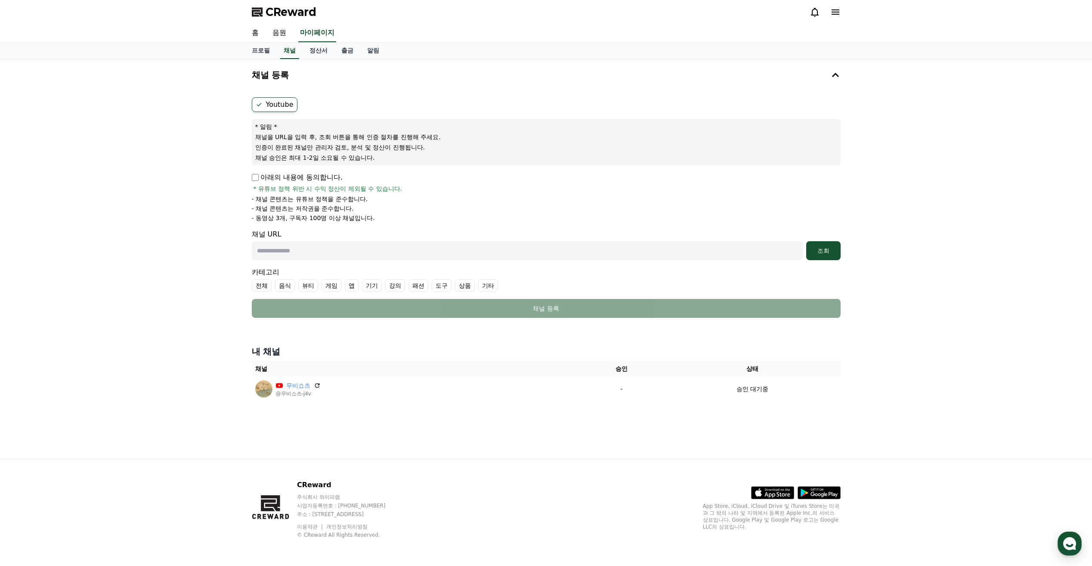
click at [556, 257] on input "text" at bounding box center [527, 250] width 551 height 19
type input "**********"
click at [827, 252] on div "조회" at bounding box center [824, 250] width 28 height 9
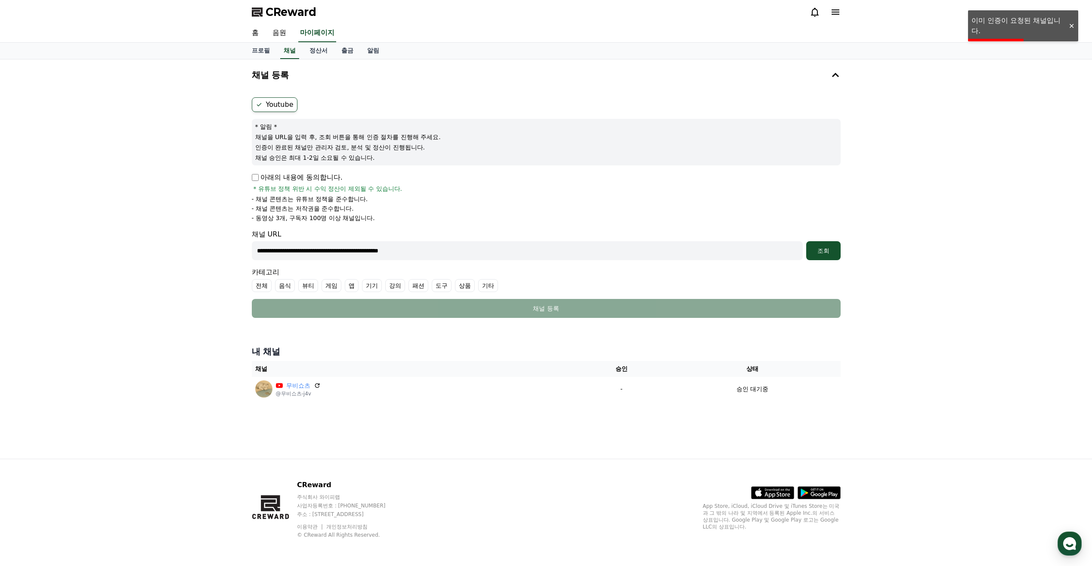
click at [485, 284] on label "기타" at bounding box center [488, 285] width 20 height 13
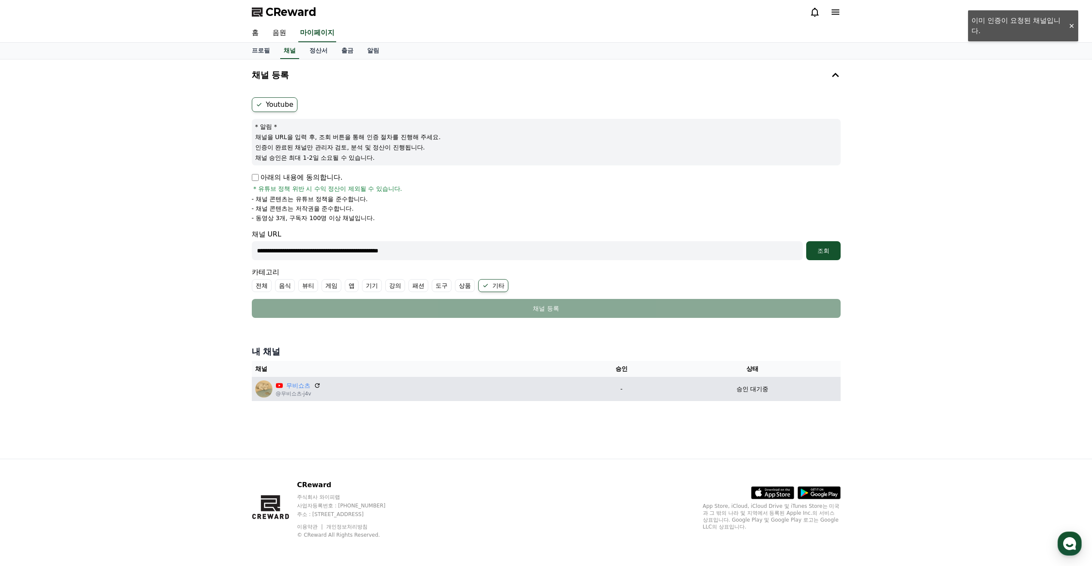
drag, startPoint x: 695, startPoint y: 389, endPoint x: 716, endPoint y: 389, distance: 21.1
click at [697, 389] on div "승인 대기중" at bounding box center [752, 389] width 169 height 9
click at [311, 384] on p "무비쇼츠" at bounding box center [298, 385] width 45 height 9
click at [306, 385] on link "무비쇼츠" at bounding box center [298, 385] width 24 height 9
click at [758, 390] on p "승인 대기중" at bounding box center [753, 389] width 32 height 9
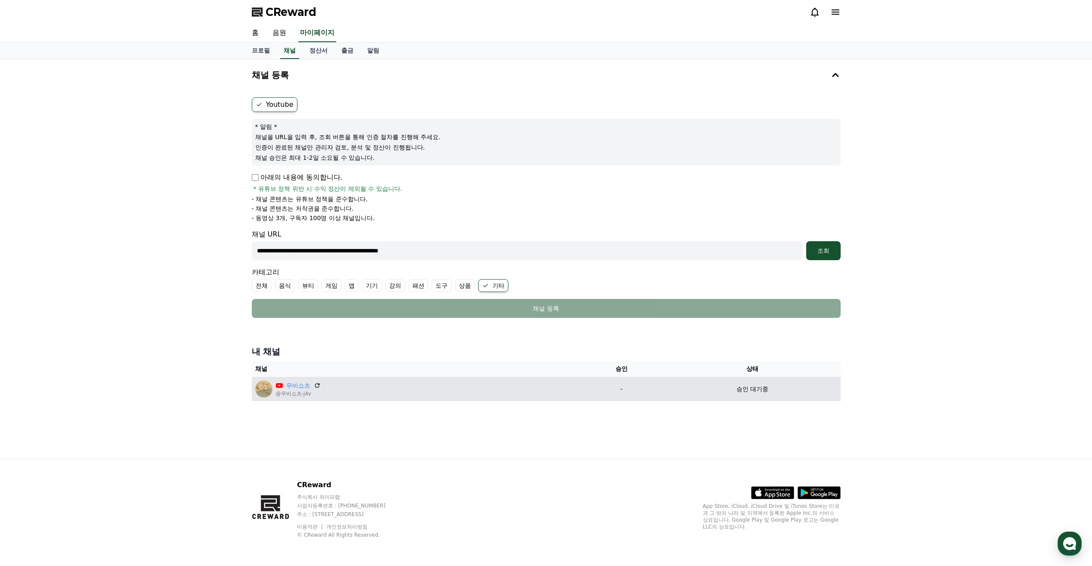
click at [758, 390] on p "승인 대기중" at bounding box center [753, 389] width 32 height 9
click at [756, 392] on p "승인 대기중" at bounding box center [753, 389] width 32 height 9
click at [262, 391] on img at bounding box center [263, 388] width 17 height 17
click at [264, 388] on img at bounding box center [263, 388] width 17 height 17
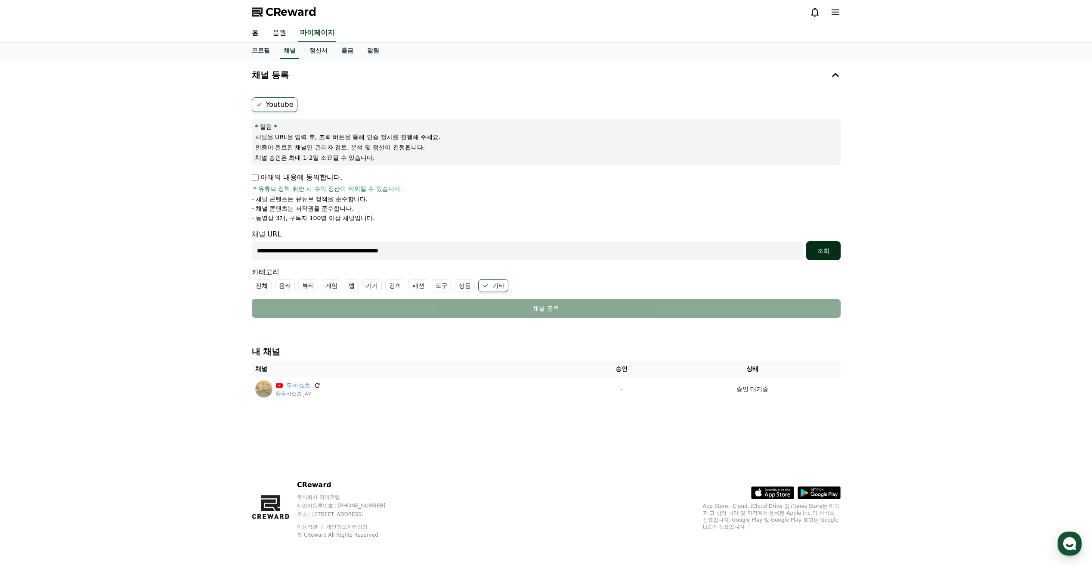
click at [813, 250] on div "조회" at bounding box center [824, 250] width 28 height 9
click at [814, 250] on div "조회" at bounding box center [824, 250] width 28 height 9
click at [817, 253] on div "조회" at bounding box center [824, 250] width 28 height 9
click at [818, 253] on div "조회" at bounding box center [824, 250] width 28 height 9
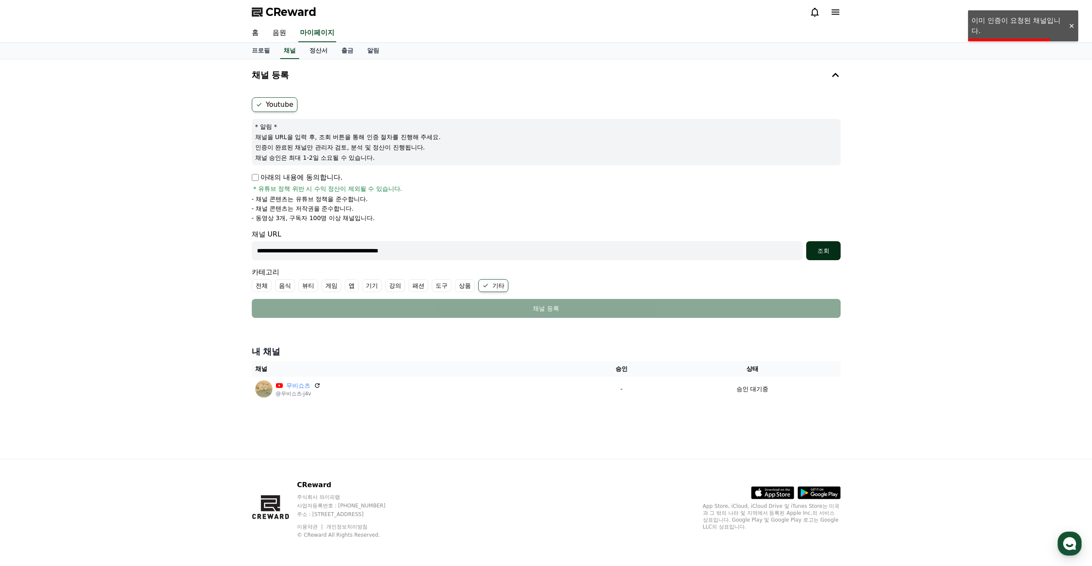
click at [818, 253] on div "조회" at bounding box center [824, 250] width 28 height 9
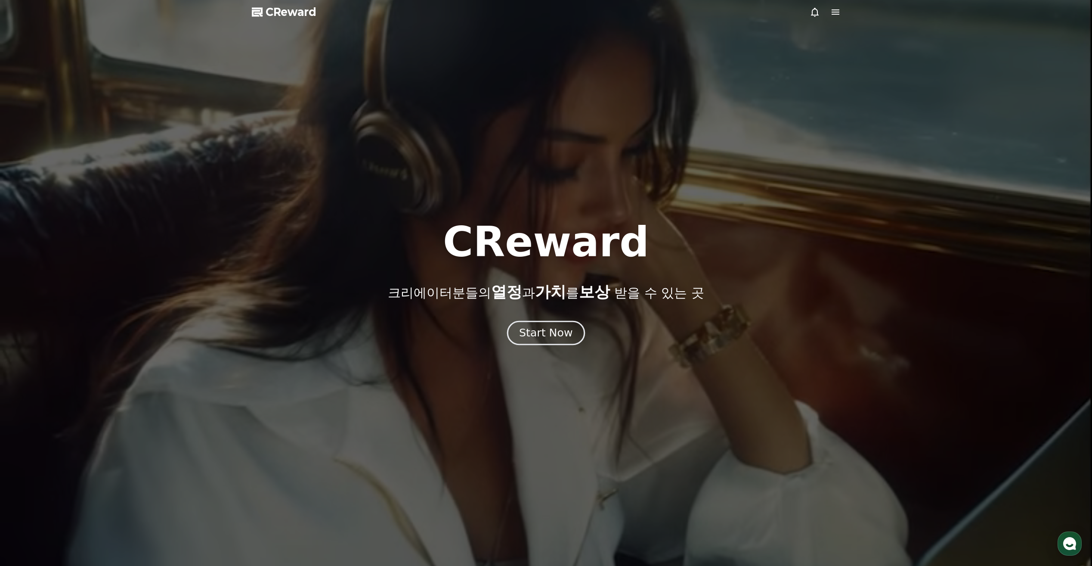
click at [539, 338] on div "Start Now" at bounding box center [545, 333] width 53 height 15
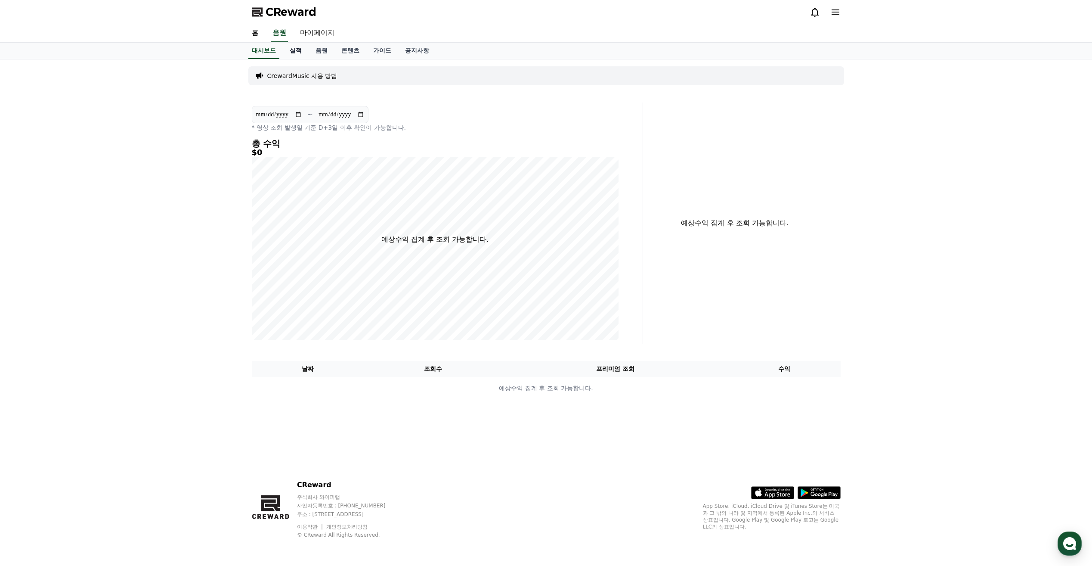
click at [292, 53] on link "실적" at bounding box center [296, 51] width 26 height 16
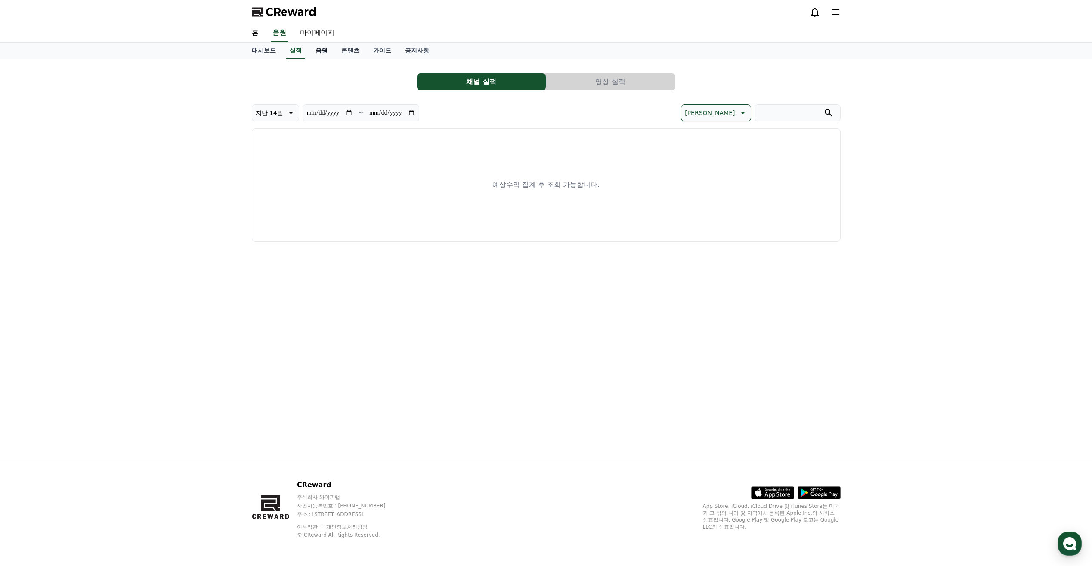
click at [321, 53] on link "음원" at bounding box center [322, 51] width 26 height 16
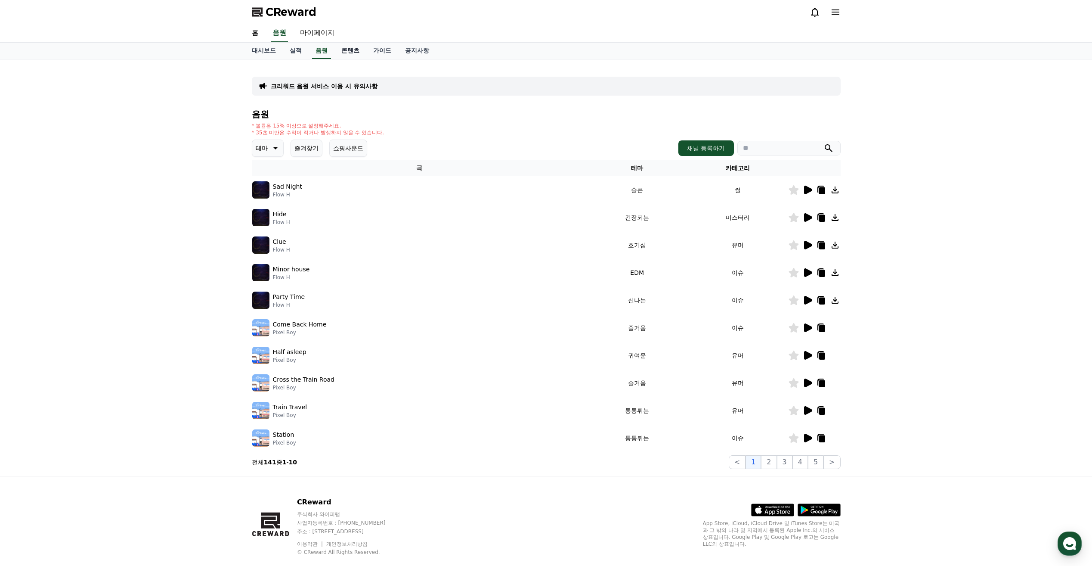
click at [346, 54] on link "콘텐츠" at bounding box center [351, 51] width 32 height 16
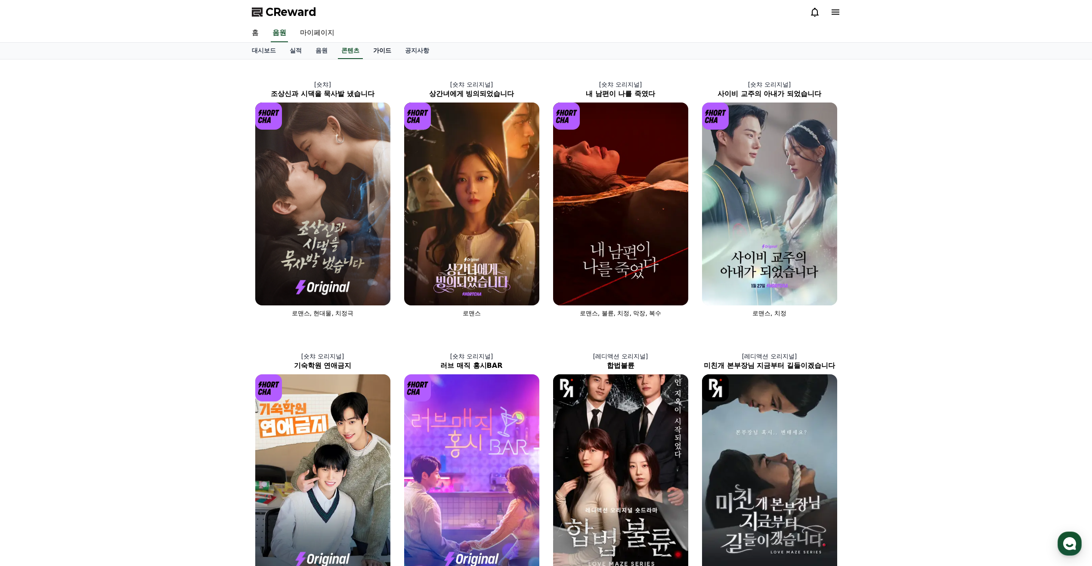
click at [380, 51] on link "가이드" at bounding box center [382, 51] width 32 height 16
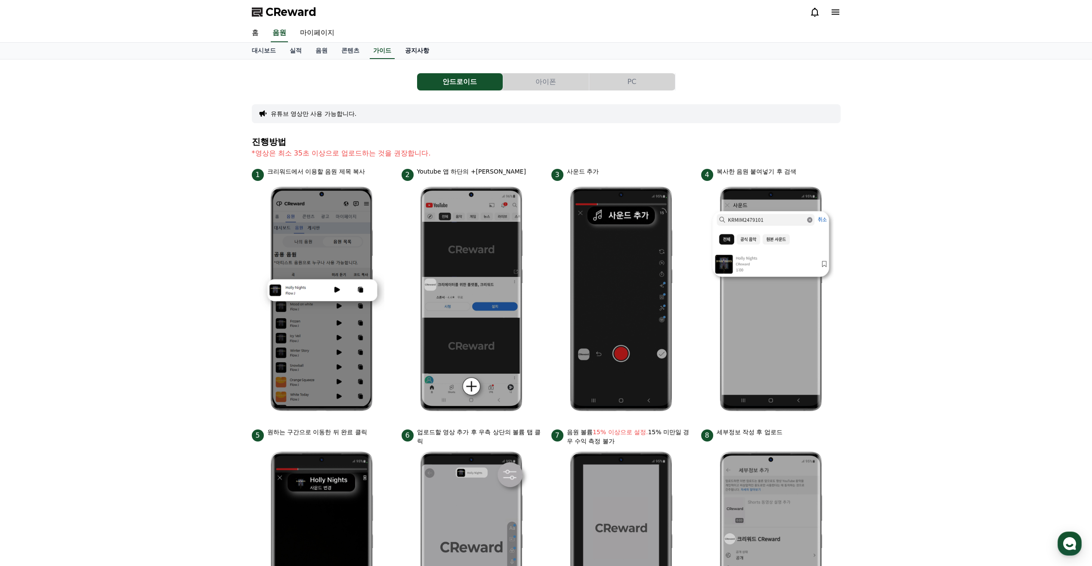
click at [415, 53] on link "공지사항" at bounding box center [417, 51] width 38 height 16
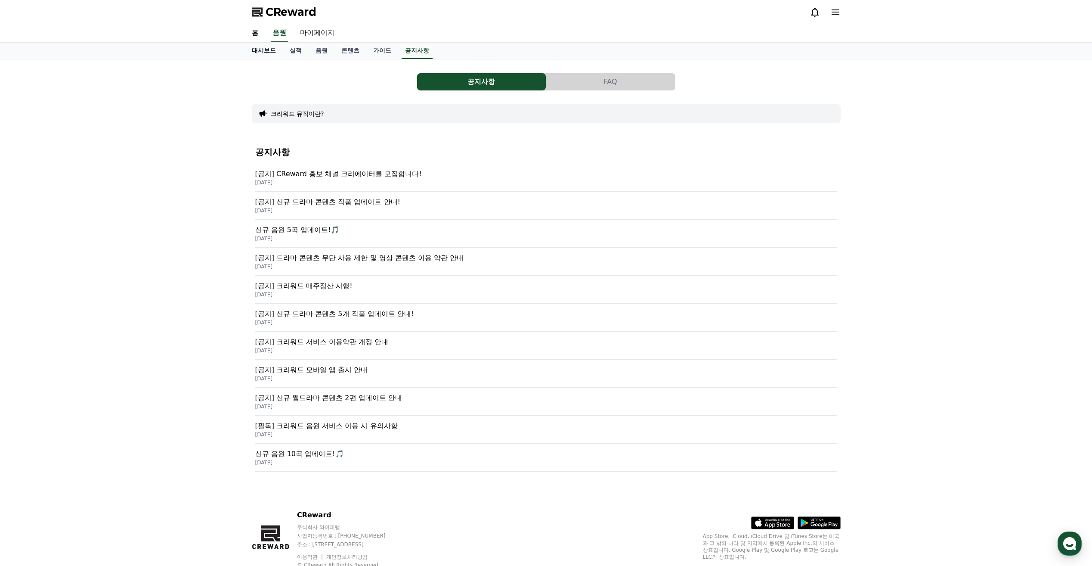
click at [281, 47] on link "대시보드" at bounding box center [264, 51] width 38 height 16
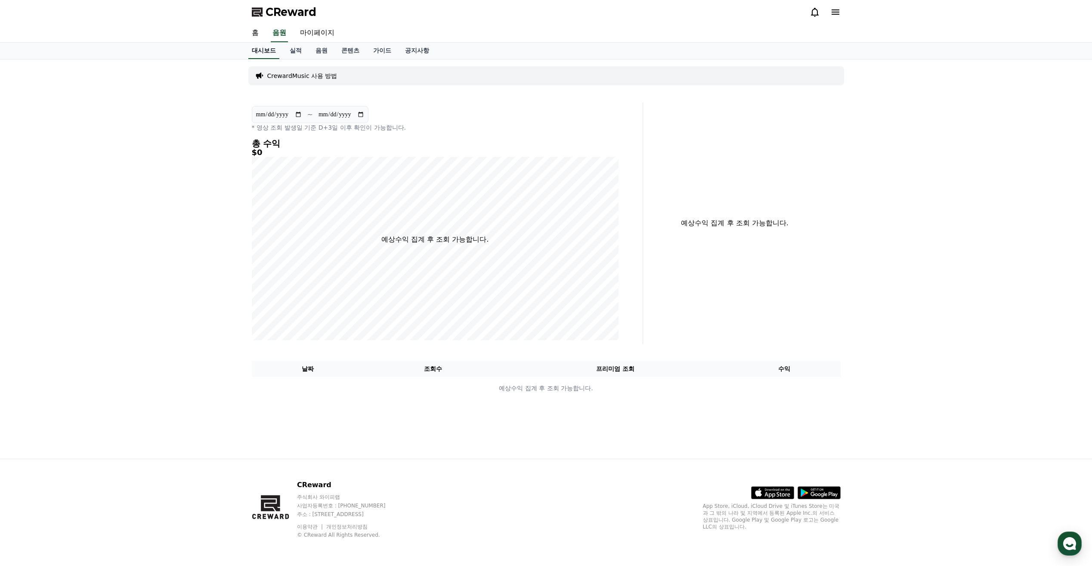
click at [267, 54] on link "대시보드" at bounding box center [263, 51] width 31 height 16
click at [258, 34] on link "홈" at bounding box center [255, 33] width 21 height 18
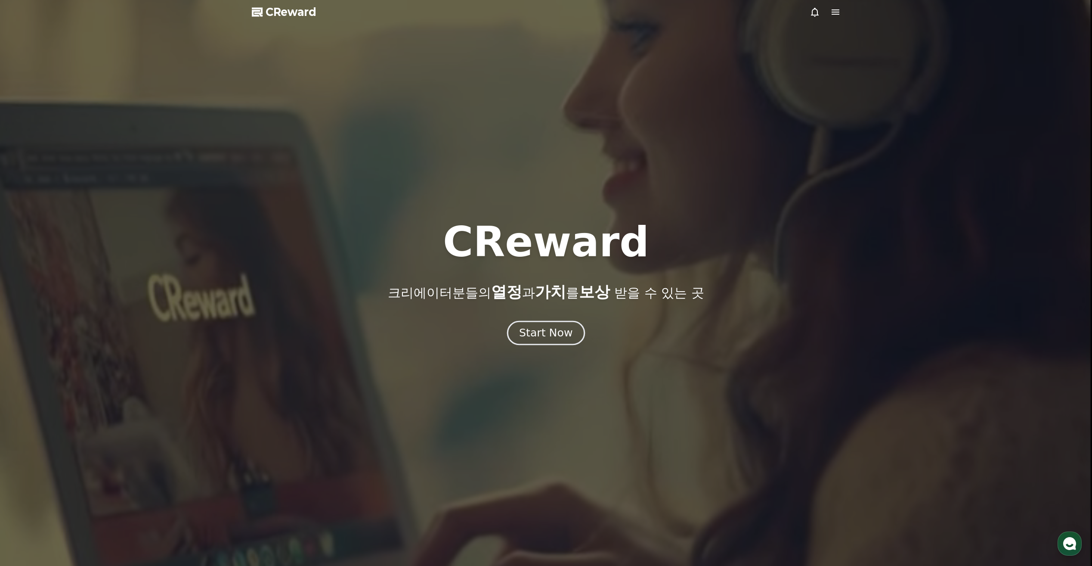
click at [540, 331] on div "Start Now" at bounding box center [545, 333] width 53 height 15
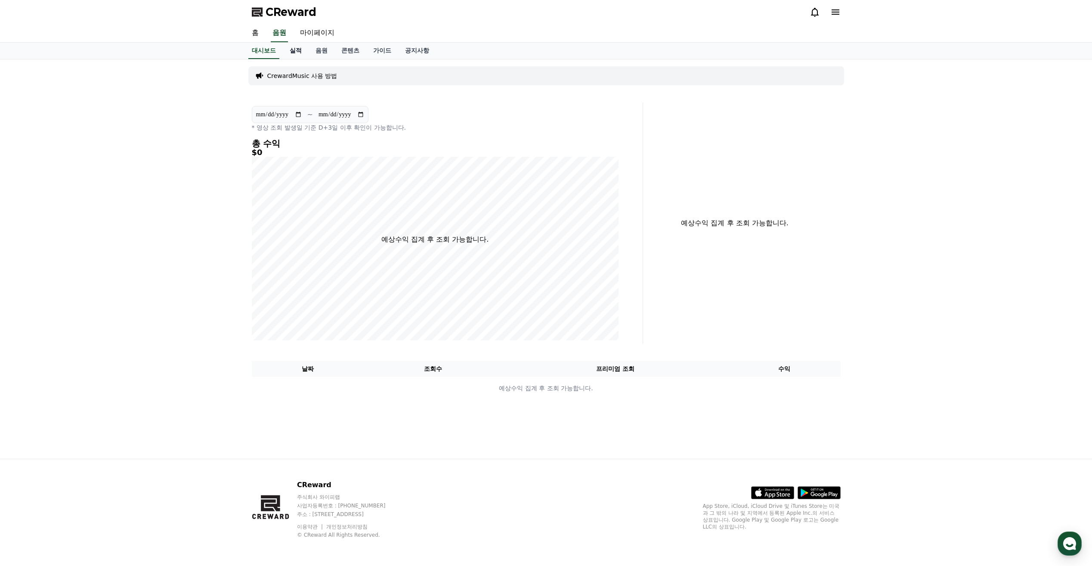
click at [297, 53] on link "실적" at bounding box center [296, 51] width 26 height 16
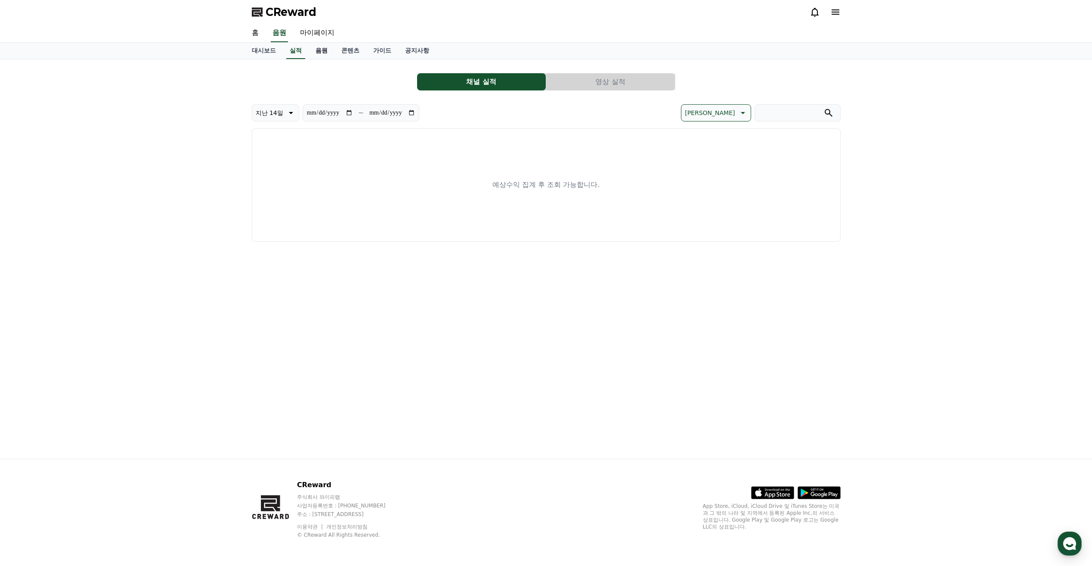
click at [328, 52] on link "음원" at bounding box center [322, 51] width 26 height 16
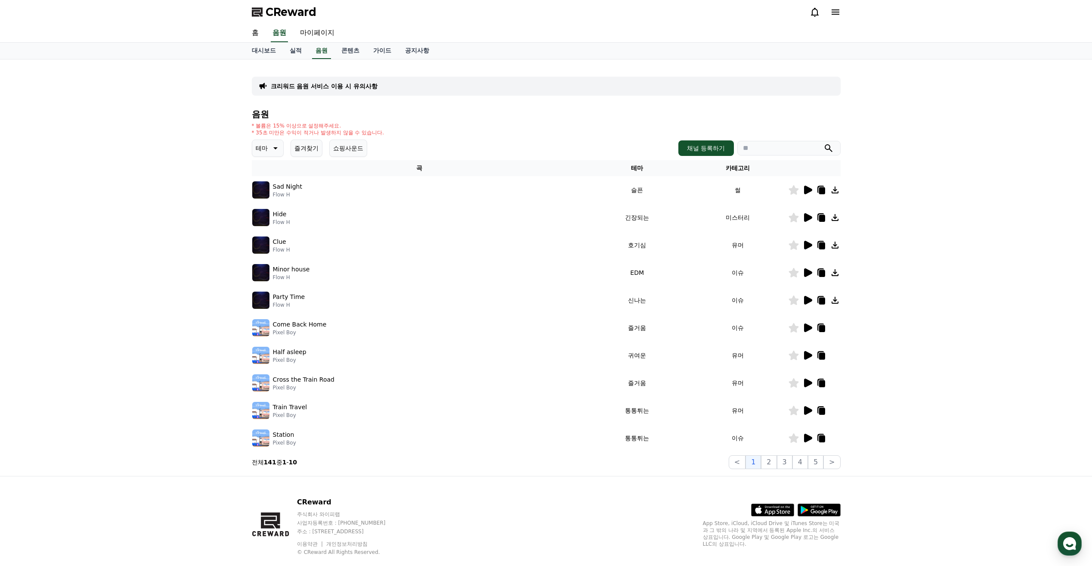
click at [838, 12] on icon at bounding box center [836, 11] width 8 height 5
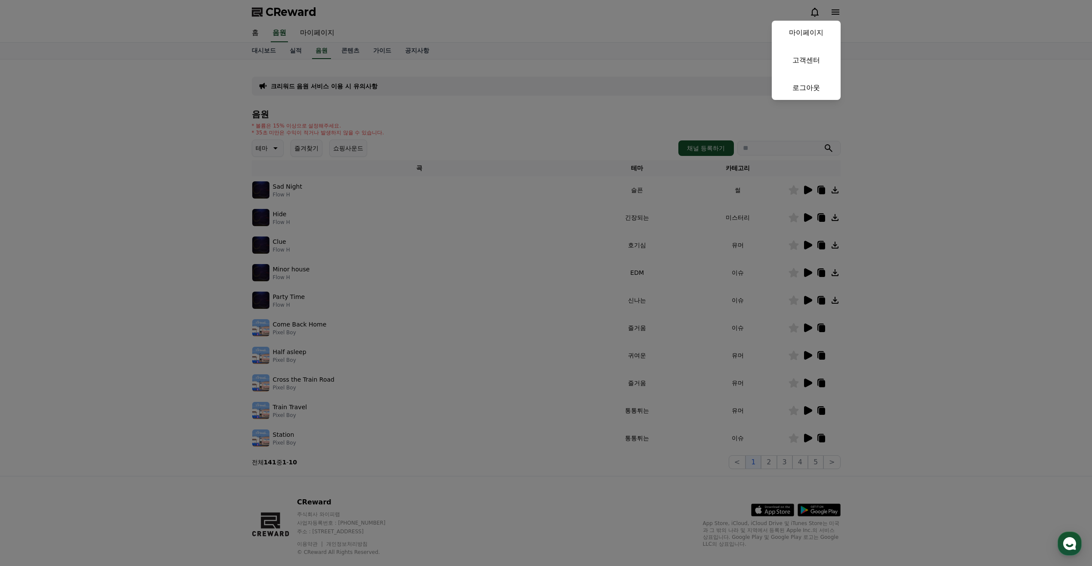
click at [838, 12] on button "close" at bounding box center [546, 283] width 1092 height 566
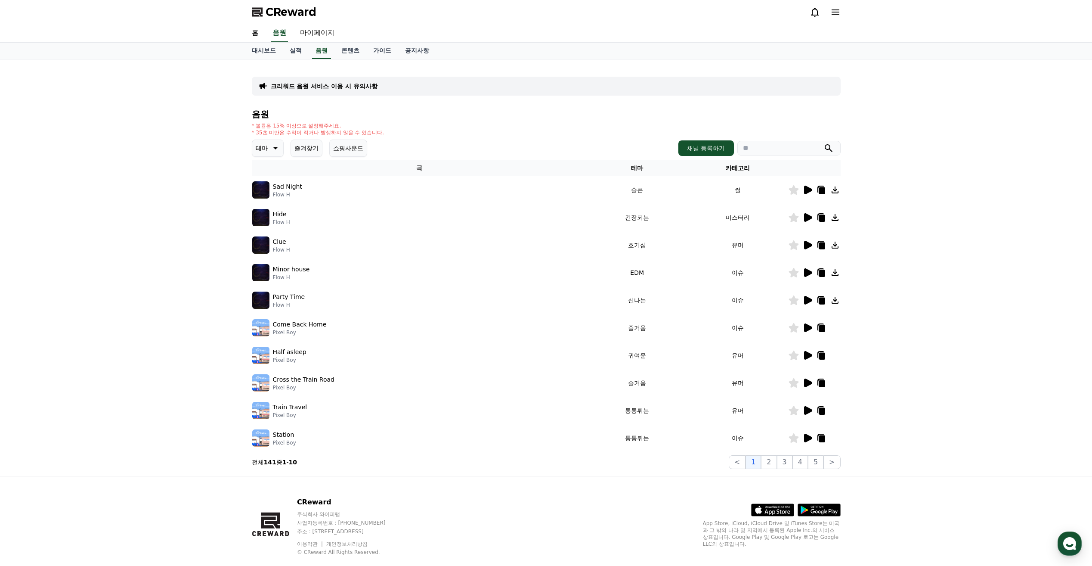
click at [278, 184] on p "Sad Night" at bounding box center [287, 186] width 29 height 9
click at [266, 189] on img at bounding box center [260, 189] width 17 height 17
click at [257, 190] on img at bounding box center [260, 189] width 17 height 17
click at [346, 50] on link "콘텐츠" at bounding box center [351, 51] width 32 height 16
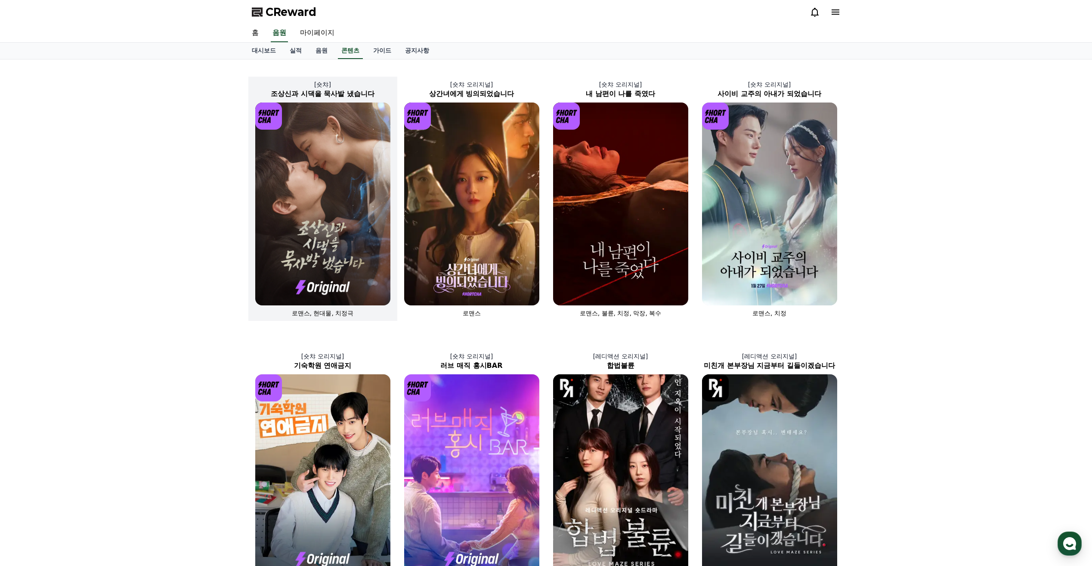
click at [307, 162] on img at bounding box center [322, 203] width 135 height 203
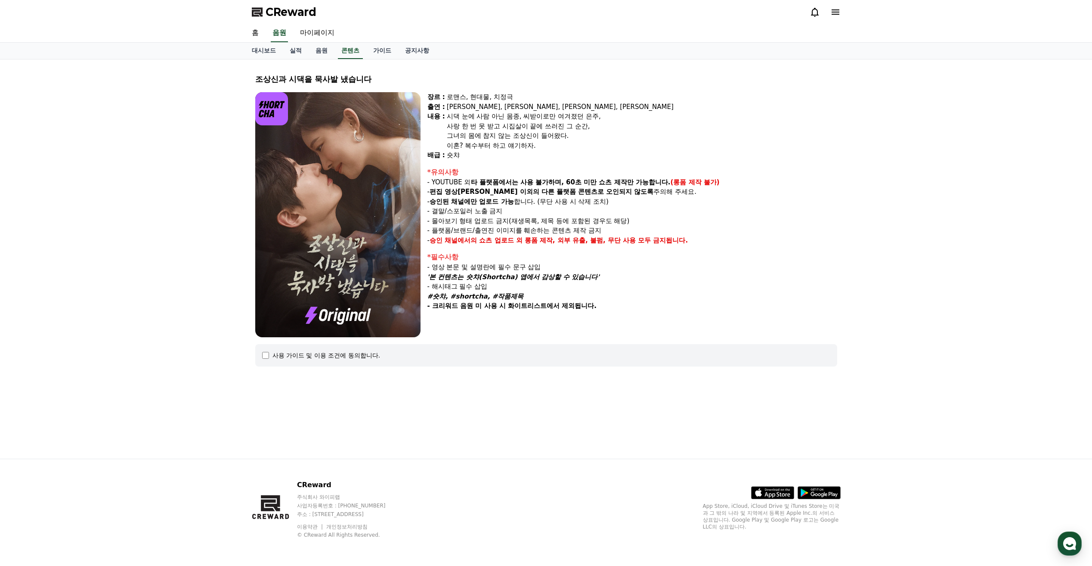
click at [261, 361] on div "사용 가이드 및 이용 조건에 동의합니다." at bounding box center [546, 355] width 582 height 22
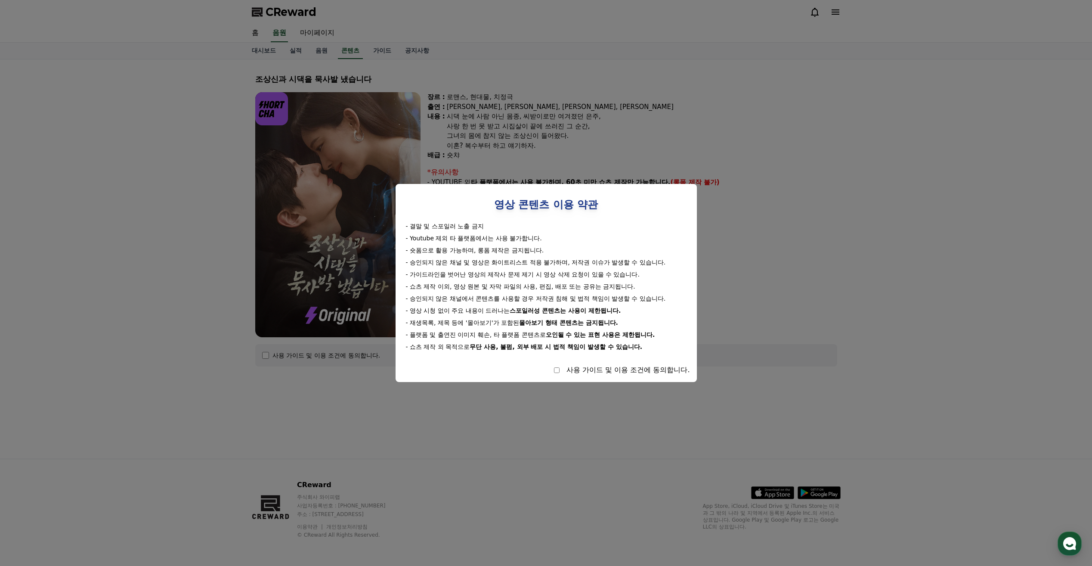
click at [553, 366] on div "사용 가이드 및 이용 조건에 동의합니다." at bounding box center [547, 370] width 288 height 10
select select
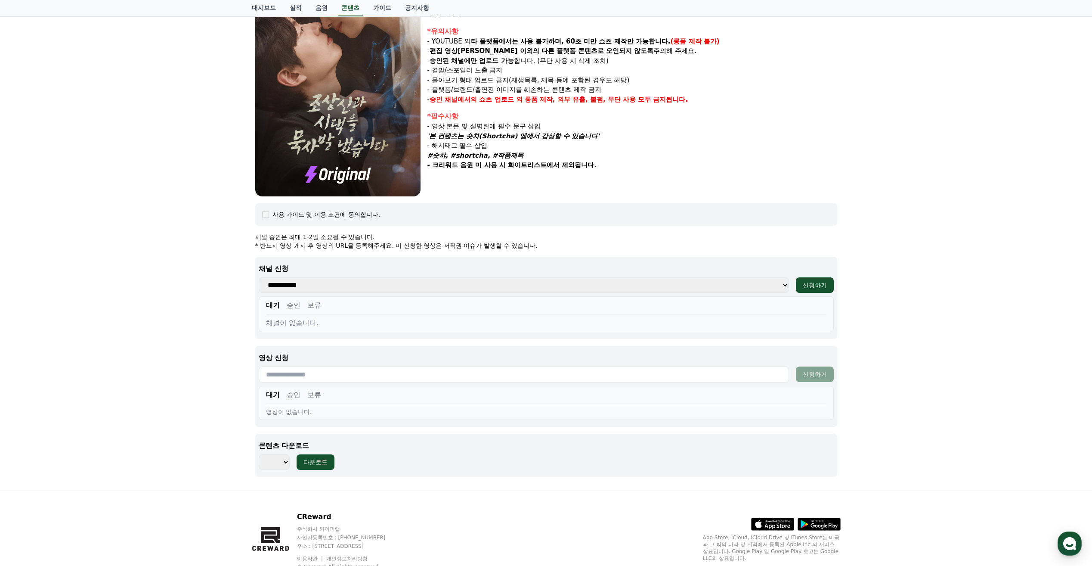
scroll to position [130, 0]
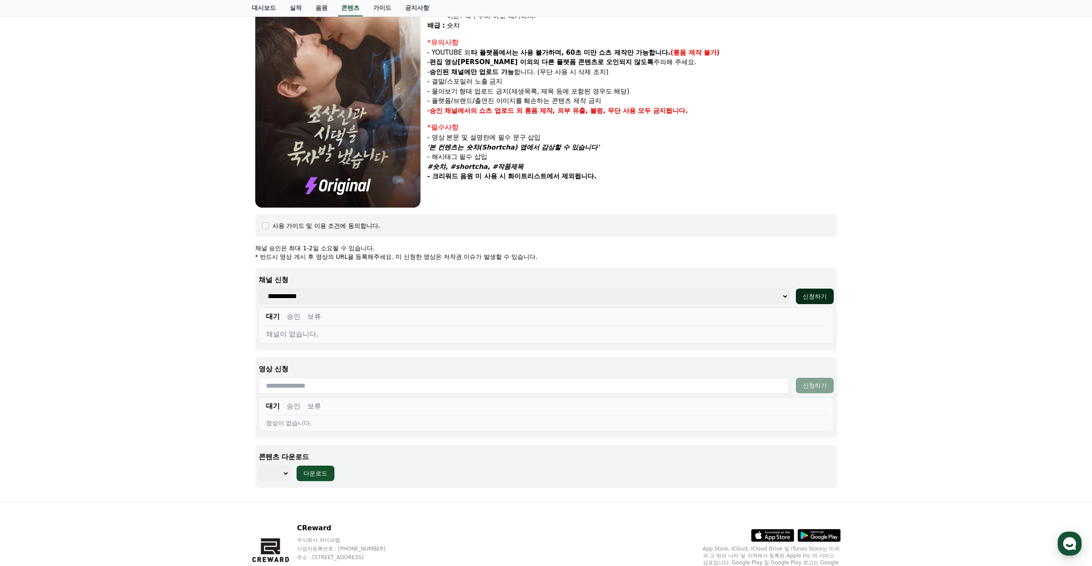
click at [814, 297] on div "신청하기" at bounding box center [815, 296] width 24 height 9
click at [751, 296] on select "**********" at bounding box center [524, 297] width 531 height 16
select select
click at [259, 289] on select "**********" at bounding box center [524, 297] width 531 height 16
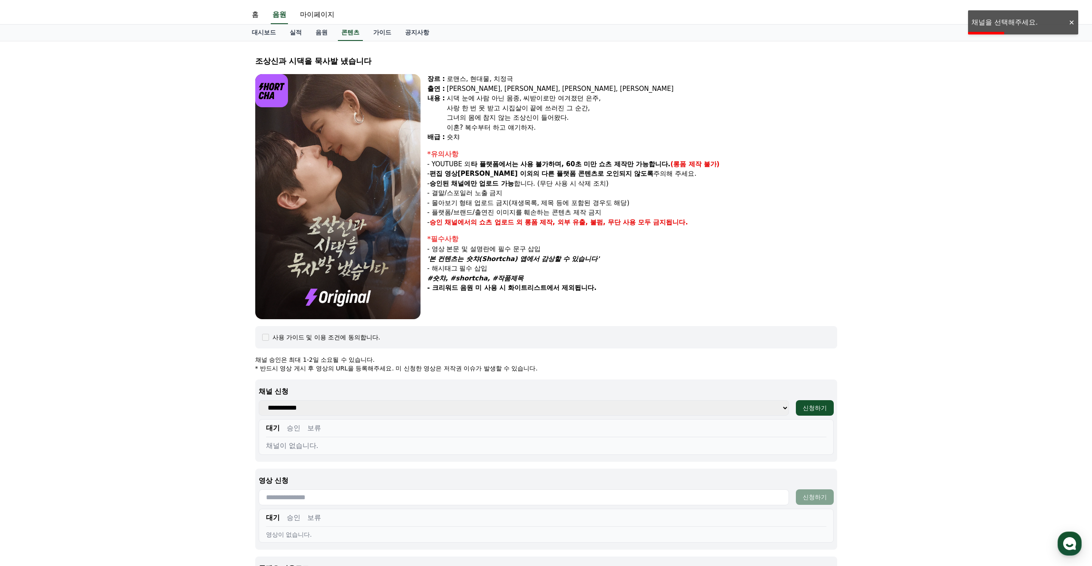
scroll to position [0, 0]
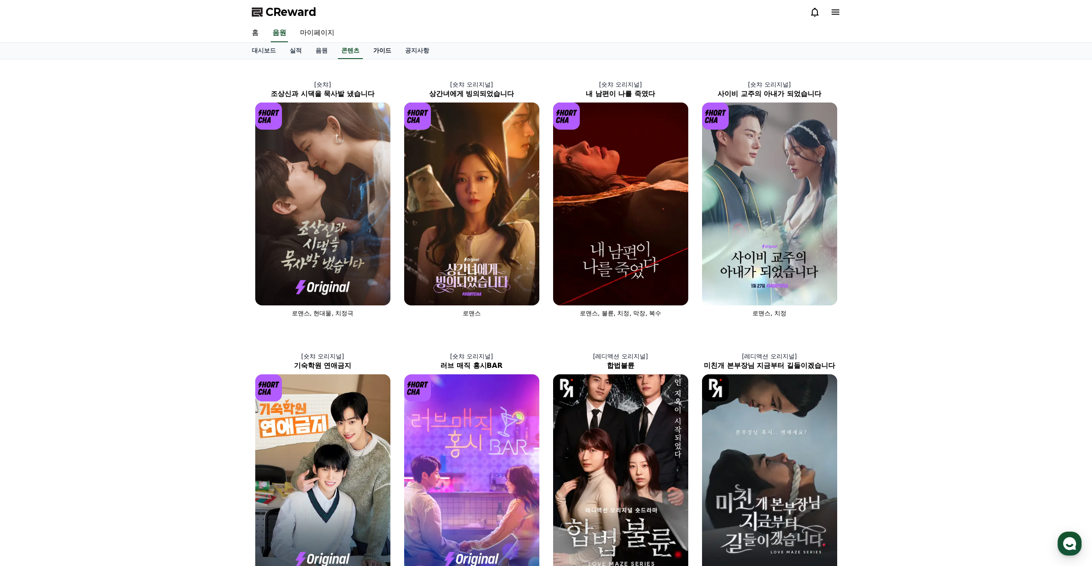
click at [375, 47] on link "가이드" at bounding box center [382, 51] width 32 height 16
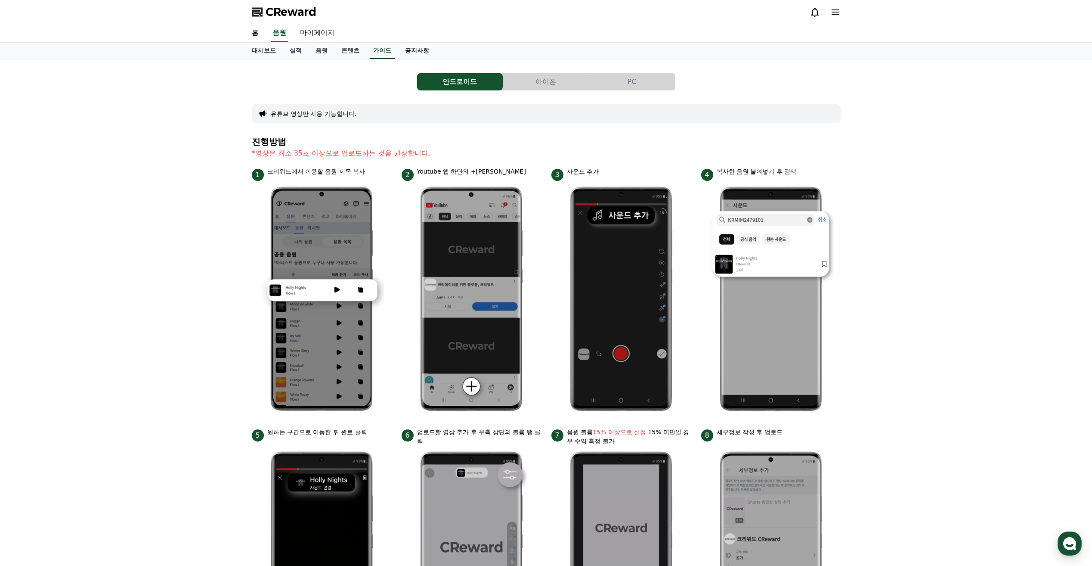
click at [420, 51] on link "공지사항" at bounding box center [417, 51] width 38 height 16
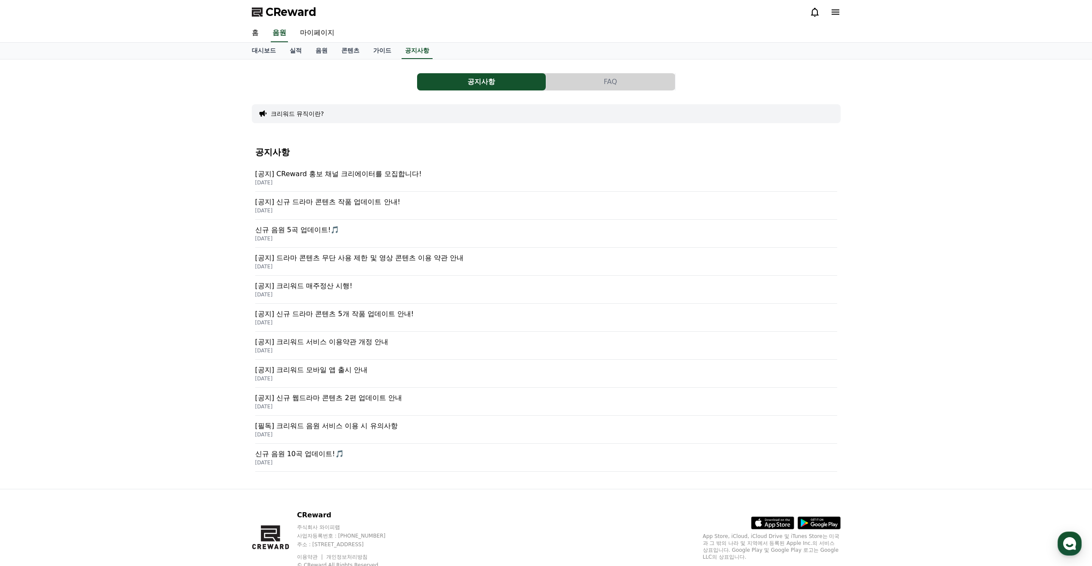
click at [330, 176] on p "[공지] CReward 홍보 채널 크리에이터를 모집합니다!" at bounding box center [546, 174] width 582 height 10
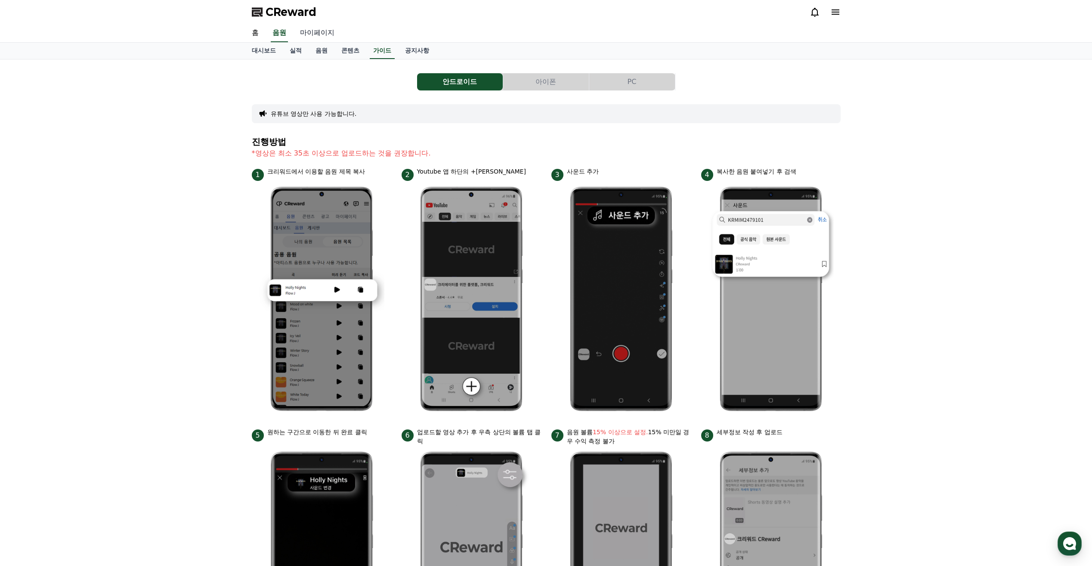
click at [322, 31] on link "마이페이지" at bounding box center [317, 33] width 48 height 18
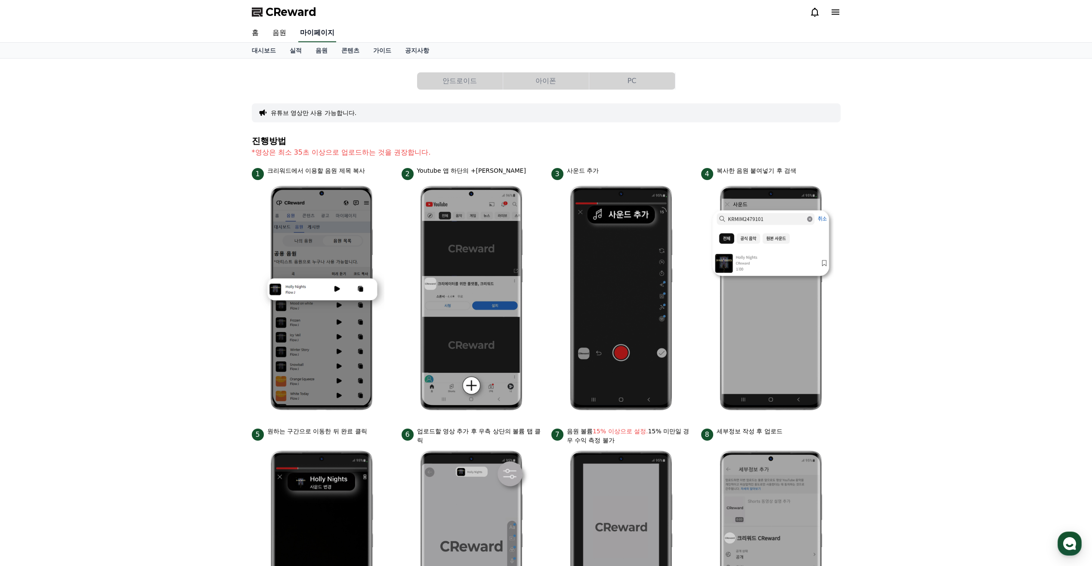
select select "**********"
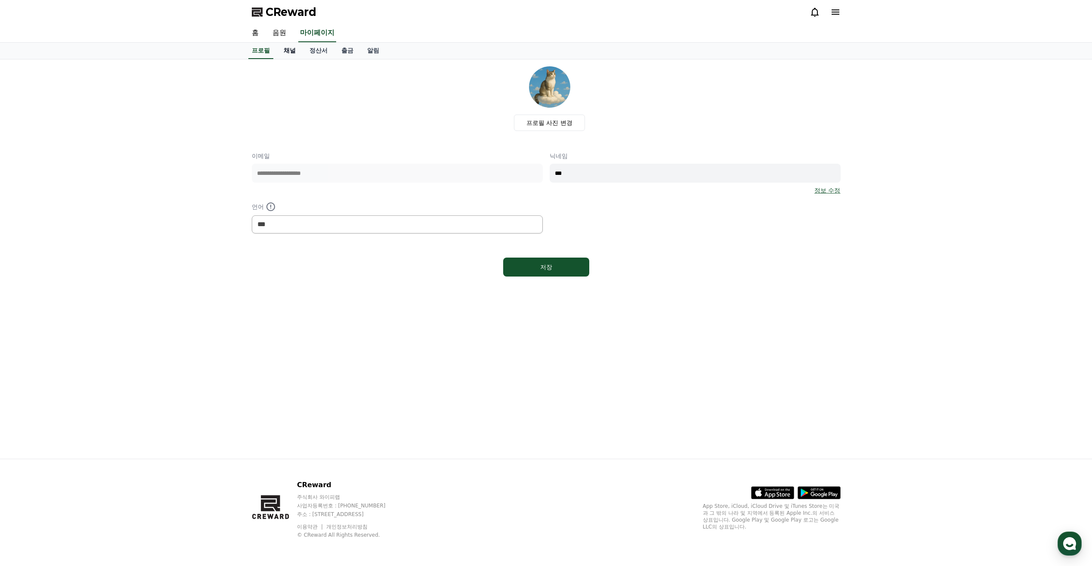
click at [290, 49] on link "채널" at bounding box center [290, 51] width 26 height 16
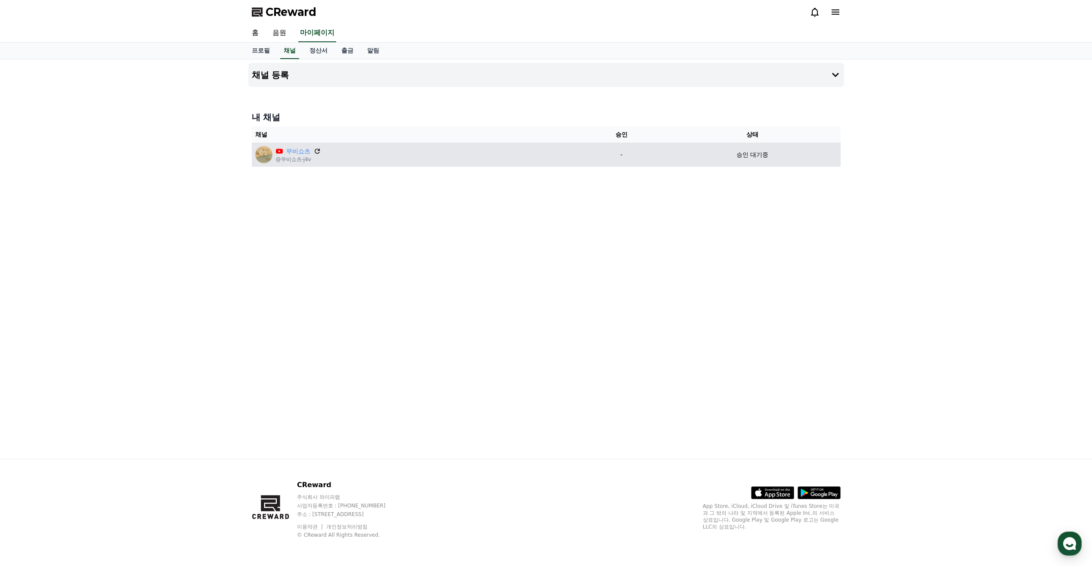
click at [317, 150] on icon at bounding box center [317, 151] width 8 height 8
click at [763, 152] on p "승인 대기중" at bounding box center [753, 154] width 32 height 9
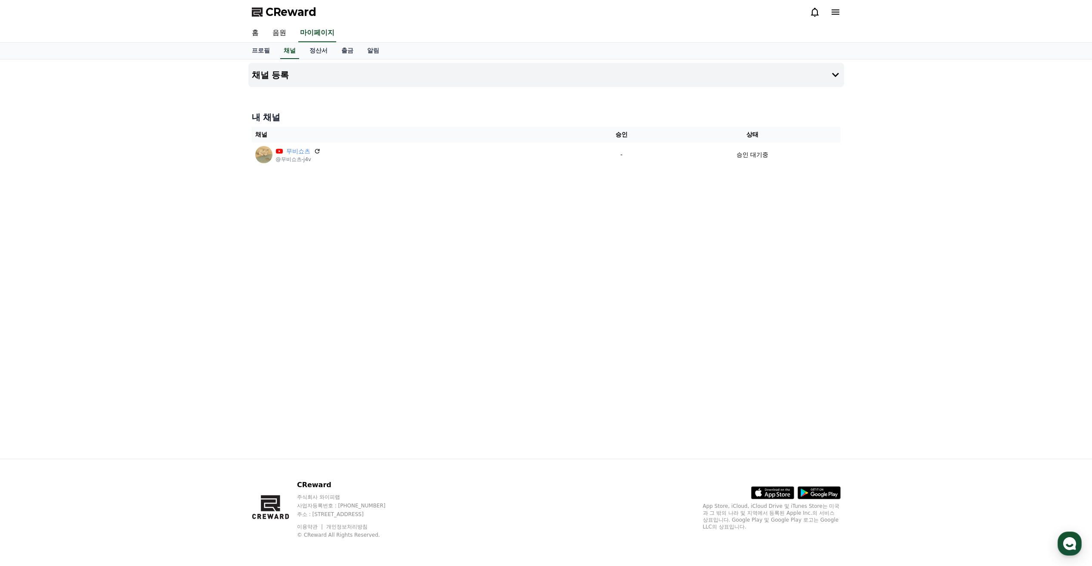
click at [757, 137] on th "상태" at bounding box center [752, 135] width 176 height 16
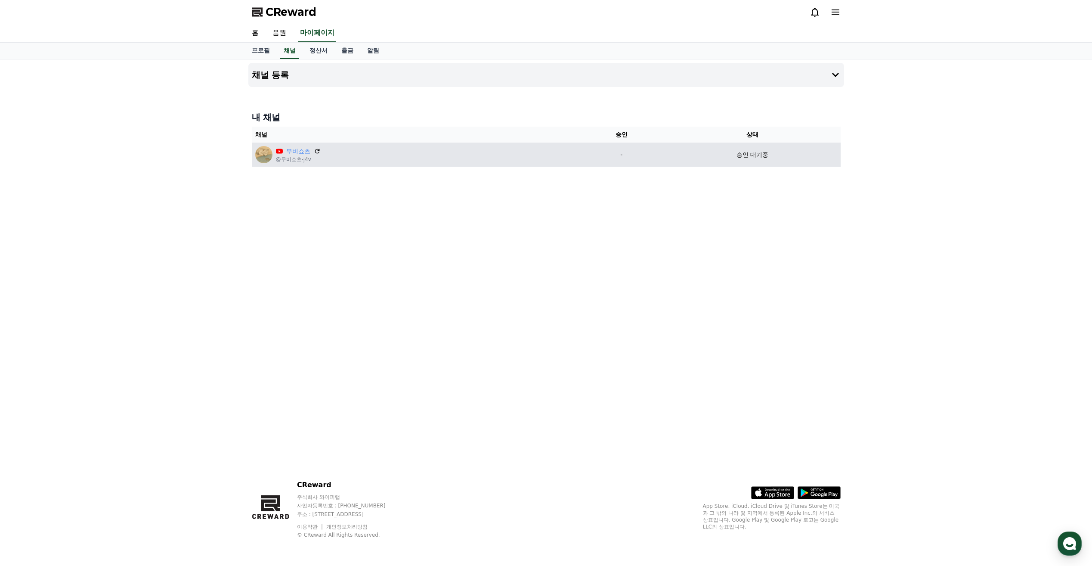
click at [256, 151] on img at bounding box center [263, 154] width 17 height 17
click at [265, 152] on img at bounding box center [263, 154] width 17 height 17
drag, startPoint x: 276, startPoint y: 154, endPoint x: 282, endPoint y: 155, distance: 5.7
click at [279, 155] on p "무비쇼츠" at bounding box center [298, 151] width 45 height 9
drag, startPoint x: 288, startPoint y: 156, endPoint x: 296, endPoint y: 159, distance: 9.0
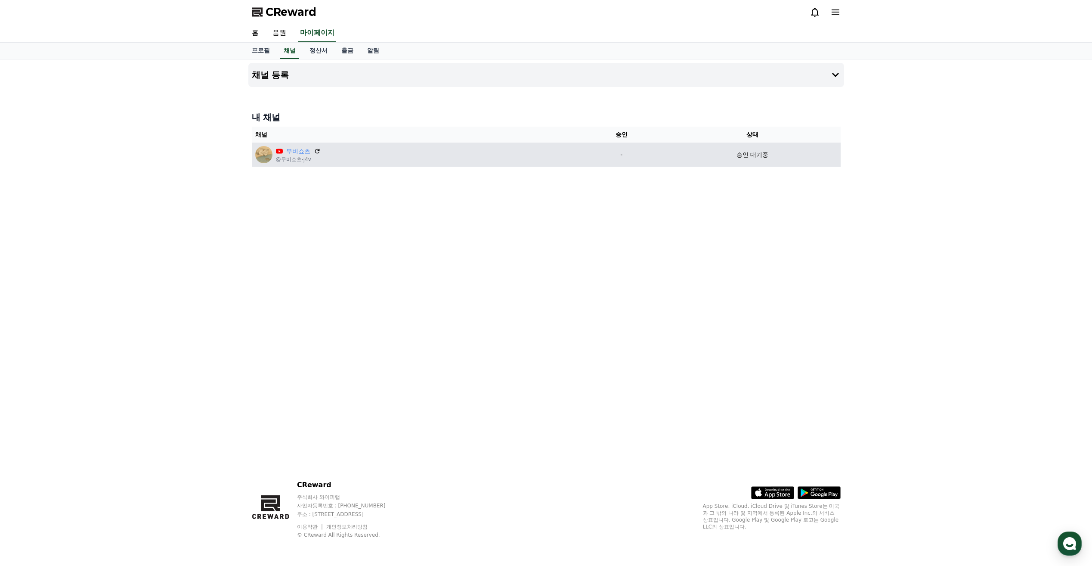
click at [296, 159] on div "무비쇼츠 @무비쇼츠-j4v" at bounding box center [298, 155] width 45 height 16
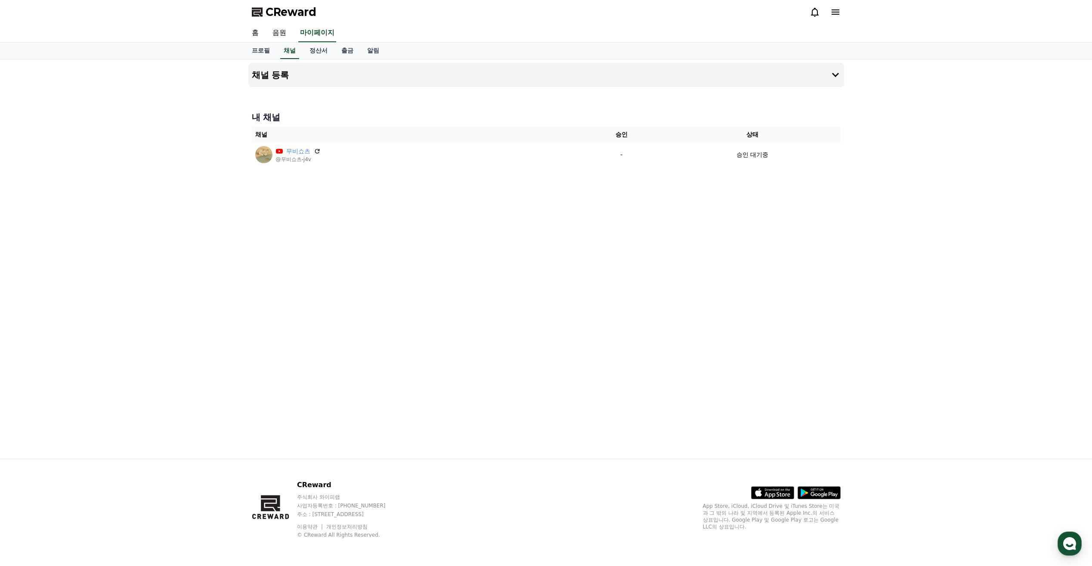
drag, startPoint x: 296, startPoint y: 159, endPoint x: 382, endPoint y: 179, distance: 88.0
click at [382, 179] on div "채널 등록 내 채널 채널 승인 상태 무비쇼츠 @무비쇼츠-j4v - 승인 대기중" at bounding box center [546, 258] width 603 height 399
click at [323, 51] on link "정산서" at bounding box center [319, 51] width 32 height 16
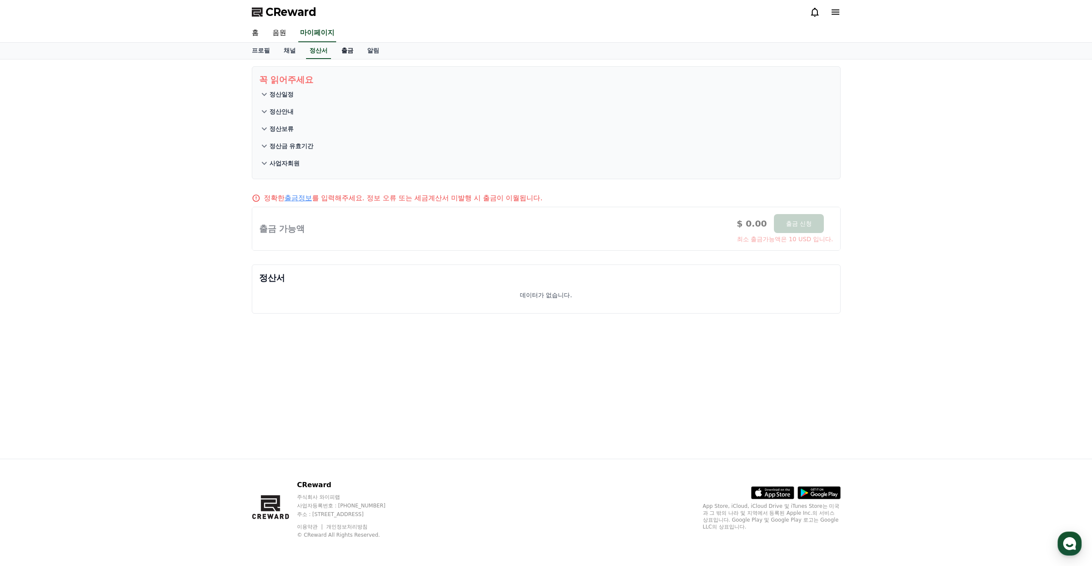
click at [344, 53] on link "출금" at bounding box center [348, 51] width 26 height 16
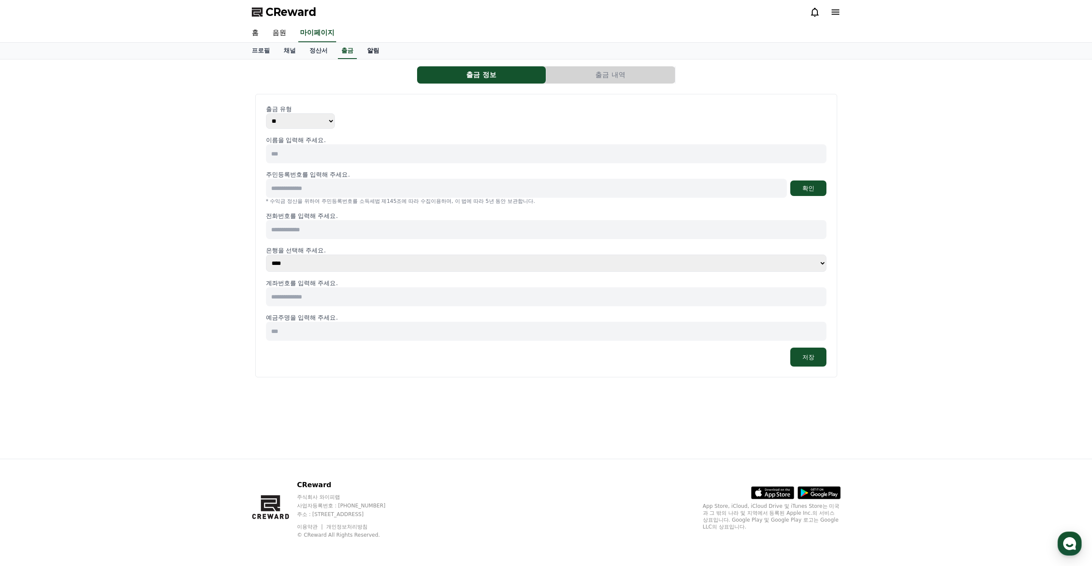
click at [376, 48] on link "알림" at bounding box center [373, 51] width 26 height 16
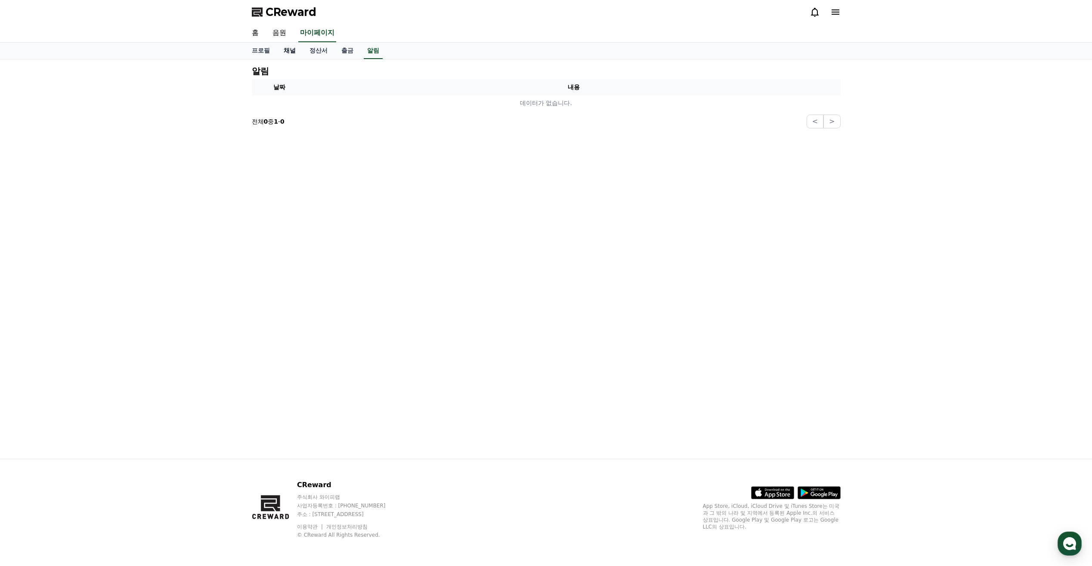
click at [290, 50] on link "채널" at bounding box center [290, 51] width 26 height 16
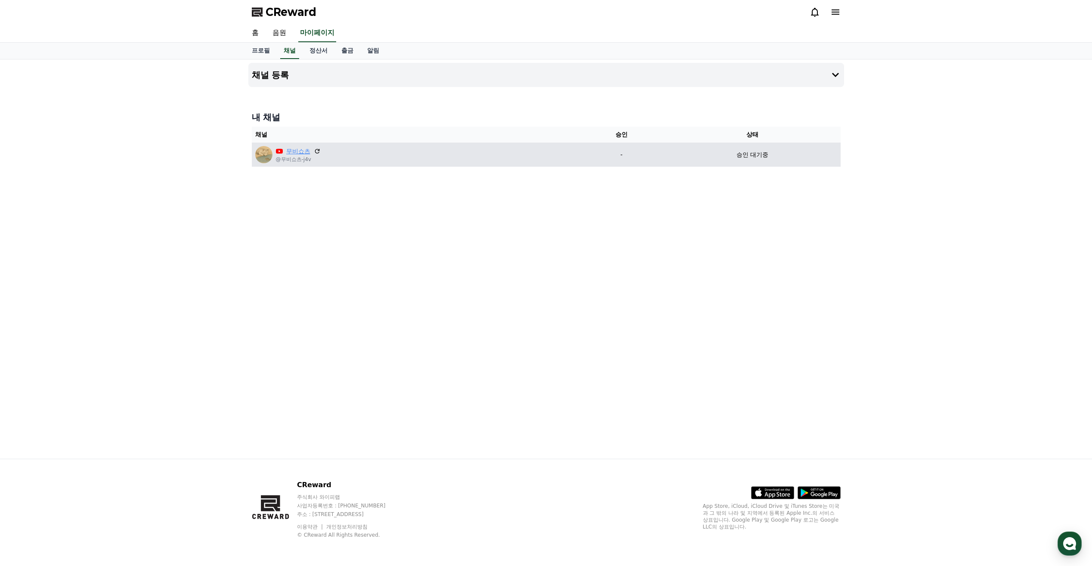
drag, startPoint x: 281, startPoint y: 151, endPoint x: 286, endPoint y: 149, distance: 5.2
click at [283, 150] on p "무비쇼츠" at bounding box center [298, 151] width 45 height 9
click at [287, 149] on link "무비쇼츠" at bounding box center [298, 151] width 24 height 9
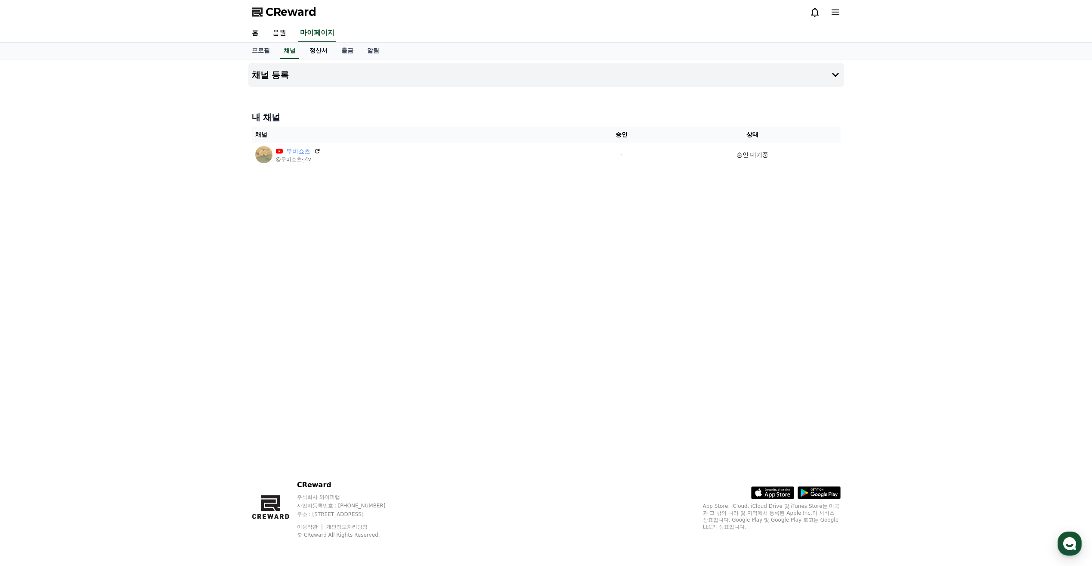
click at [326, 53] on link "정산서" at bounding box center [319, 51] width 32 height 16
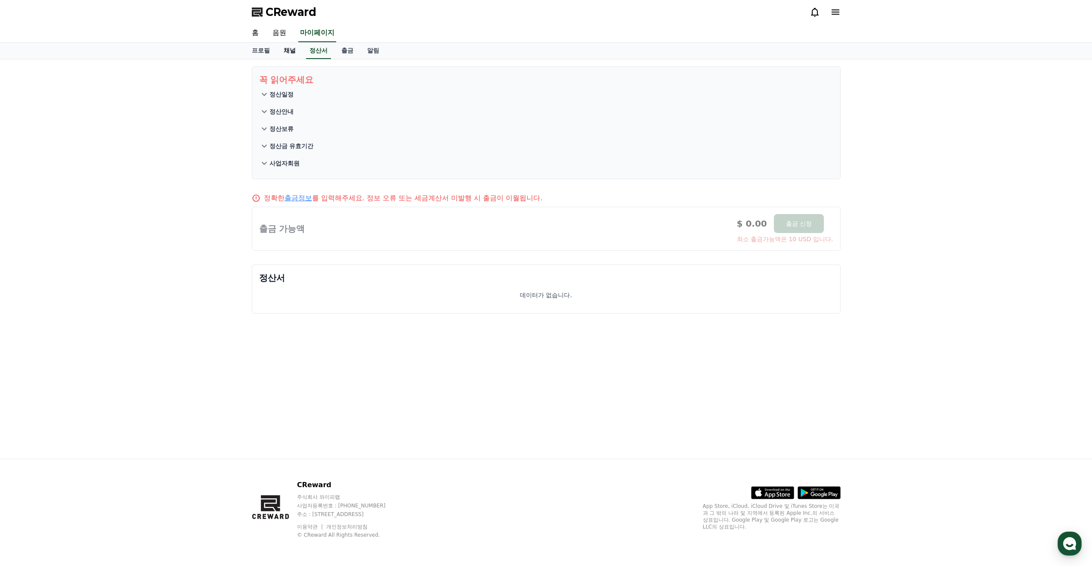
click at [302, 49] on link "채널" at bounding box center [290, 51] width 26 height 16
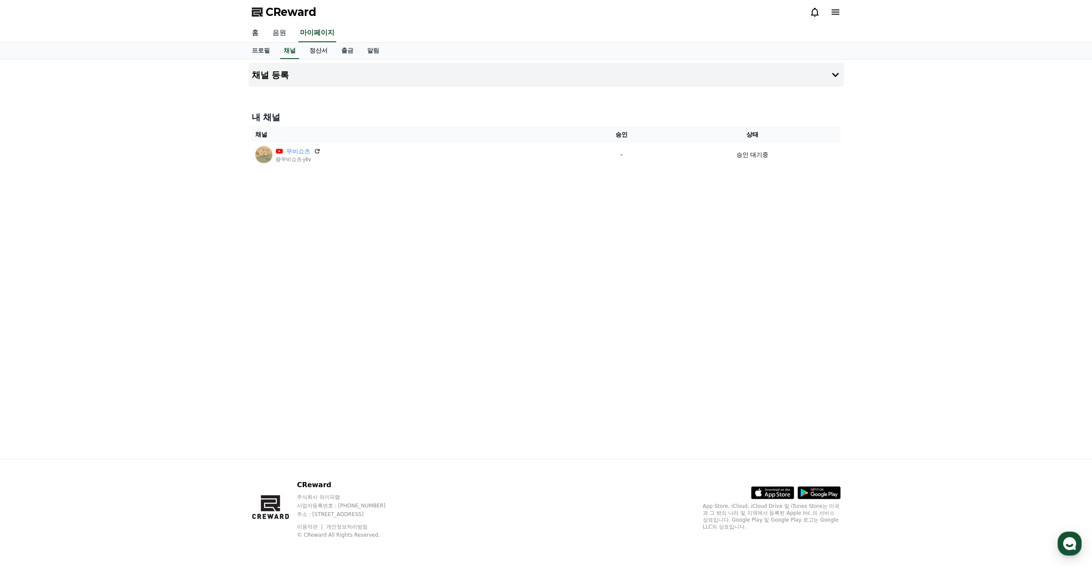
click at [282, 35] on link "음원" at bounding box center [280, 33] width 28 height 18
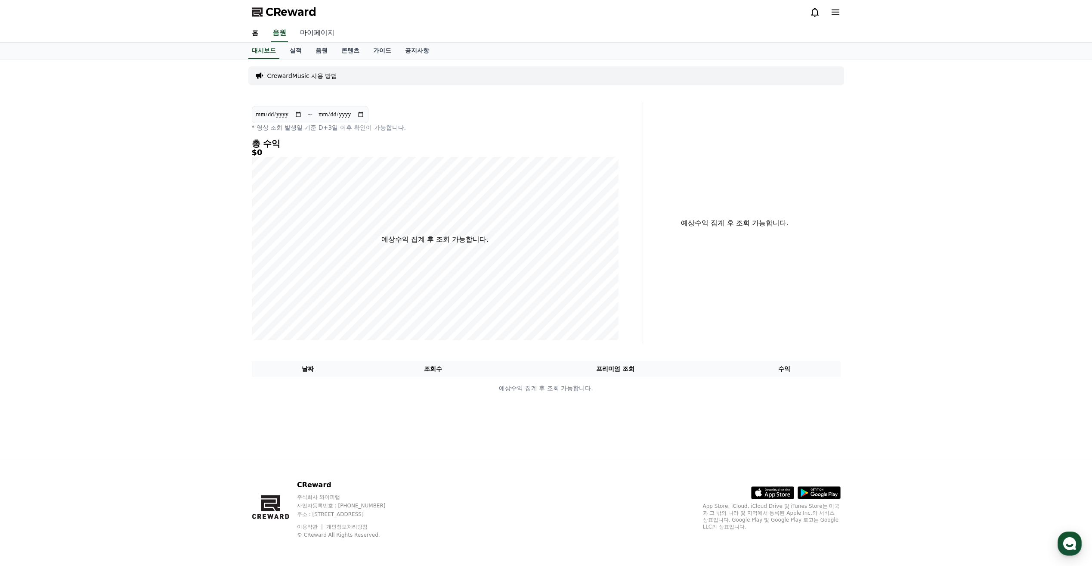
click at [320, 36] on link "마이페이지" at bounding box center [317, 33] width 48 height 18
select select "**********"
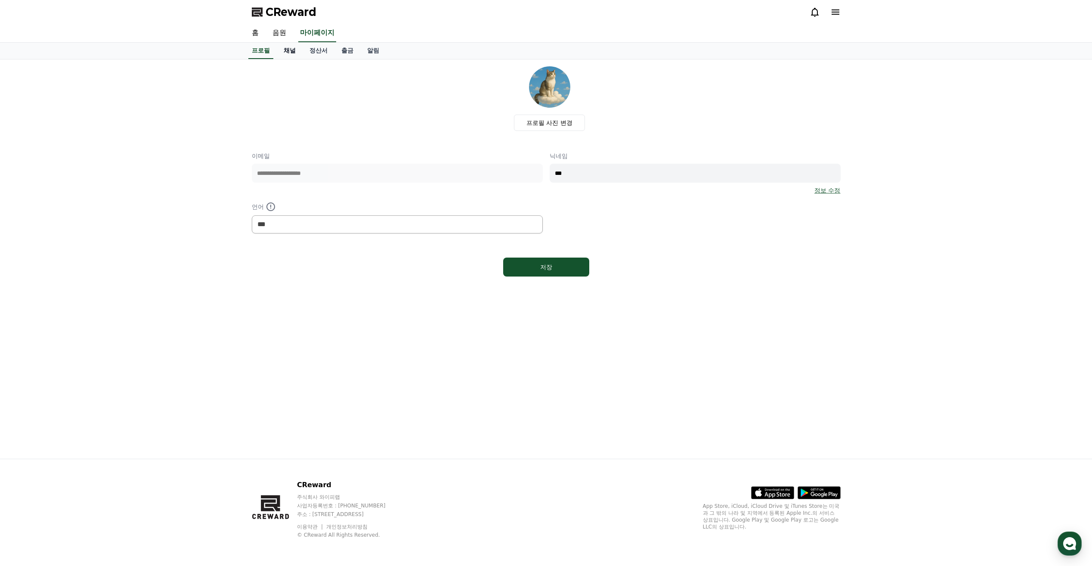
click at [292, 51] on link "채널" at bounding box center [290, 51] width 26 height 16
